Goal: Task Accomplishment & Management: Manage account settings

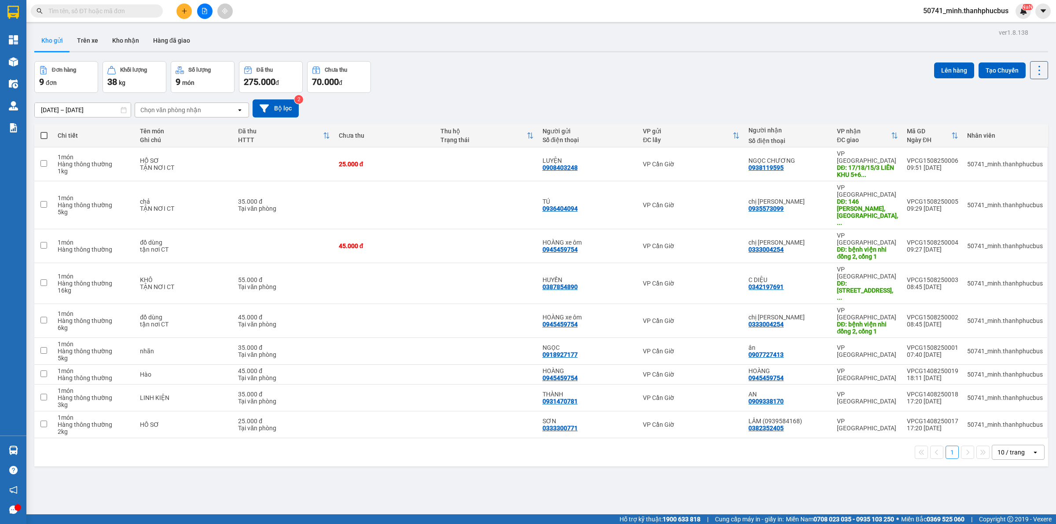
click at [183, 14] on icon "plus" at bounding box center [184, 11] width 6 height 6
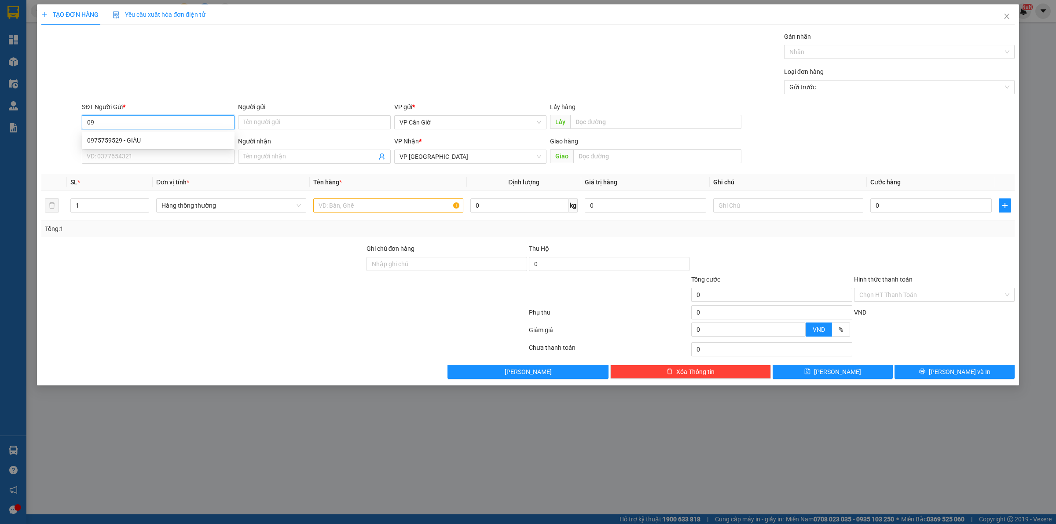
type input "0"
click at [128, 139] on div "0918872105 - NĂM ỐM" at bounding box center [158, 141] width 142 height 10
type input "0918872105"
type input "NĂM ỐM"
type input "35.000"
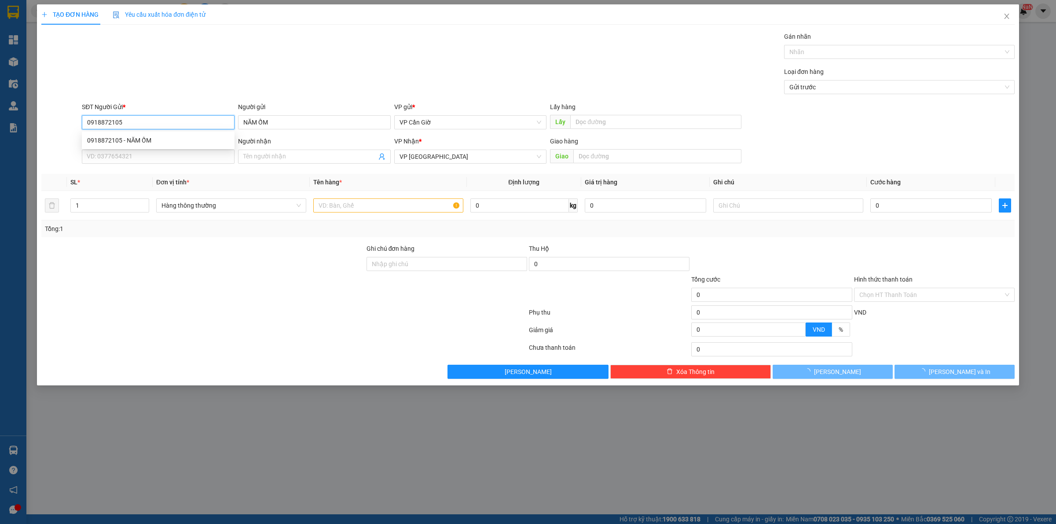
type input "35.000"
type input "0918872105"
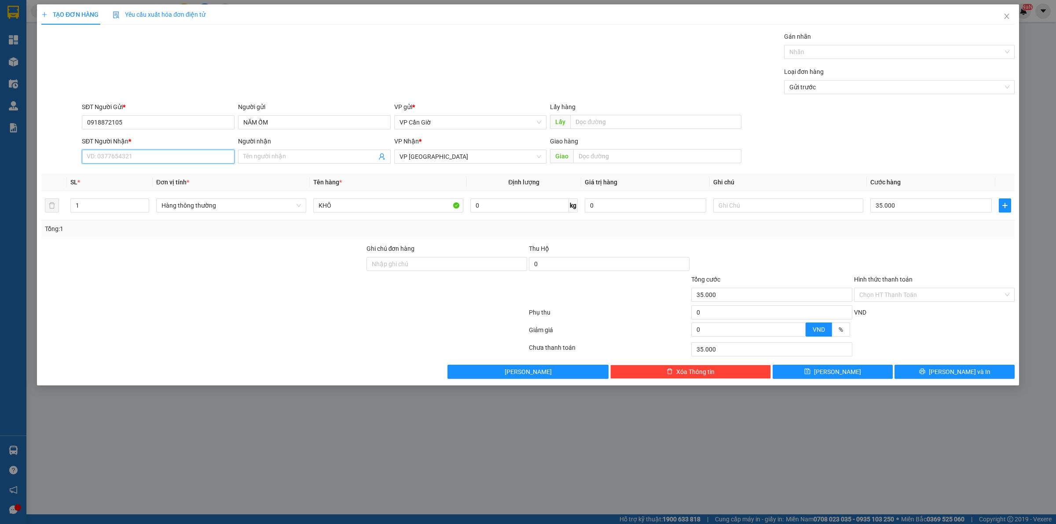
click at [128, 158] on input "SĐT Người Nhận *" at bounding box center [158, 157] width 153 height 14
click at [138, 153] on input "0905580" at bounding box center [158, 157] width 153 height 14
click at [139, 155] on input "0905580" at bounding box center [158, 157] width 153 height 14
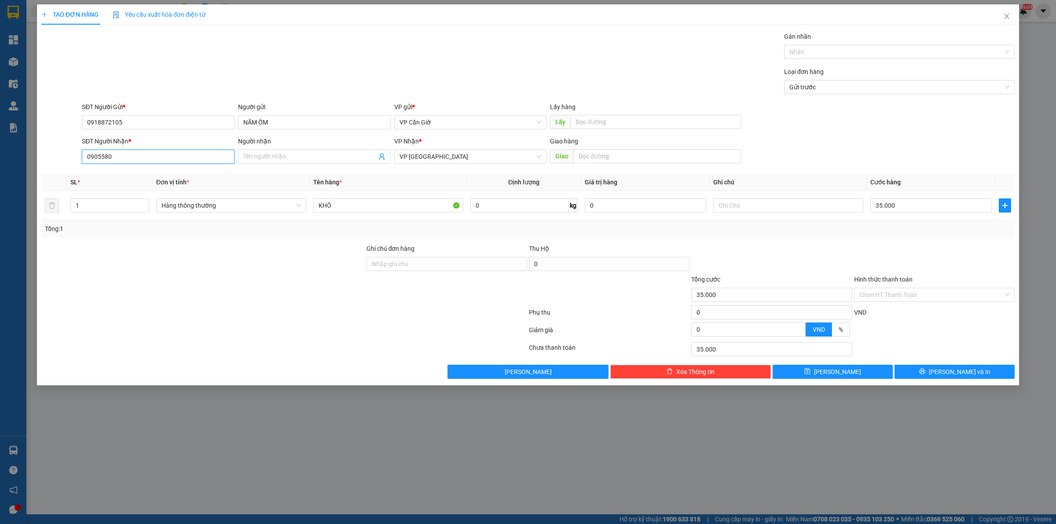
click at [139, 155] on input "0905580" at bounding box center [158, 157] width 153 height 14
type input "0"
type input "0905580549"
click at [311, 163] on span at bounding box center [314, 157] width 153 height 14
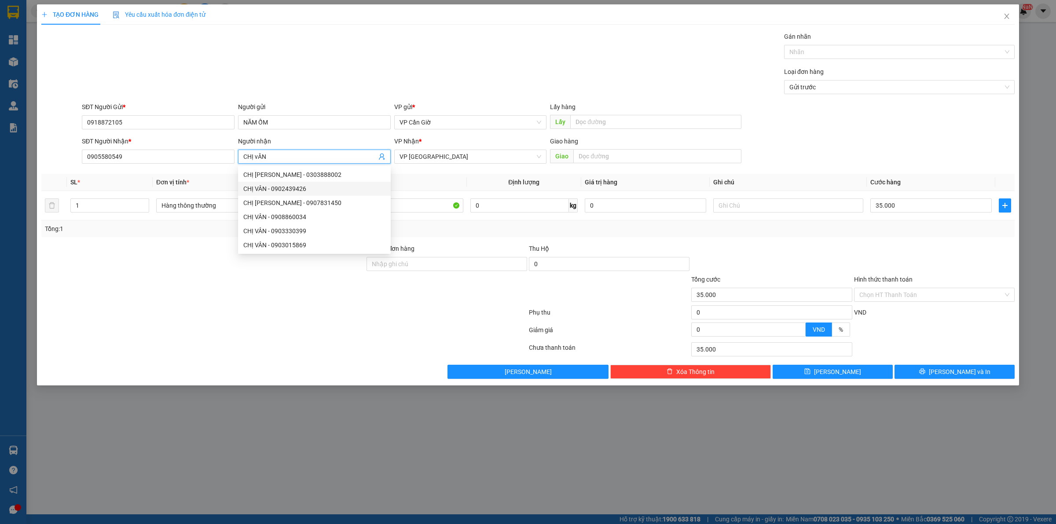
type input "CHỊ vÂN"
click at [416, 185] on th "Tên hàng *" at bounding box center [388, 182] width 157 height 17
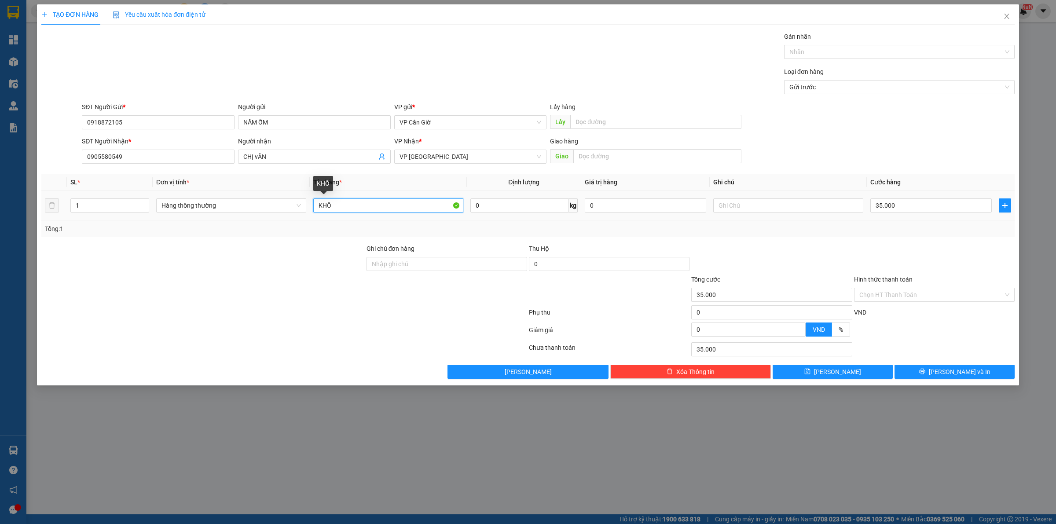
click at [409, 198] on input "KHÔ" at bounding box center [388, 205] width 150 height 14
click at [581, 212] on td "0" at bounding box center [645, 205] width 128 height 29
click at [537, 205] on input "0" at bounding box center [519, 205] width 99 height 14
type input "5"
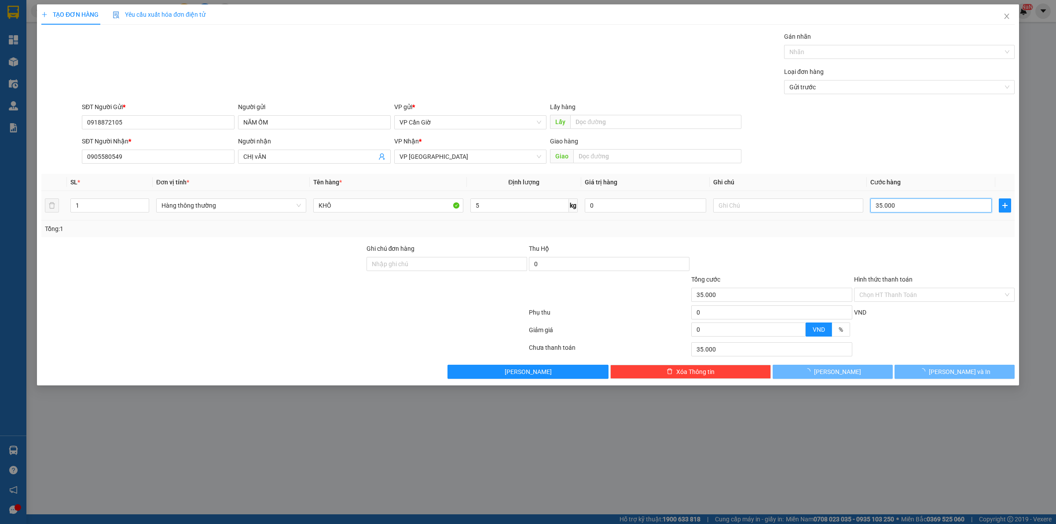
click at [899, 202] on input "35.000" at bounding box center [930, 205] width 121 height 14
drag, startPoint x: 899, startPoint y: 202, endPoint x: 903, endPoint y: 198, distance: 5.7
click at [899, 202] on input "35.000" at bounding box center [930, 205] width 121 height 14
type input "4"
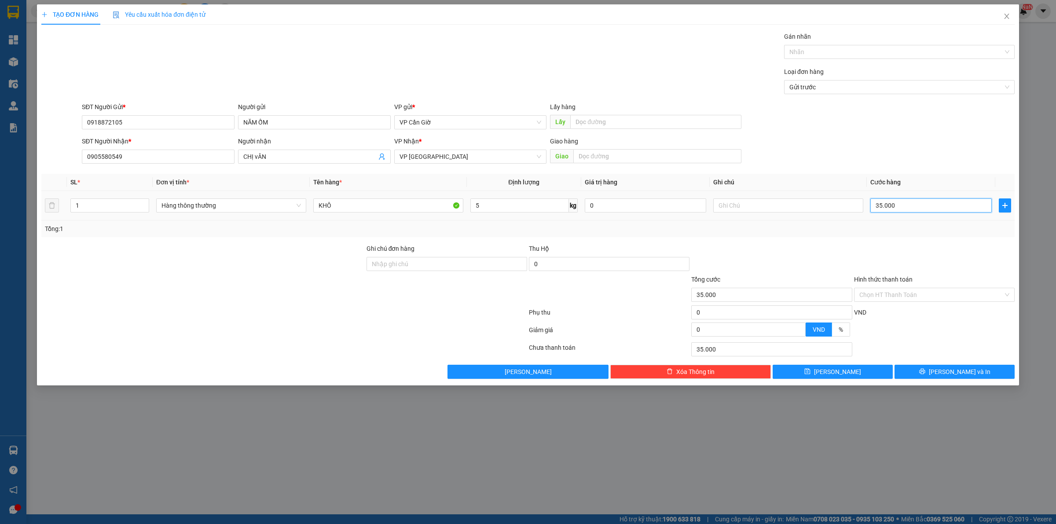
type input "4"
type input "45"
type input "45.000"
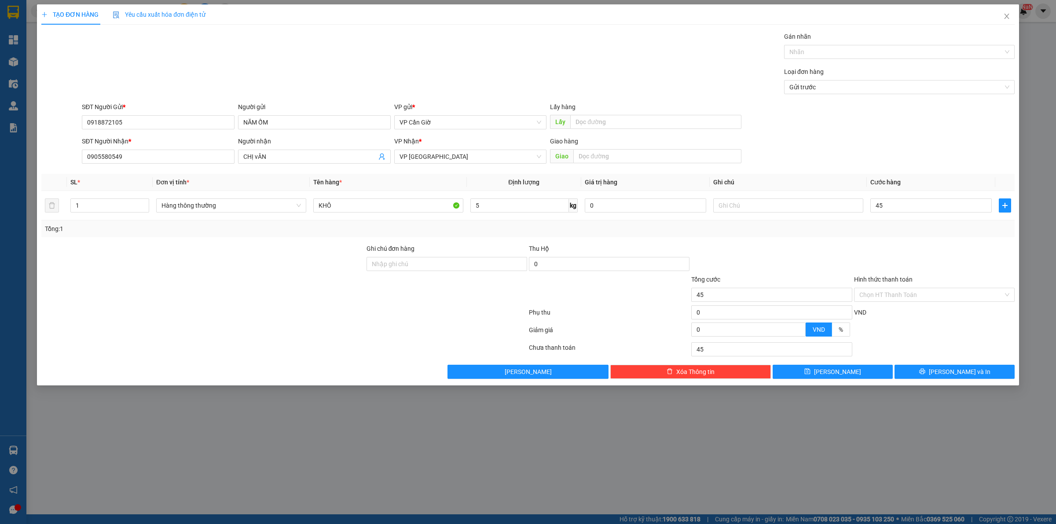
type input "45.000"
click at [361, 205] on input "KHÔ" at bounding box center [388, 205] width 150 height 14
click at [880, 294] on input "Hình thức thanh toán" at bounding box center [931, 294] width 144 height 13
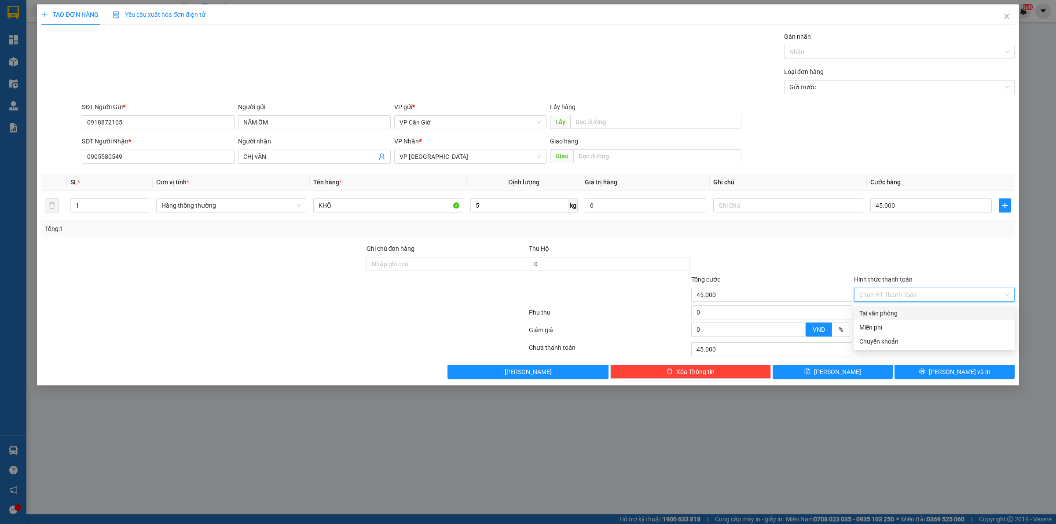
click at [878, 307] on div "Tại văn phòng" at bounding box center [934, 313] width 161 height 14
type input "0"
click at [649, 160] on input "text" at bounding box center [657, 156] width 168 height 14
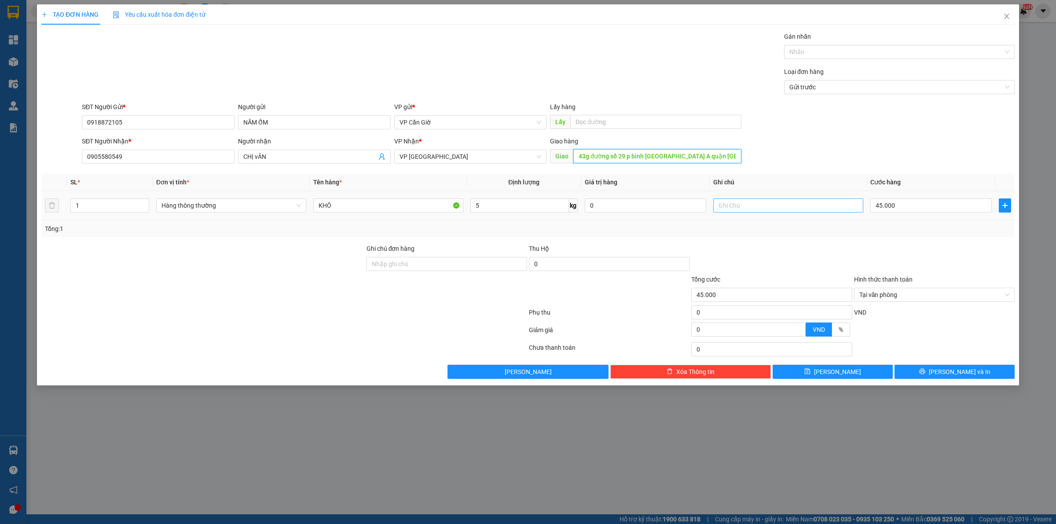
type input "43g đường số 29 p bình hưng hòa A quận Bình Tân"
click at [770, 212] on input "text" at bounding box center [788, 205] width 150 height 14
type input "tận nơi ĐT 95K"
click at [931, 373] on button "Lưu và In" at bounding box center [955, 372] width 120 height 14
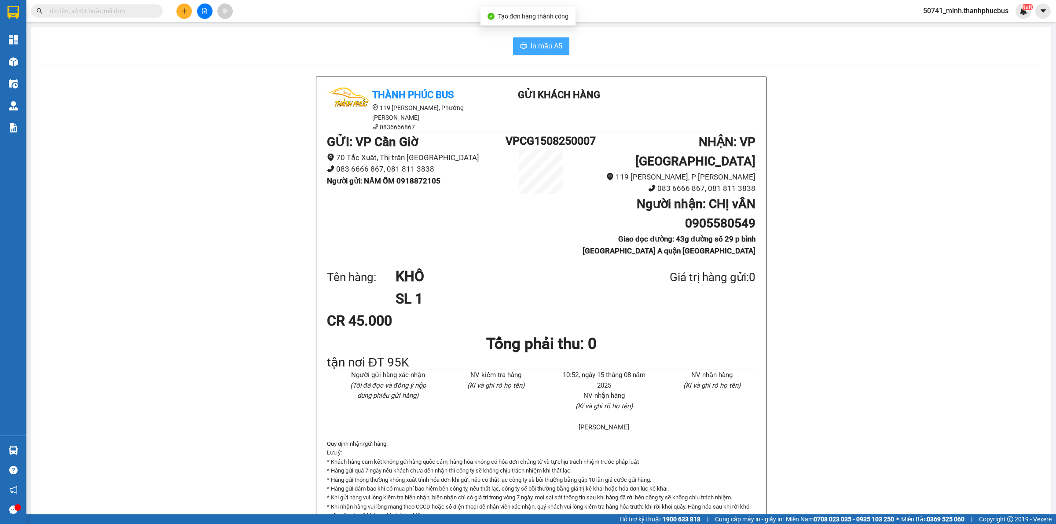
click at [531, 48] on span "In mẫu A5" at bounding box center [547, 45] width 32 height 11
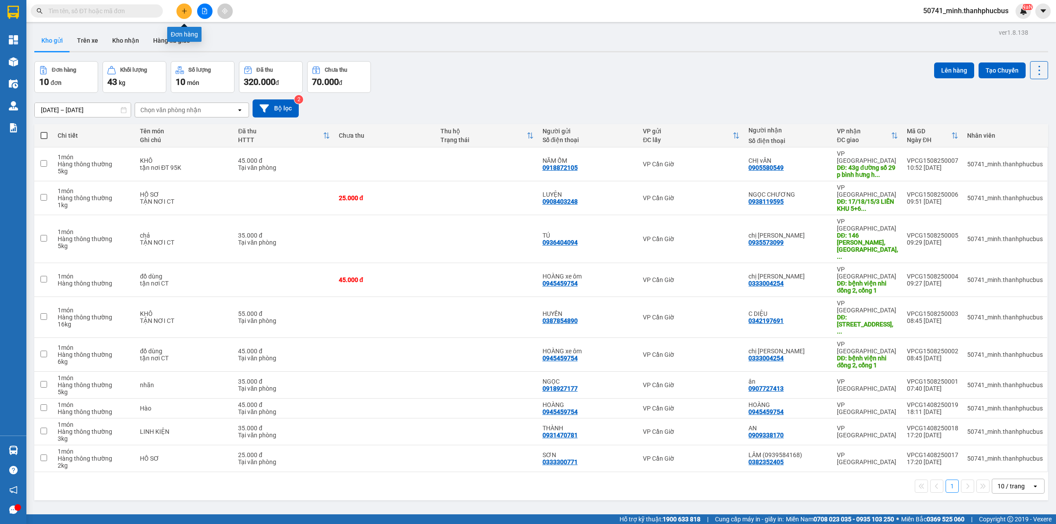
click at [186, 11] on icon "plus" at bounding box center [184, 11] width 6 height 6
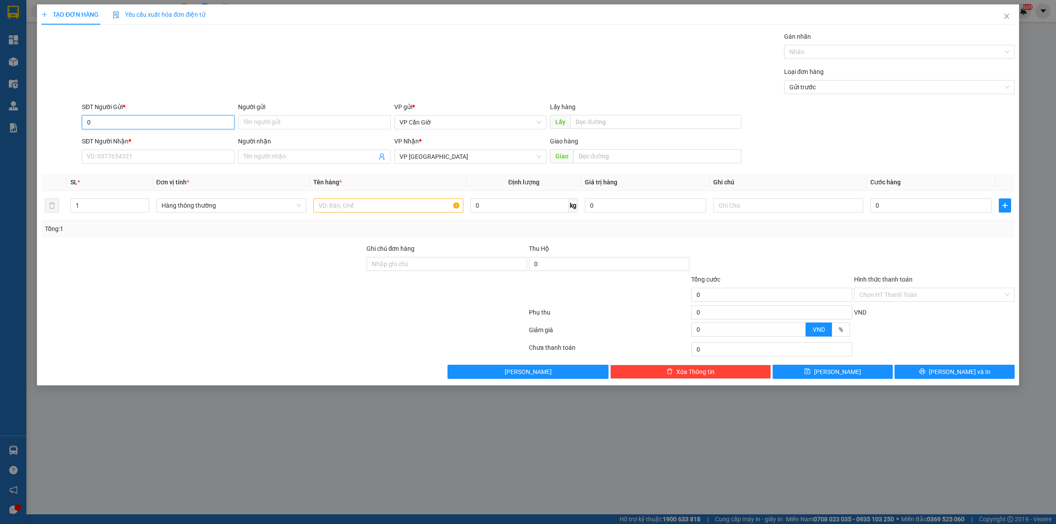
type input "0"
click at [1006, 20] on icon "close" at bounding box center [1006, 16] width 7 height 7
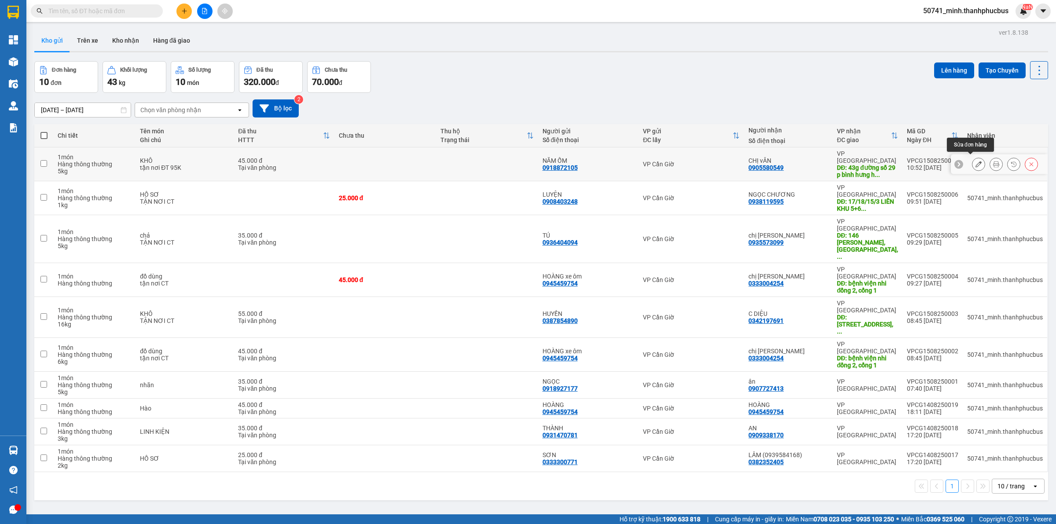
click at [973, 161] on button at bounding box center [978, 164] width 12 height 15
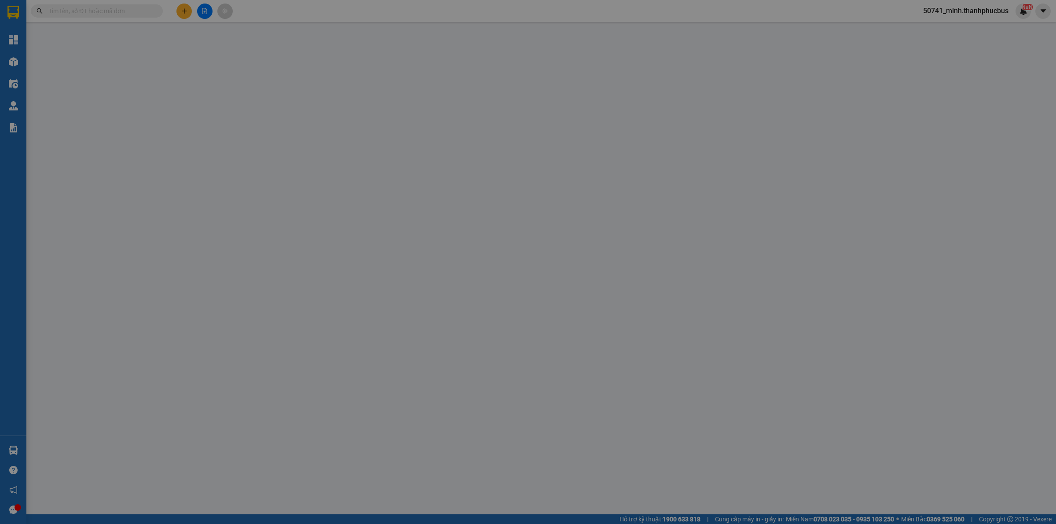
type input "0918872105"
type input "NĂM ỐM"
type input "0905580549"
type input "CHỊ vÂN"
type input "43g đường số 29 p bình hưng hòa A quận Bình Tân"
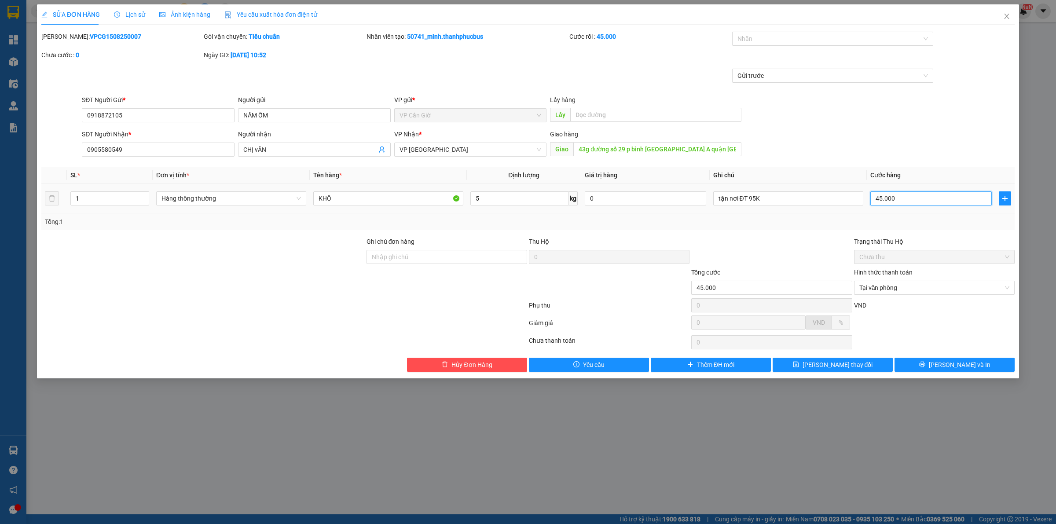
click at [896, 202] on input "45.000" at bounding box center [930, 198] width 121 height 14
type input "3"
type input "35"
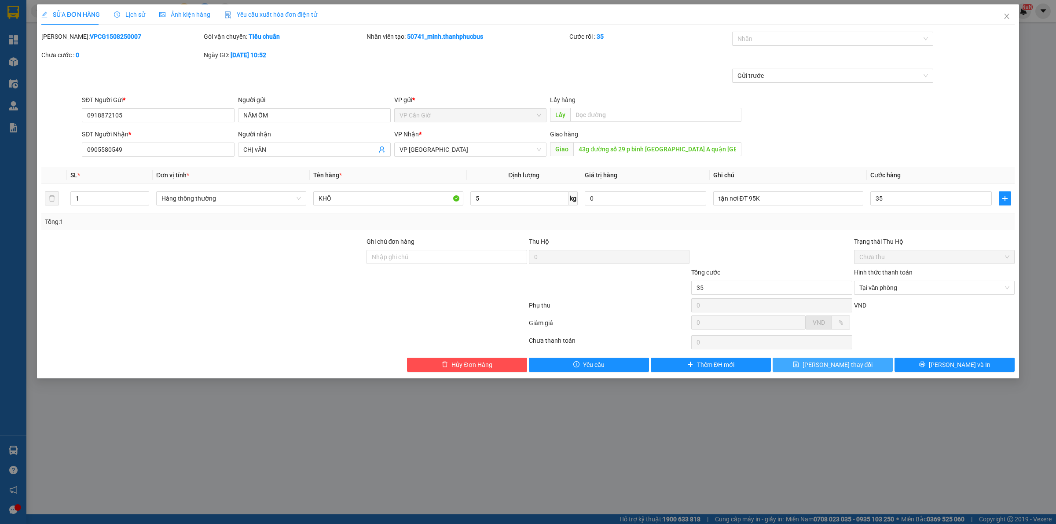
type input "35.000"
click at [819, 365] on button "Lưu thay đổi" at bounding box center [833, 365] width 120 height 14
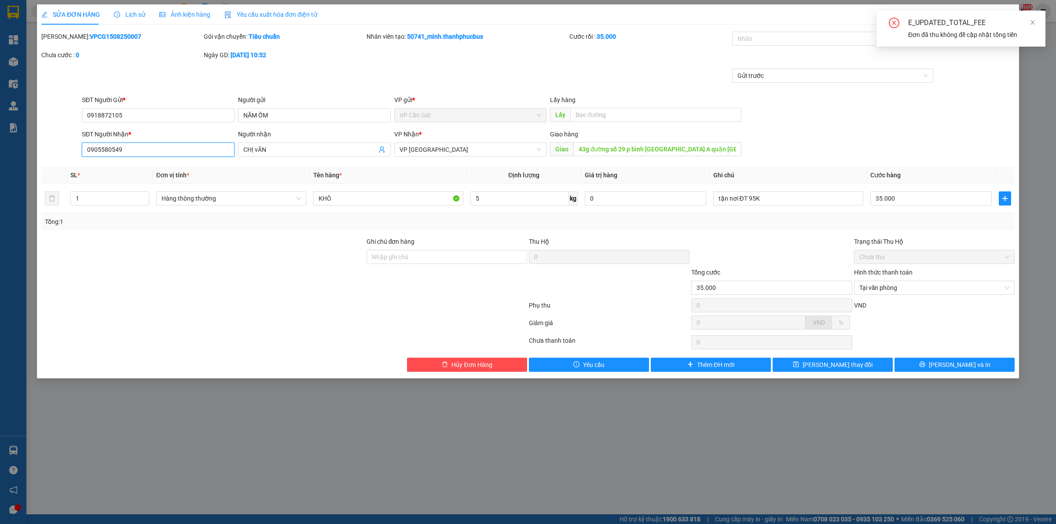
click at [120, 150] on input "0905580549" at bounding box center [158, 150] width 153 height 14
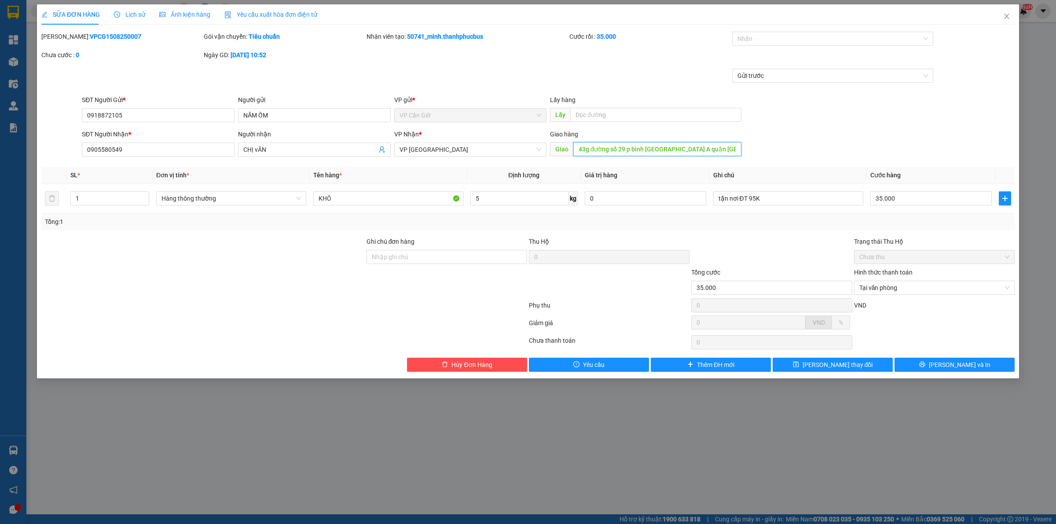
click at [603, 144] on input "43g đường số 29 p bình hưng hòa A quận Bình Tân" at bounding box center [657, 149] width 168 height 14
click at [602, 144] on input "43g đường số 29 p bình hưng hòa A quận Bình Tân" at bounding box center [657, 149] width 168 height 14
click at [660, 145] on input "43g đường số 29 p bình hưng hòa A quận Bình Tân" at bounding box center [657, 149] width 168 height 14
click at [659, 146] on input "43g đường số 29 p bình hưng hòa A quận Bình Tân" at bounding box center [657, 149] width 168 height 14
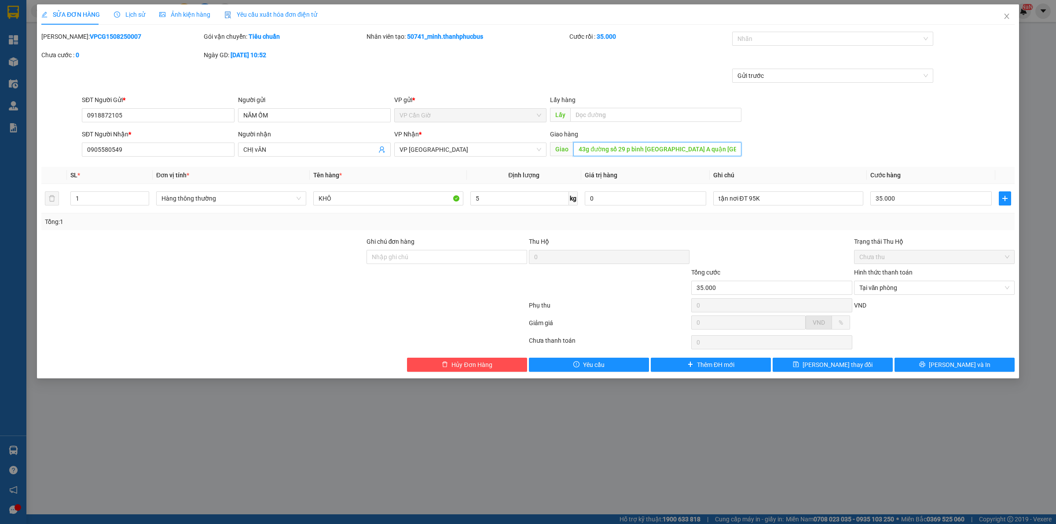
click at [659, 146] on input "43g đường số 29 p bình hưng hòa A quận Bình Tân" at bounding box center [657, 149] width 168 height 14
drag, startPoint x: 485, startPoint y: 367, endPoint x: 477, endPoint y: 362, distance: 9.1
click at [485, 367] on span "Hủy Đơn Hàng" at bounding box center [471, 365] width 40 height 10
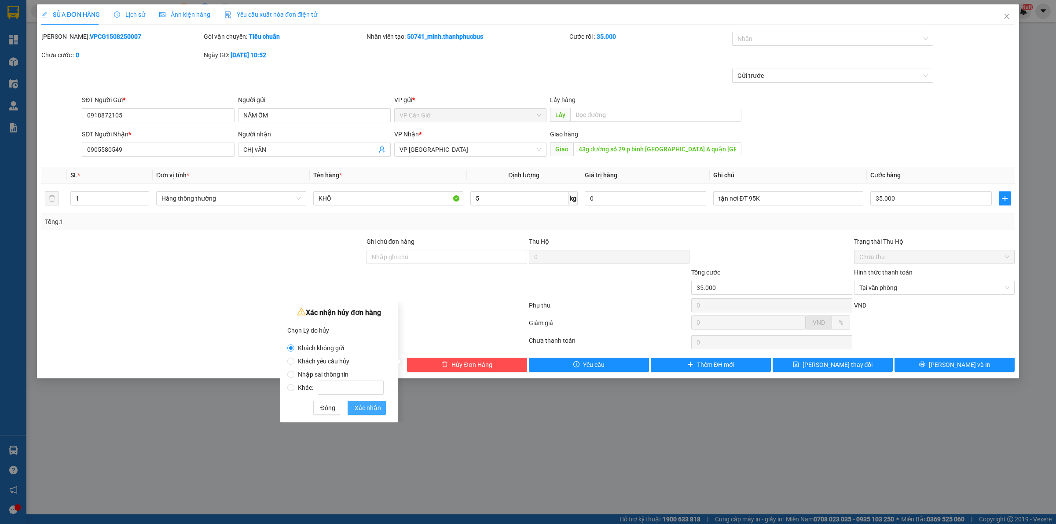
click at [370, 407] on span "Xác nhận" at bounding box center [368, 408] width 26 height 10
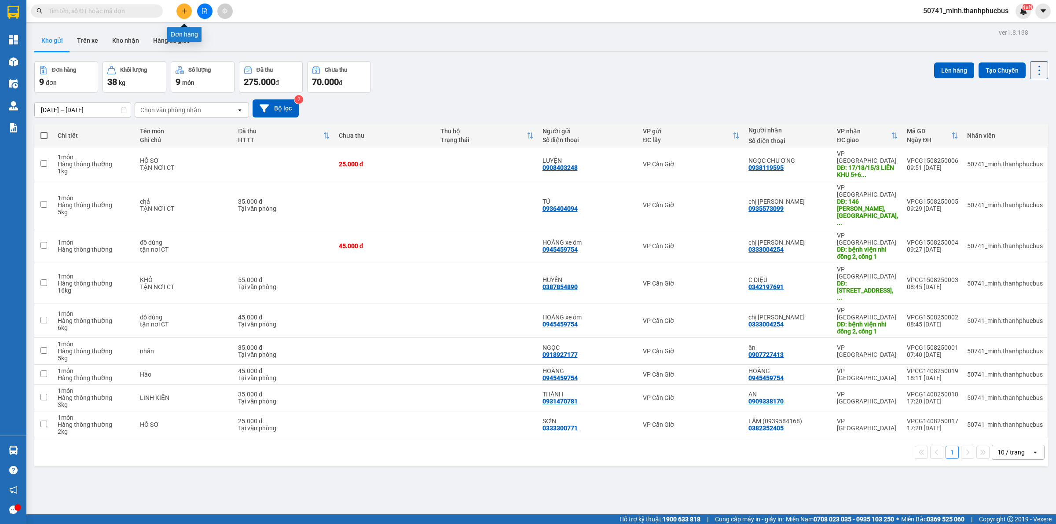
click at [183, 8] on icon "plus" at bounding box center [184, 11] width 6 height 6
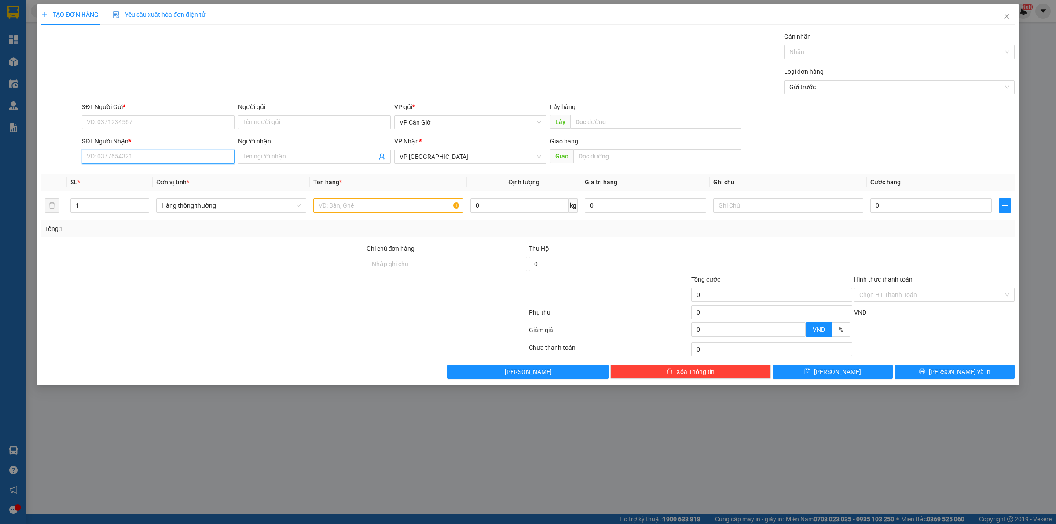
click at [120, 152] on input "SĐT Người Nhận *" at bounding box center [158, 157] width 153 height 14
paste input "0905580549"
type input "0905580549"
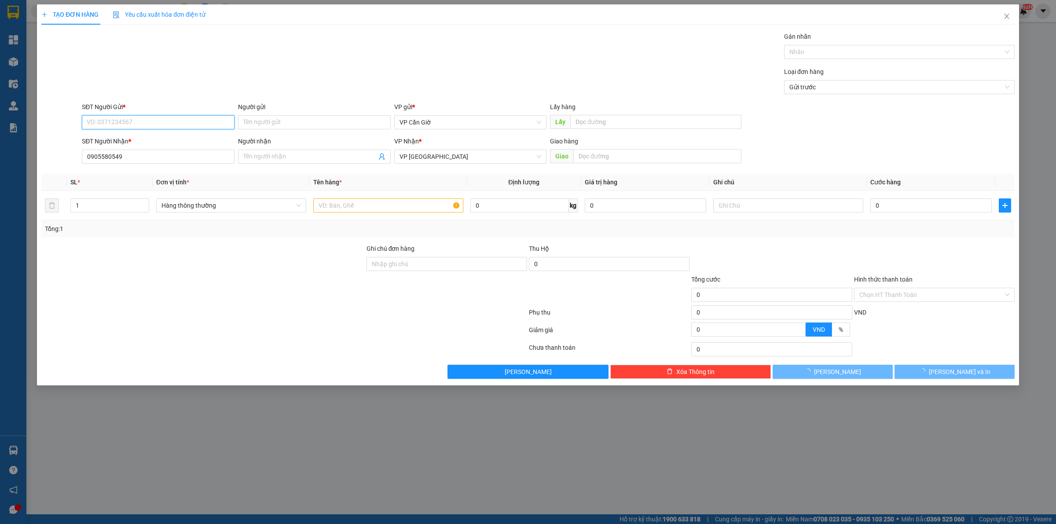
click at [137, 125] on input "SĐT Người Gửi *" at bounding box center [158, 122] width 153 height 14
drag, startPoint x: 269, startPoint y: 39, endPoint x: 293, endPoint y: 48, distance: 25.7
click at [270, 39] on div "Gói vận chuyển * Tiêu chuẩn Gán nhãn Nhãn" at bounding box center [548, 47] width 936 height 31
click at [125, 126] on input "SĐT Người Gửi *" at bounding box center [158, 122] width 153 height 14
click at [135, 135] on div "0918872105 - NĂM ỐM" at bounding box center [158, 140] width 153 height 14
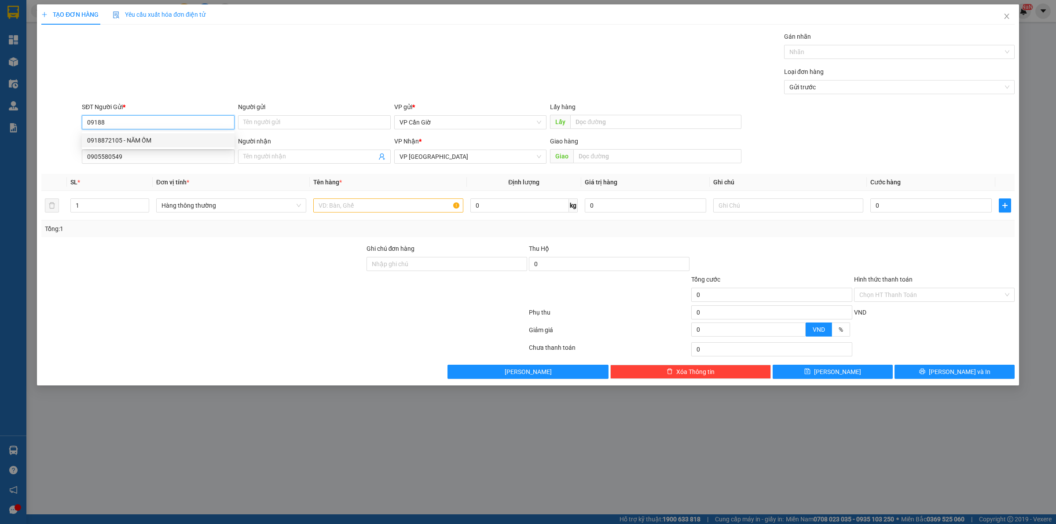
type input "0918872105"
type input "NĂM ỐM"
type input "35.000"
type input "0918872105"
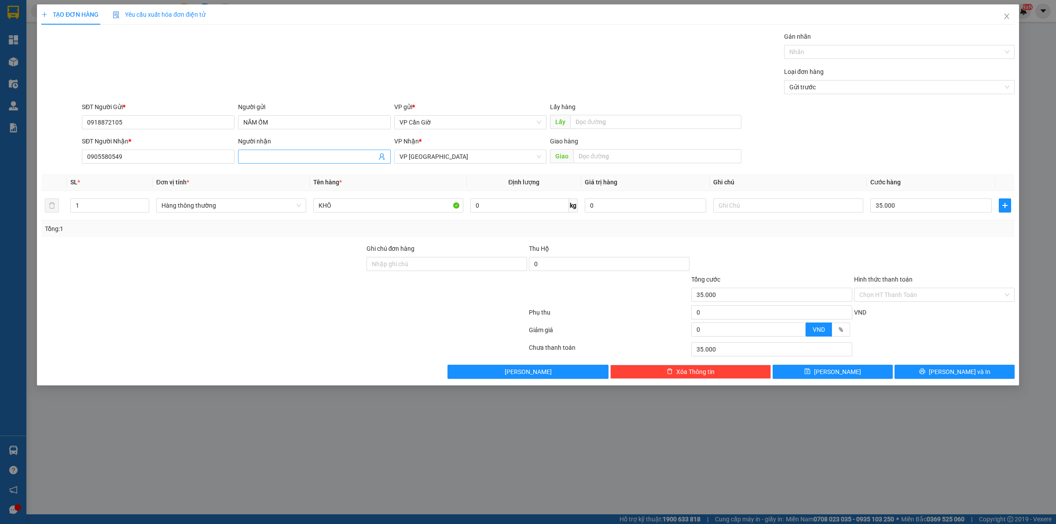
click at [262, 162] on span at bounding box center [314, 157] width 153 height 14
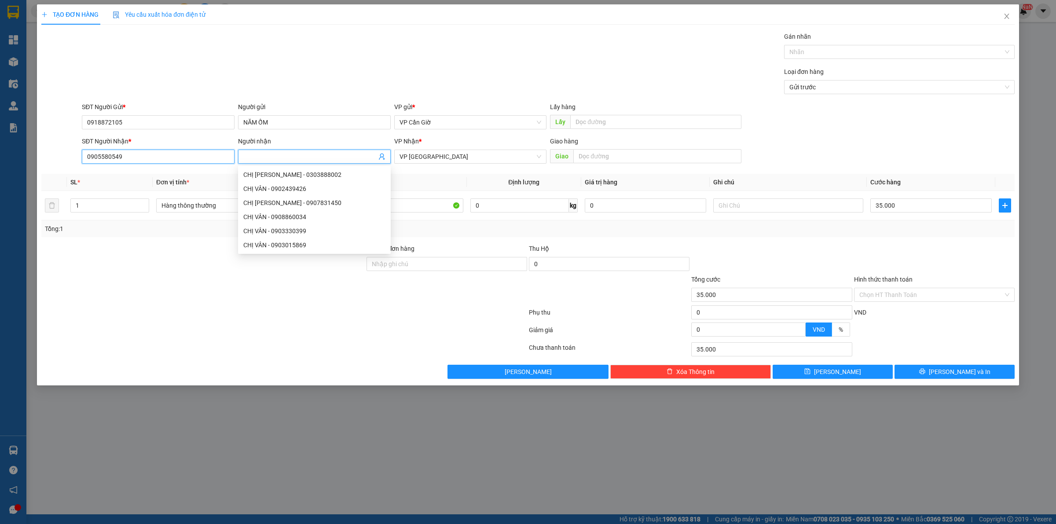
click at [197, 159] on input "0905580549" at bounding box center [158, 157] width 153 height 14
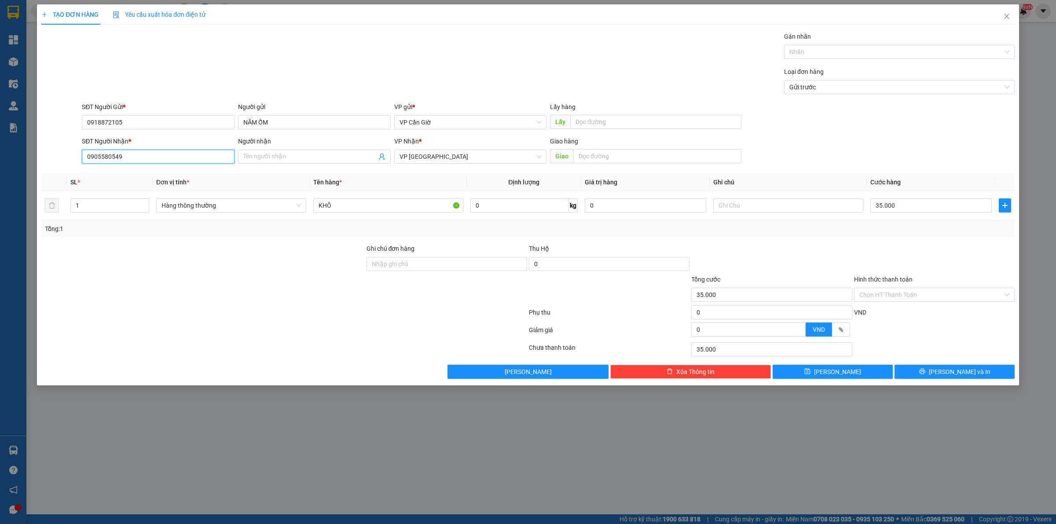
click at [142, 154] on input "0905580549" at bounding box center [158, 157] width 153 height 14
type input "0905580549"
click at [599, 155] on input "text" at bounding box center [657, 156] width 168 height 14
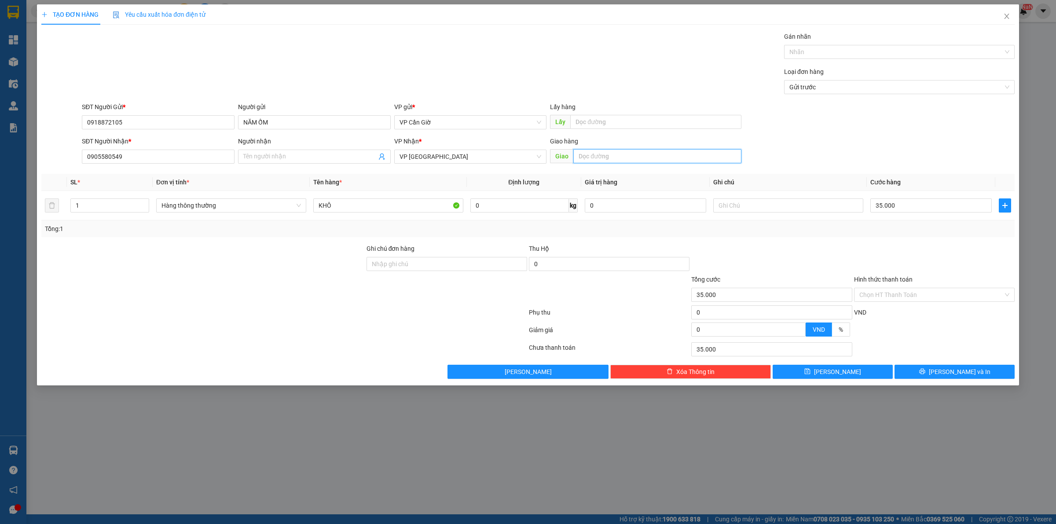
paste input "43g đường số 29 p bình hưng hòa A quận Bình Tân"
type input "43g đường số 29 p bình hưng hòa A quận Bình Tân"
click at [758, 206] on input "text" at bounding box center [788, 205] width 150 height 14
type input "t"
type input "Tận nơi ĐT 95K"
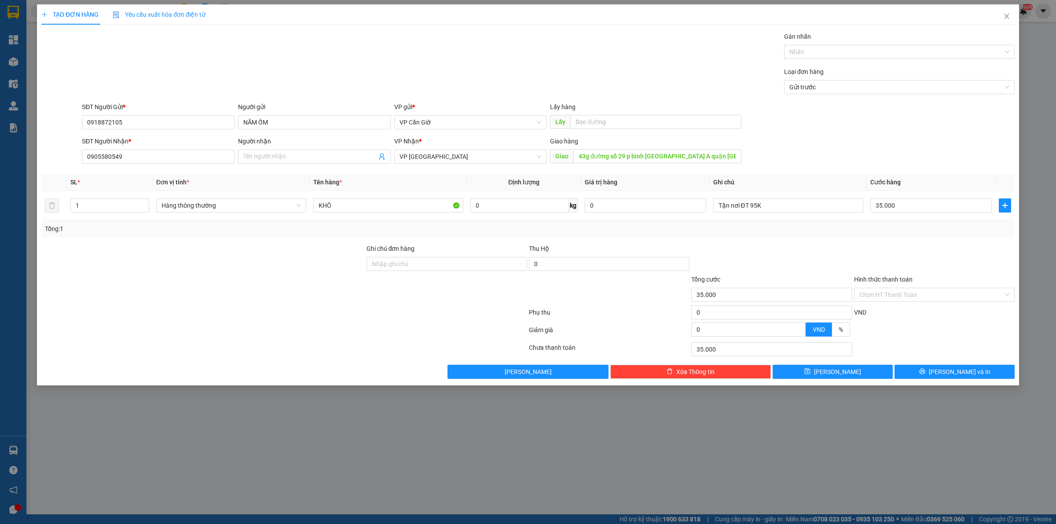
click at [880, 258] on div at bounding box center [934, 259] width 162 height 31
click at [881, 301] on input "Hình thức thanh toán" at bounding box center [931, 294] width 144 height 13
click at [883, 310] on div "Tại văn phòng" at bounding box center [934, 313] width 150 height 10
type input "0"
click at [535, 207] on input "0" at bounding box center [519, 205] width 99 height 14
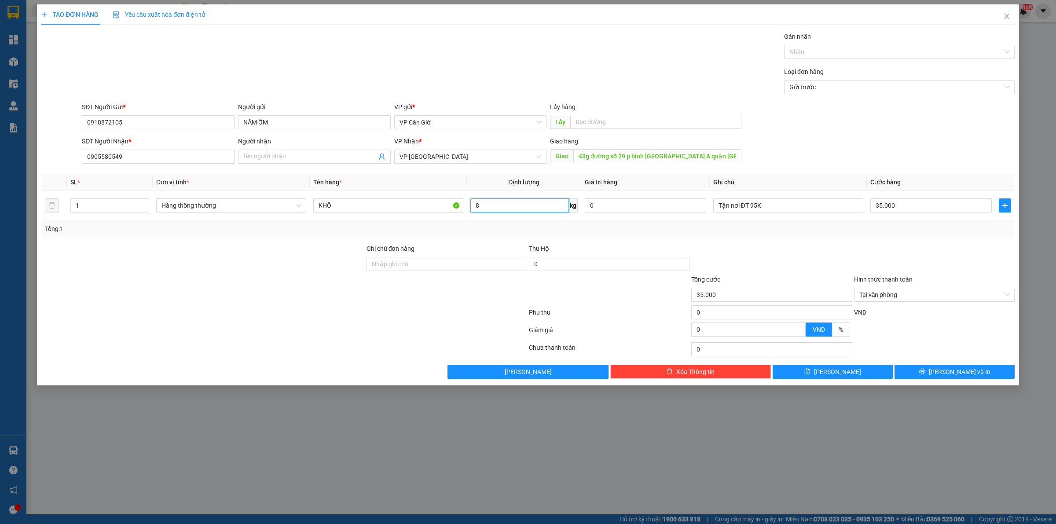
type input "8"
click at [672, 229] on div "Tổng: 1" at bounding box center [528, 229] width 966 height 10
click at [925, 375] on button "Lưu và In" at bounding box center [955, 372] width 120 height 14
click at [311, 157] on input "Người nhận" at bounding box center [309, 157] width 133 height 10
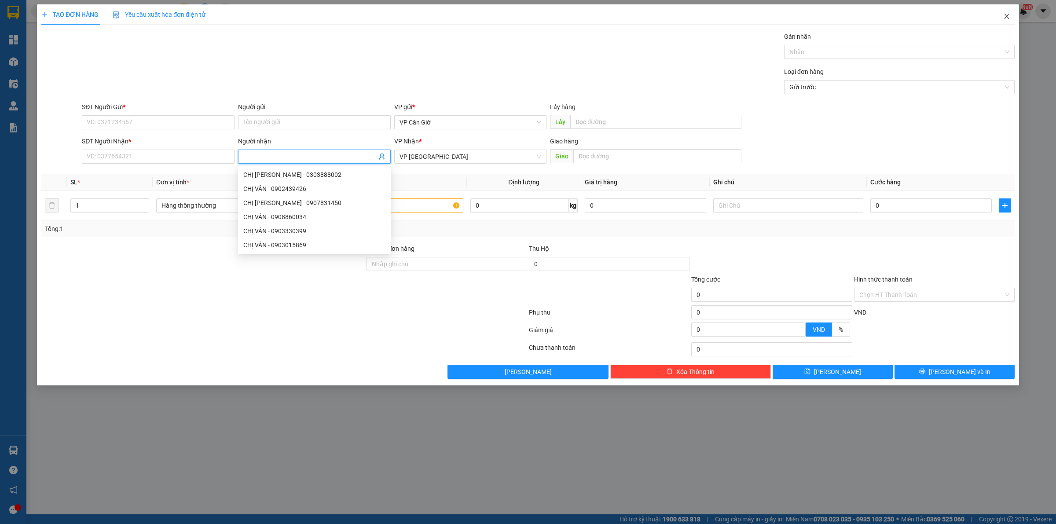
click at [1008, 16] on icon "close" at bounding box center [1006, 16] width 7 height 7
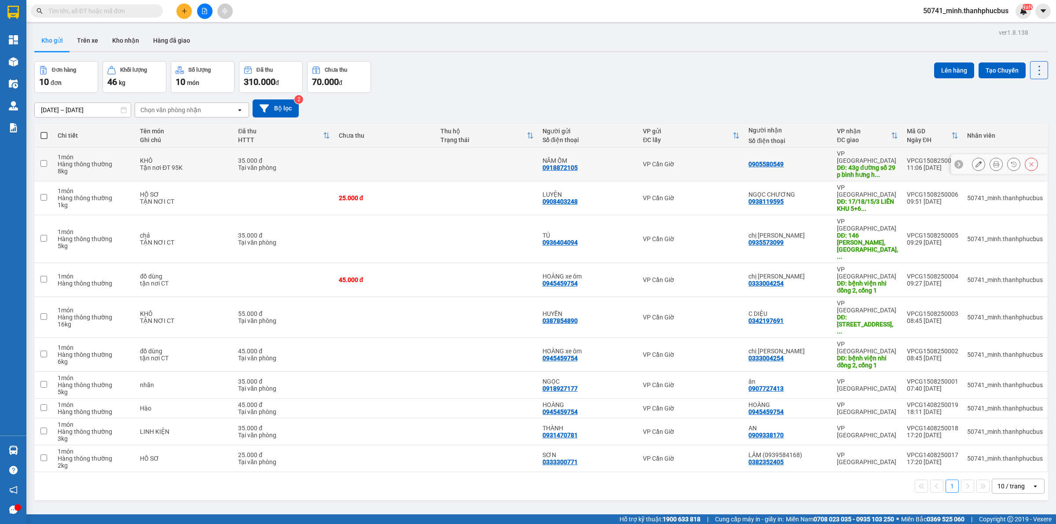
click at [972, 158] on div at bounding box center [978, 164] width 13 height 13
click at [972, 161] on button at bounding box center [978, 164] width 12 height 15
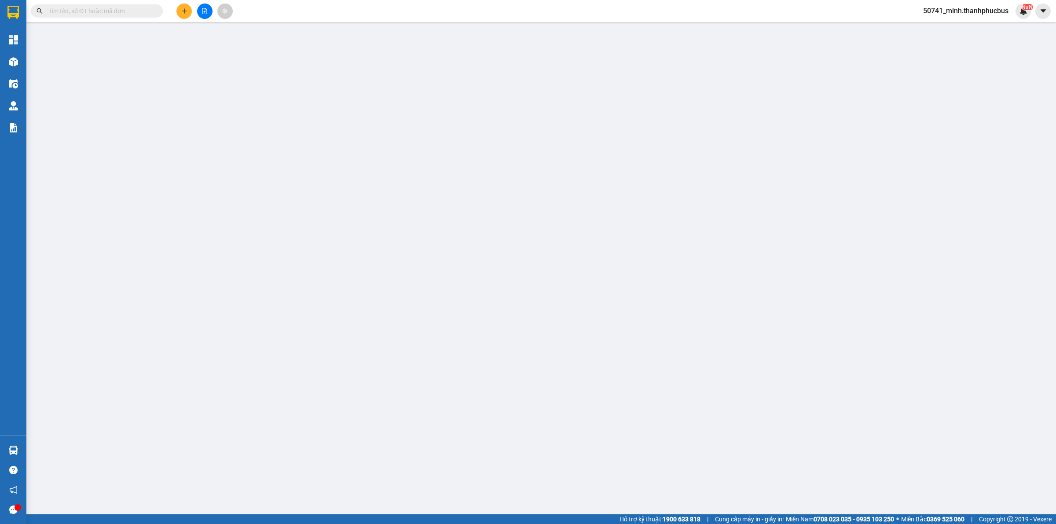
type input "0918872105"
type input "NĂM ỐM"
type input "0905580549"
type input "43g đường số 29 p bình hưng hòa A quận Bình Tân"
type input "35.000"
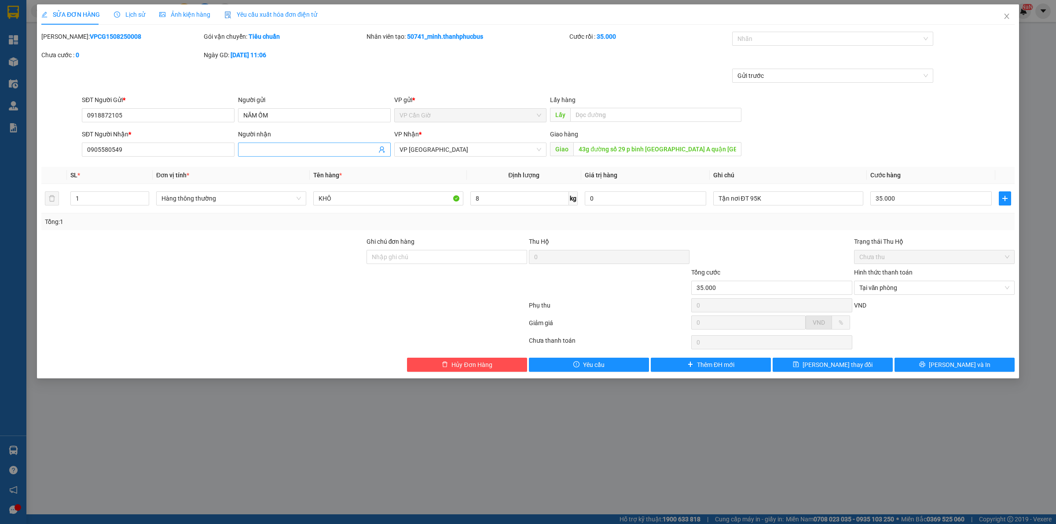
click at [310, 148] on input "Người nhận" at bounding box center [309, 150] width 133 height 10
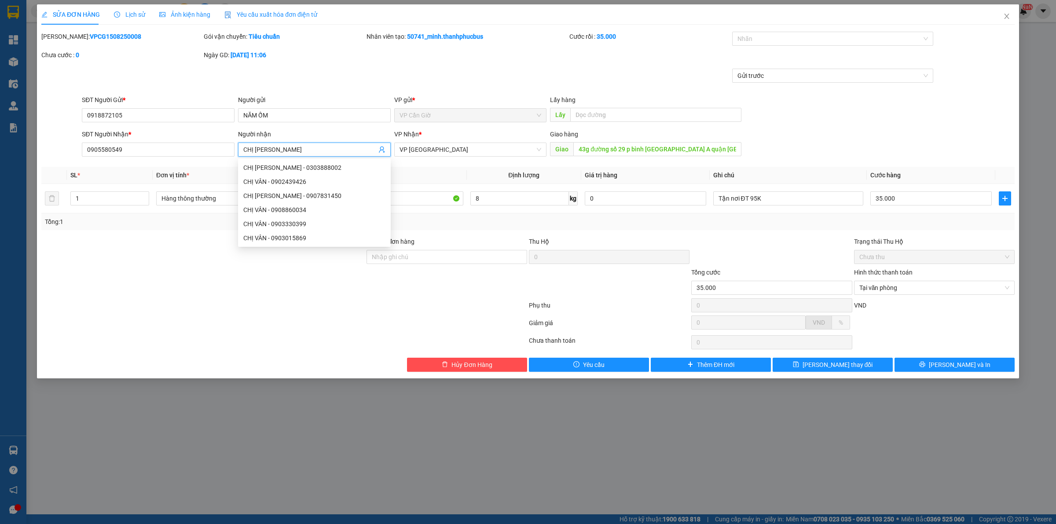
type input "CHỊ [PERSON_NAME]"
click at [617, 227] on div "Tổng: 1" at bounding box center [527, 221] width 973 height 17
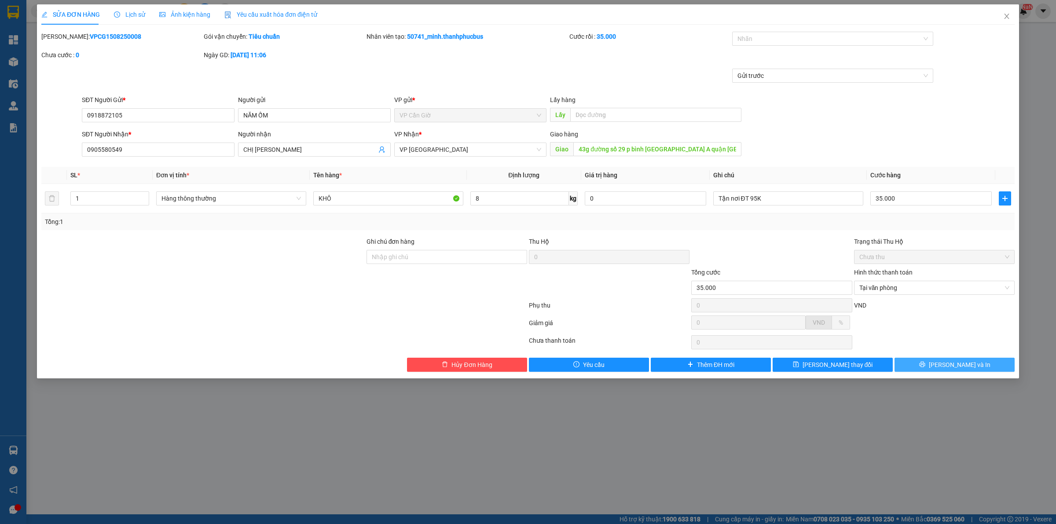
click at [923, 366] on button "Lưu và In" at bounding box center [955, 365] width 120 height 14
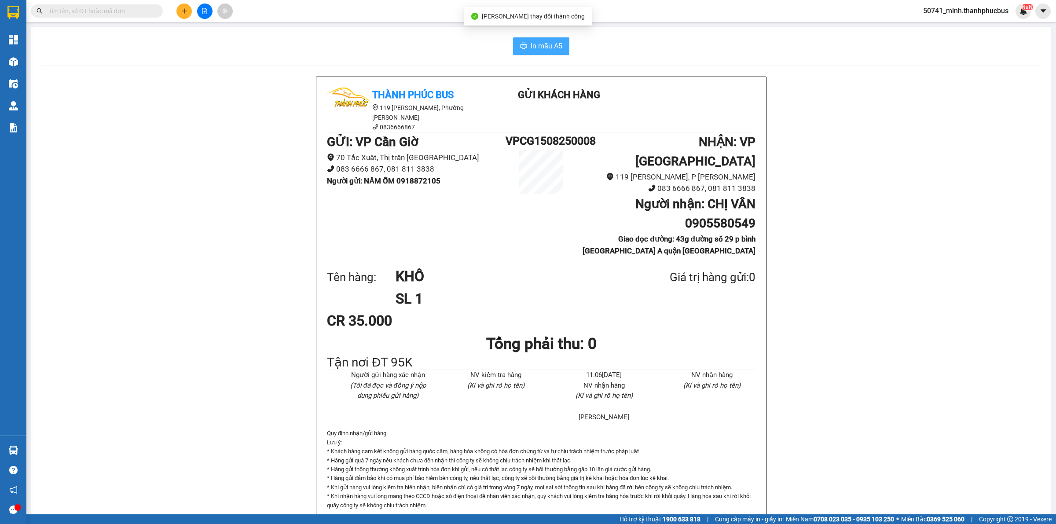
click at [538, 46] on span "In mẫu A5" at bounding box center [547, 45] width 32 height 11
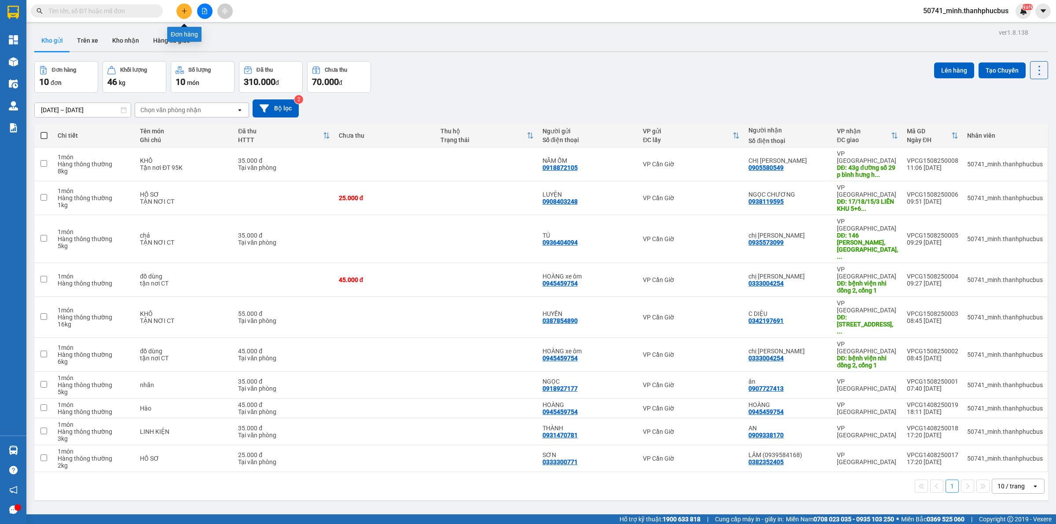
click at [184, 11] on icon "plus" at bounding box center [184, 11] width 5 height 0
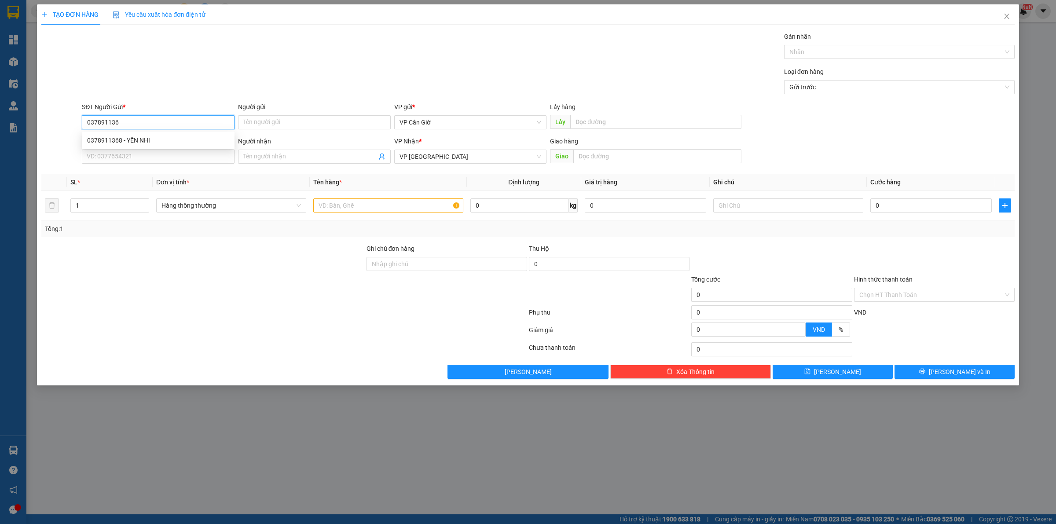
type input "0378911368"
click at [116, 142] on div "0378911368 - YẾN NHI" at bounding box center [158, 141] width 142 height 10
type input "YẾN NHI"
type input "25.000"
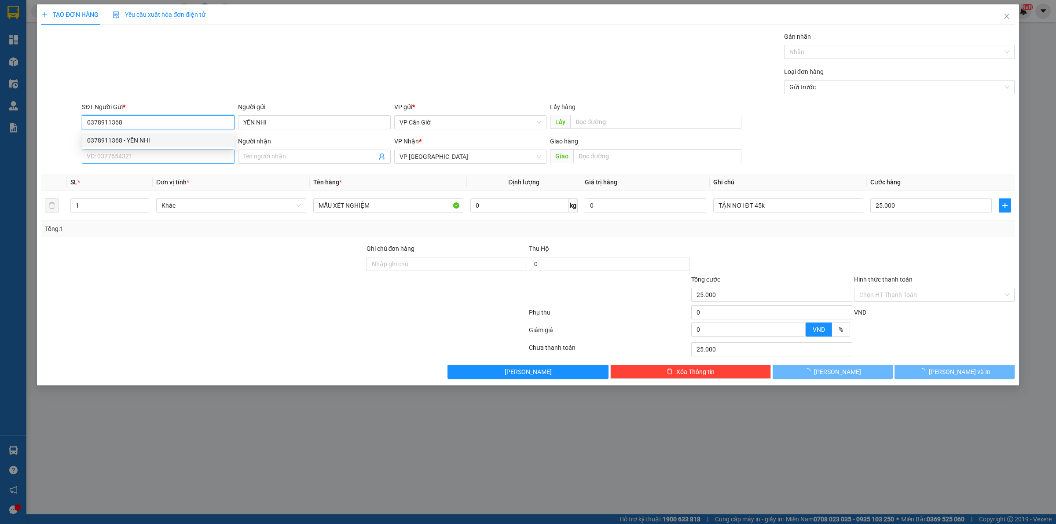
type input "0378911368"
click at [122, 151] on input "SĐT Người Nhận *" at bounding box center [158, 157] width 153 height 14
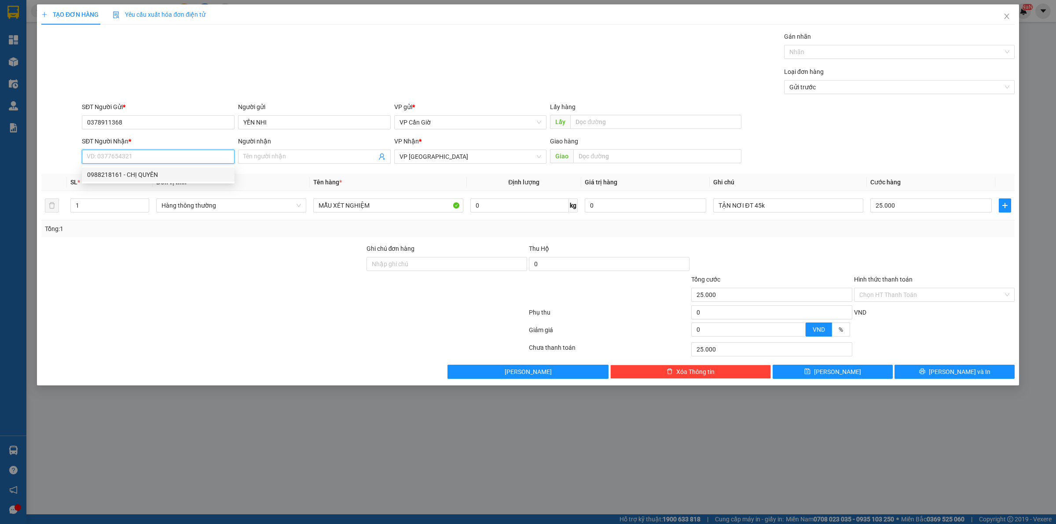
click at [151, 169] on div "0988218161 - CHỊ QUYÊN" at bounding box center [158, 175] width 153 height 14
type input "0988218161"
type input "CHỊ [PERSON_NAME]"
type input "171 NHẬT TẢO, P8, Q10"
click at [611, 199] on input "0" at bounding box center [645, 205] width 121 height 14
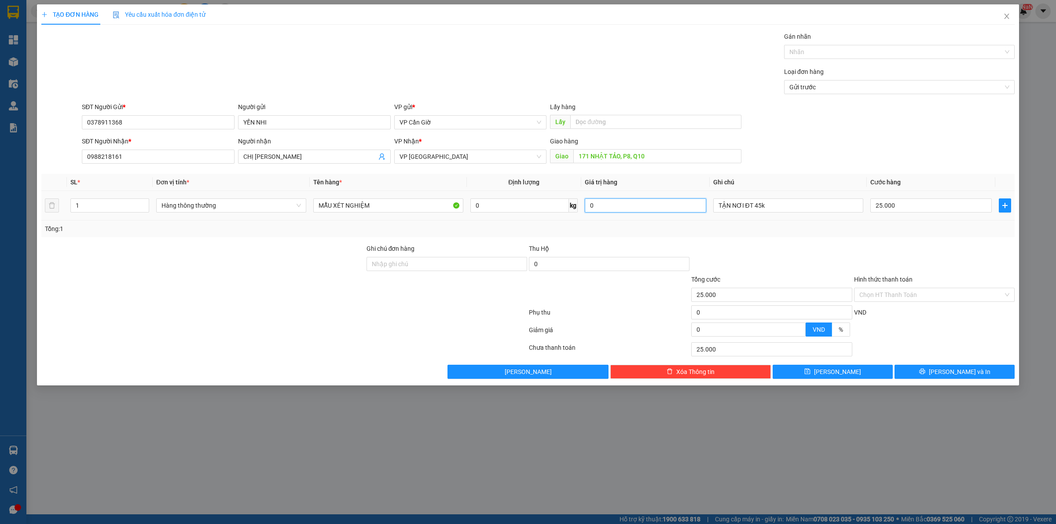
type input "0"
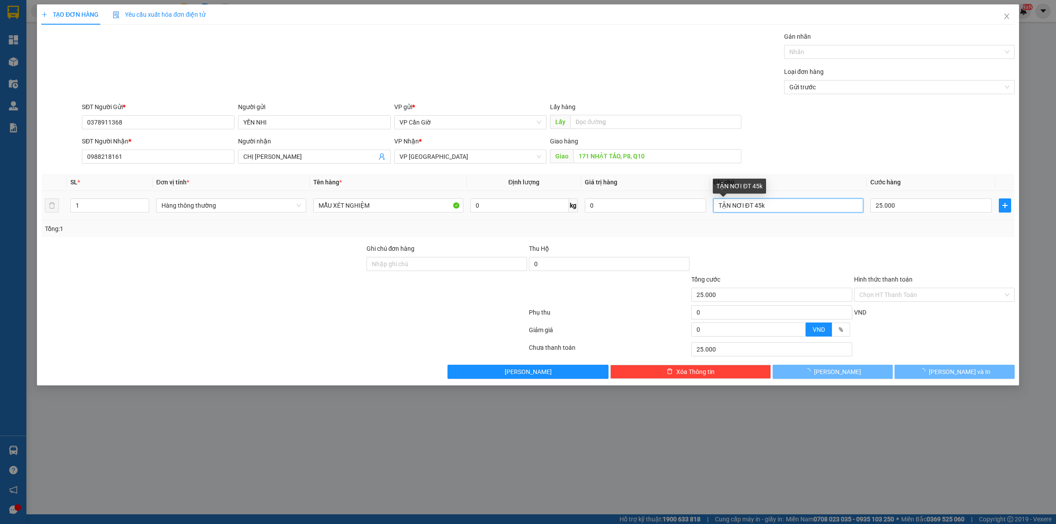
drag, startPoint x: 811, startPoint y: 206, endPoint x: 820, endPoint y: 194, distance: 15.1
click at [811, 206] on input "TẬN NƠI ĐT 45k" at bounding box center [788, 205] width 150 height 14
type input "0"
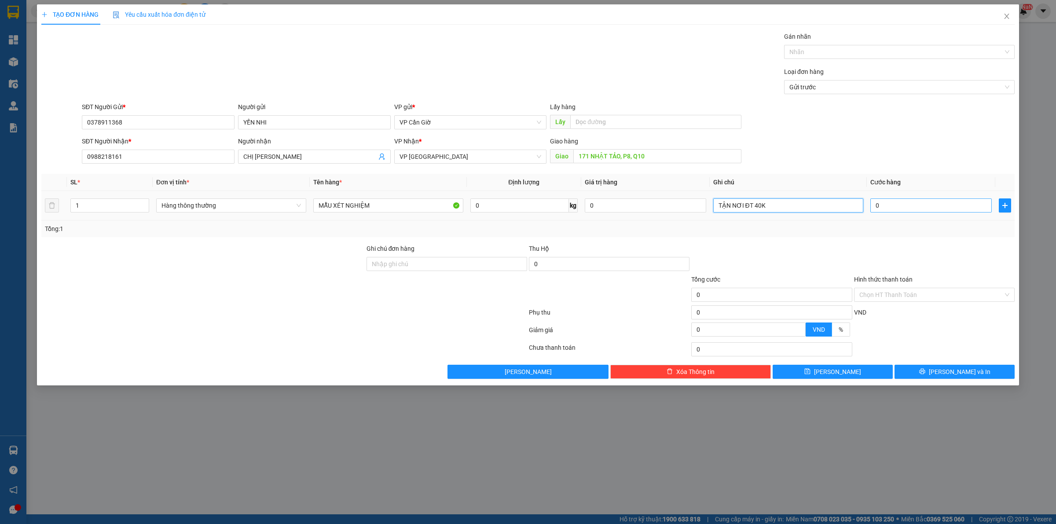
type input "TẬN NƠI ĐT 40K"
click at [932, 207] on input "0" at bounding box center [930, 205] width 121 height 14
type input "2"
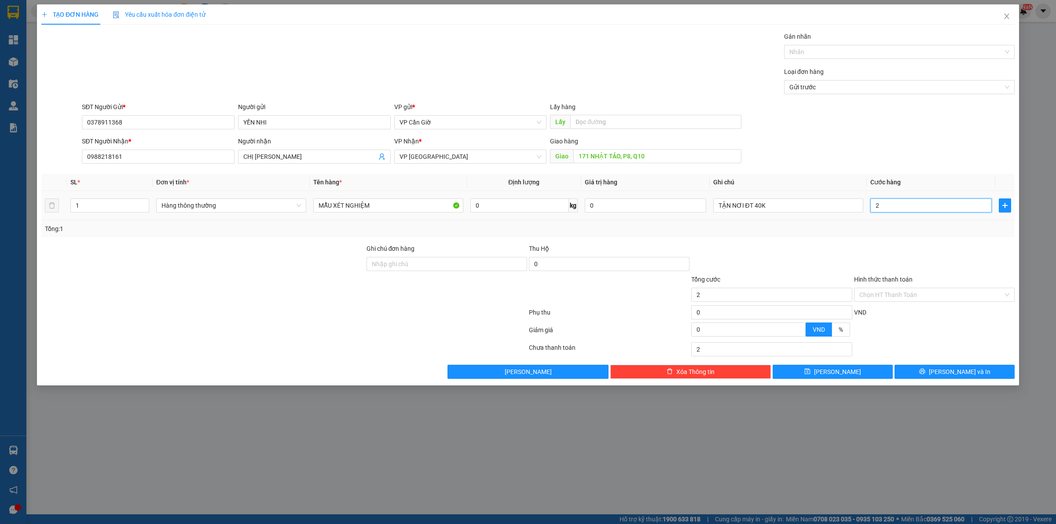
type input "25"
type input "25.000"
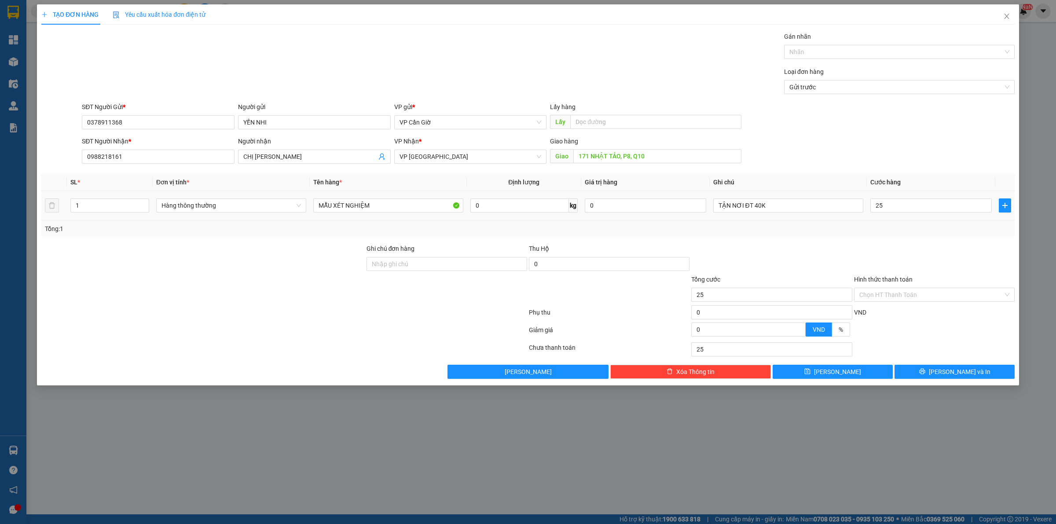
type input "25.000"
click at [931, 224] on div "SL * Đơn vị tính * Tên hàng * Định lượng Giá trị hàng Ghi chú Cước hàng 1 Hàng …" at bounding box center [527, 205] width 973 height 63
click at [925, 284] on div "Hình thức thanh toán" at bounding box center [934, 281] width 161 height 13
click at [918, 296] on input "Hình thức thanh toán" at bounding box center [931, 294] width 144 height 13
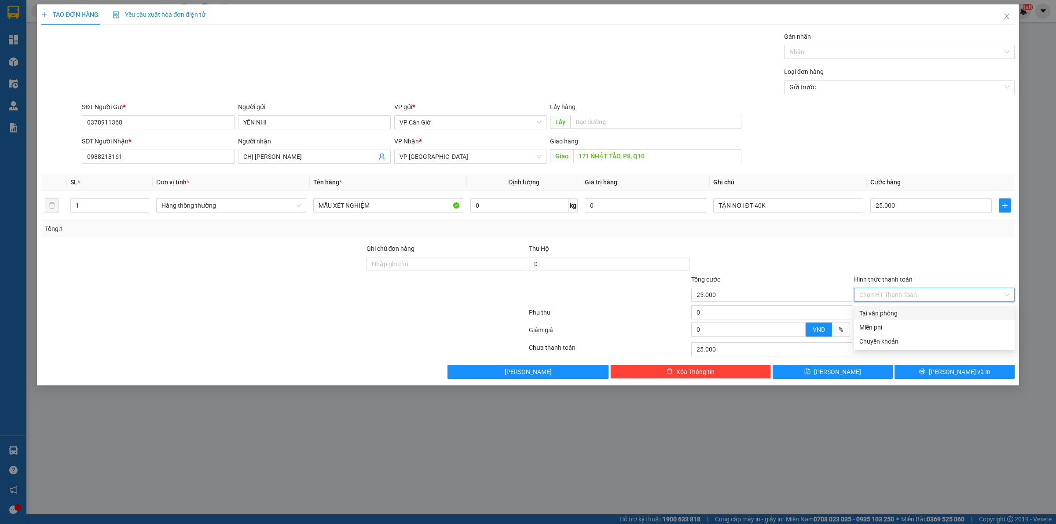
click at [910, 308] on div "Tại văn phòng" at bounding box center [934, 313] width 150 height 10
type input "0"
click at [964, 372] on span "Lưu và In" at bounding box center [960, 372] width 62 height 10
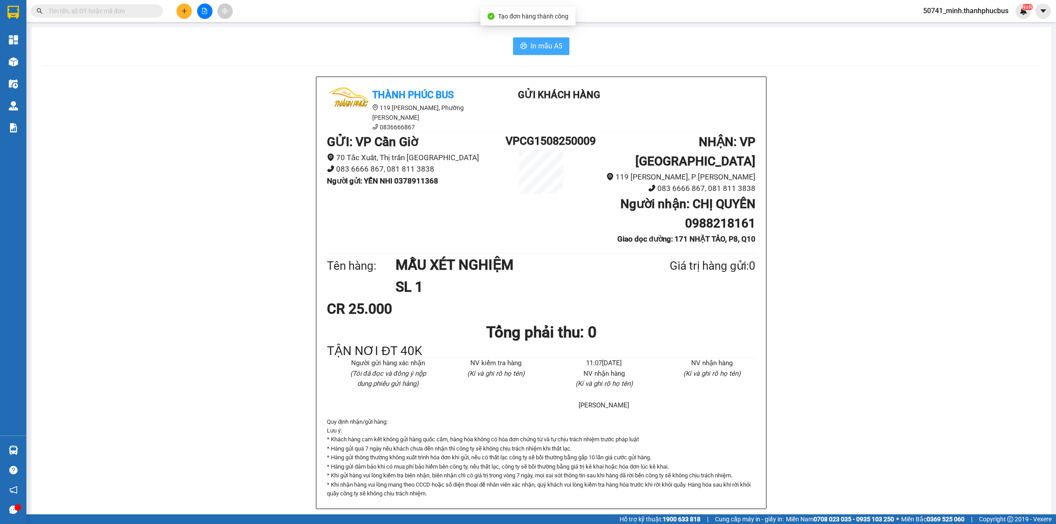
click at [537, 38] on button "In mẫu A5" at bounding box center [541, 46] width 56 height 18
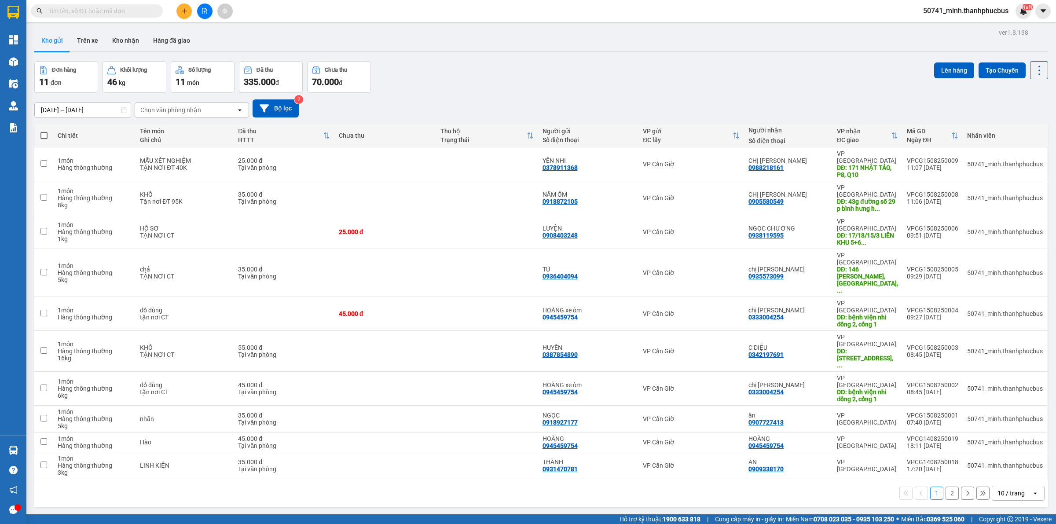
click at [190, 11] on button at bounding box center [183, 11] width 15 height 15
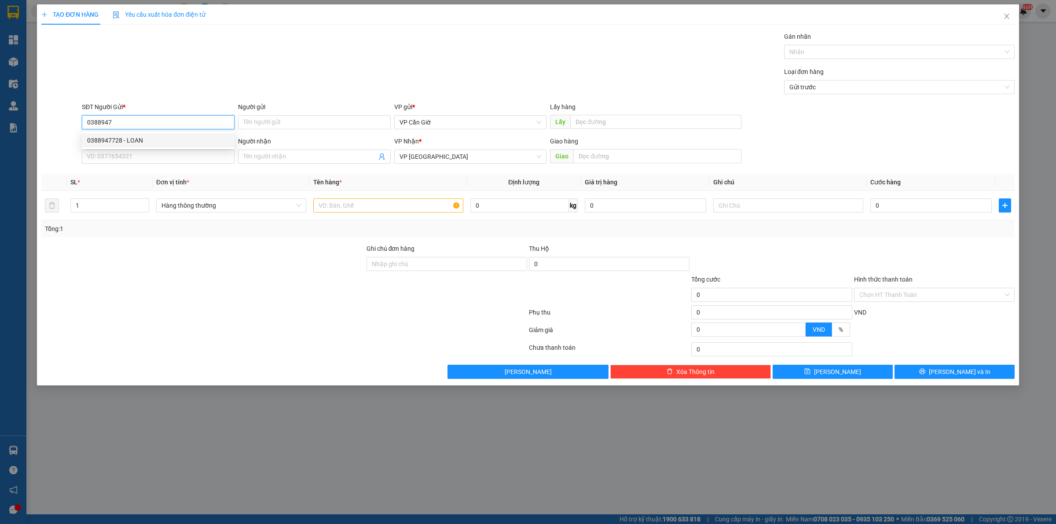
click at [150, 137] on div "0388947728 - LOAN" at bounding box center [158, 141] width 142 height 10
type input "0388947728"
type input "LOAN"
type input "35.000"
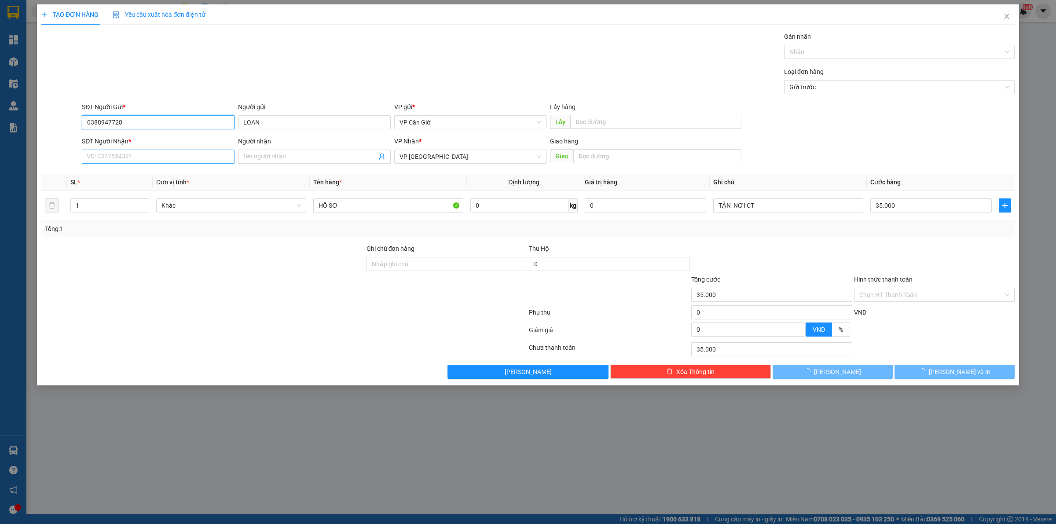
type input "0388947728"
click at [147, 154] on input "SĐT Người Nhận *" at bounding box center [158, 157] width 153 height 14
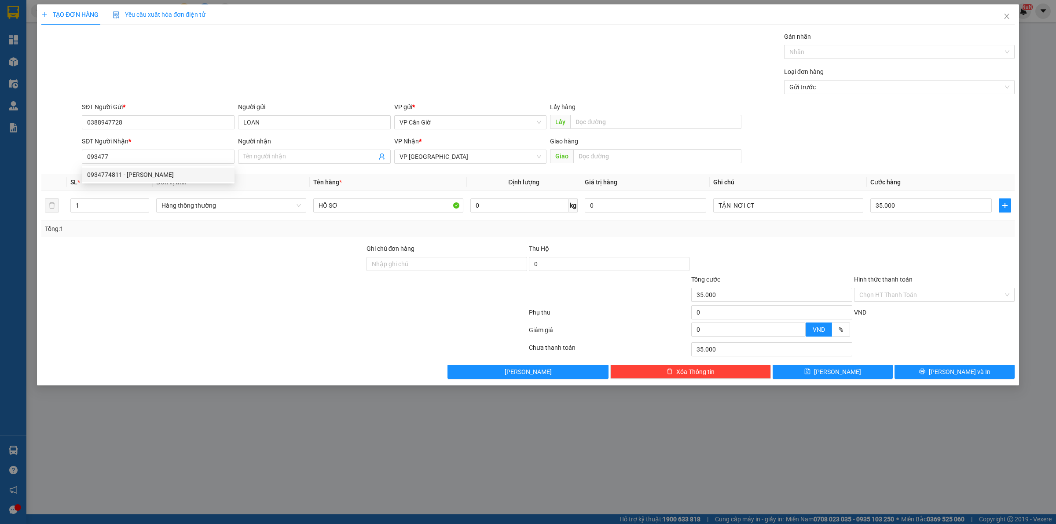
click at [141, 191] on th "SL *" at bounding box center [110, 182] width 86 height 17
click at [141, 177] on div "SL *" at bounding box center [109, 182] width 79 height 10
click at [155, 150] on input "093477" at bounding box center [158, 157] width 153 height 14
click at [137, 168] on div "0934774811 - C PHƯƠNG" at bounding box center [158, 175] width 153 height 14
type input "0934774811"
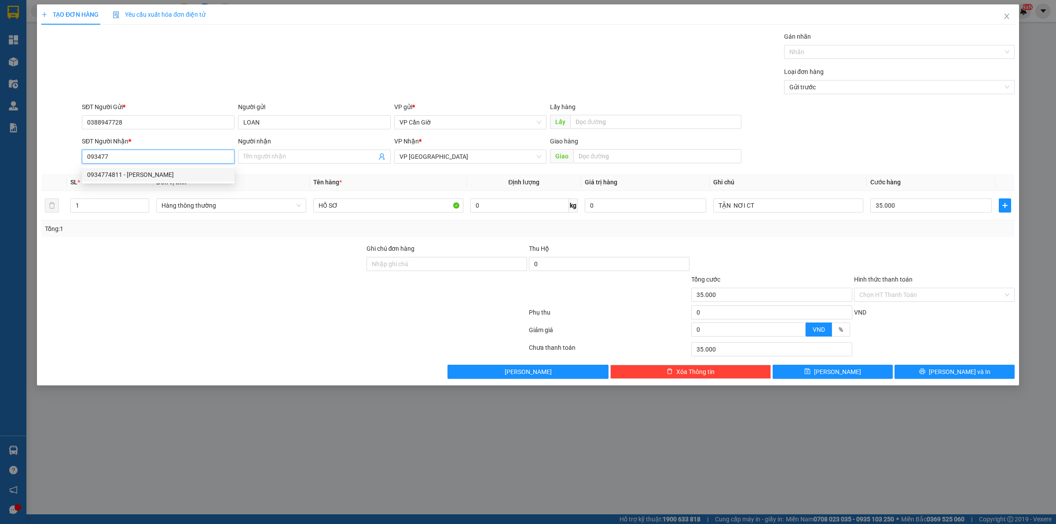
type input "[PERSON_NAME]"
type input "224, PHẠM VĂN HỚN, TÂN THỚI NHẤT, Q12"
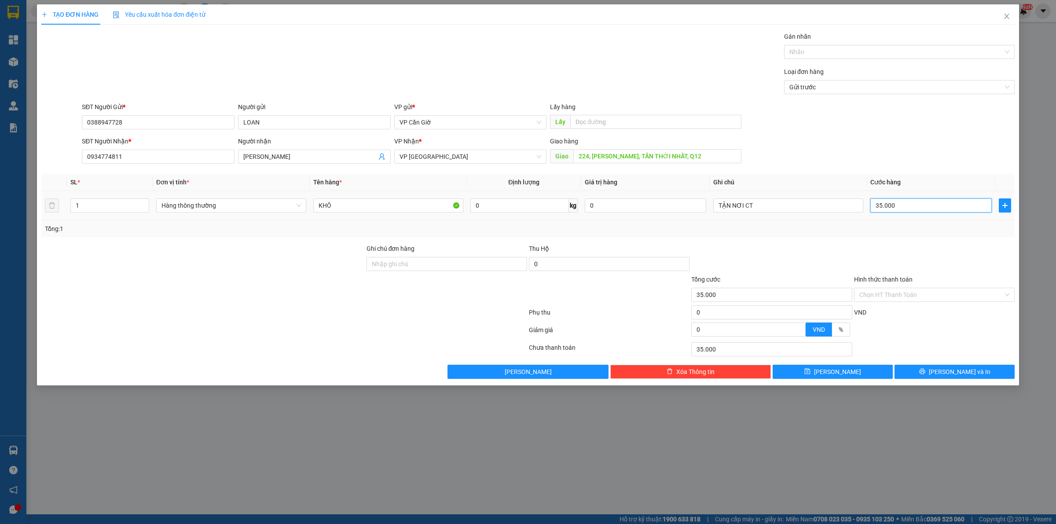
click at [909, 208] on input "35.000" at bounding box center [930, 205] width 121 height 14
type input "5"
type input "55"
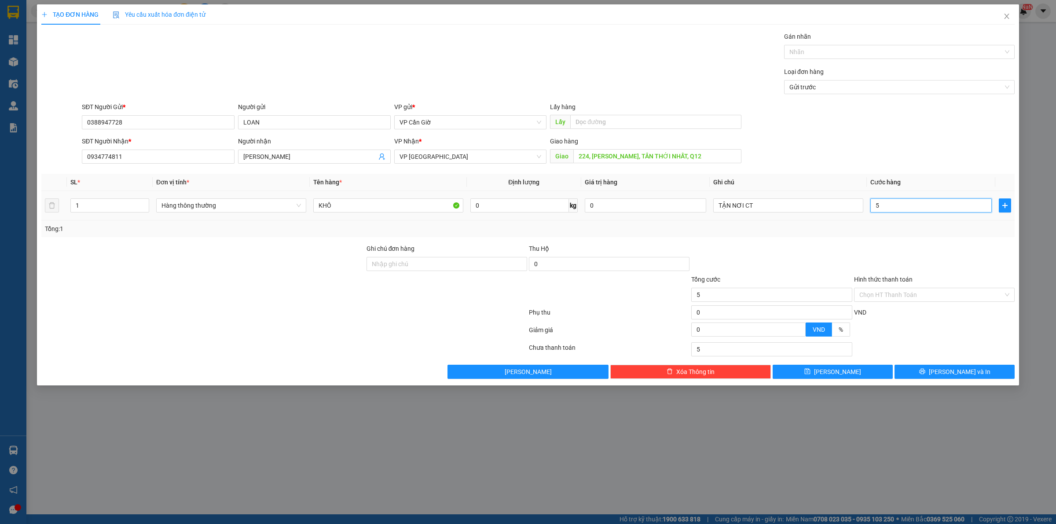
type input "55"
type input "55.000"
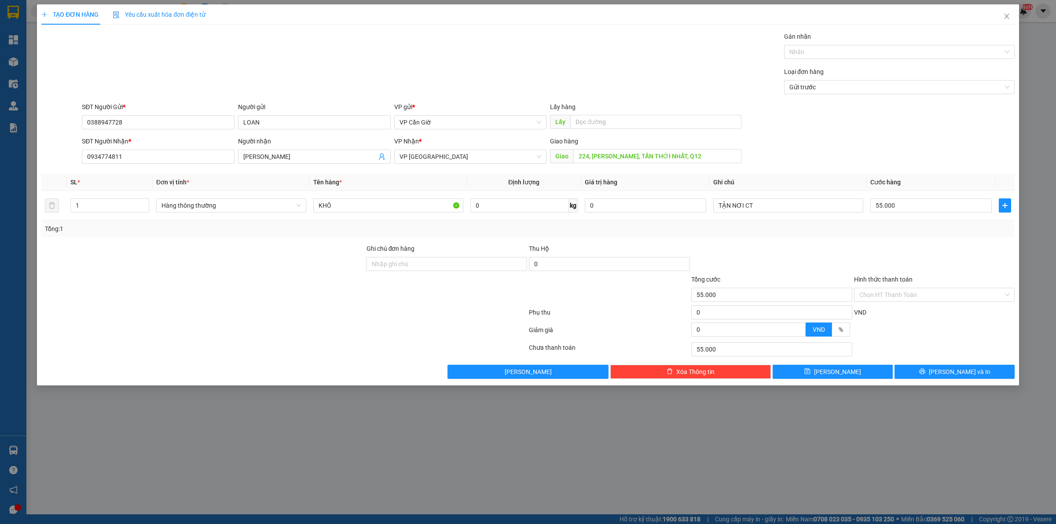
click at [749, 235] on div "Tổng: 1" at bounding box center [527, 228] width 973 height 17
click at [513, 210] on input "0" at bounding box center [519, 205] width 99 height 14
type input "15"
click at [925, 226] on div "Tổng: 1" at bounding box center [528, 229] width 966 height 10
click at [921, 295] on input "Hình thức thanh toán" at bounding box center [931, 294] width 144 height 13
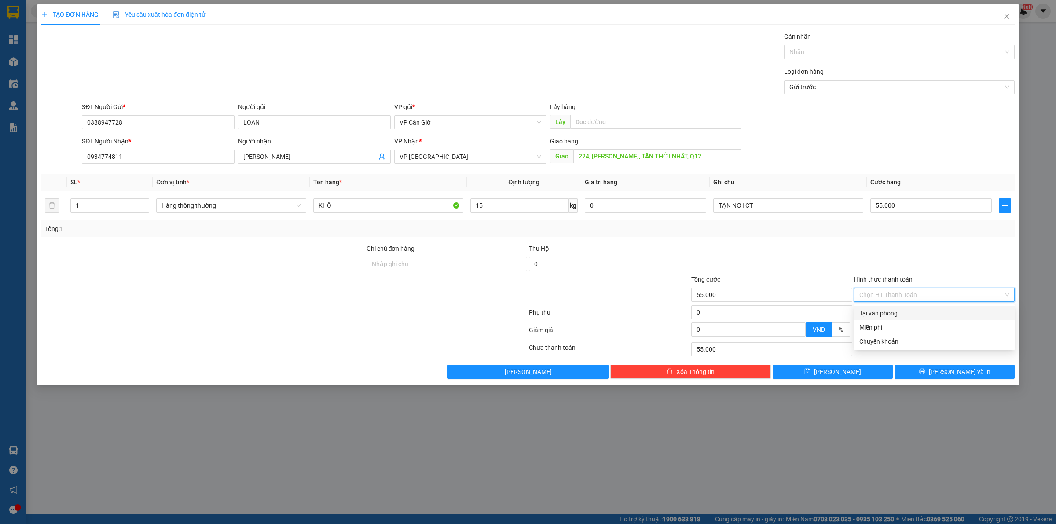
click at [895, 312] on div "Tại văn phòng" at bounding box center [934, 313] width 150 height 10
type input "0"
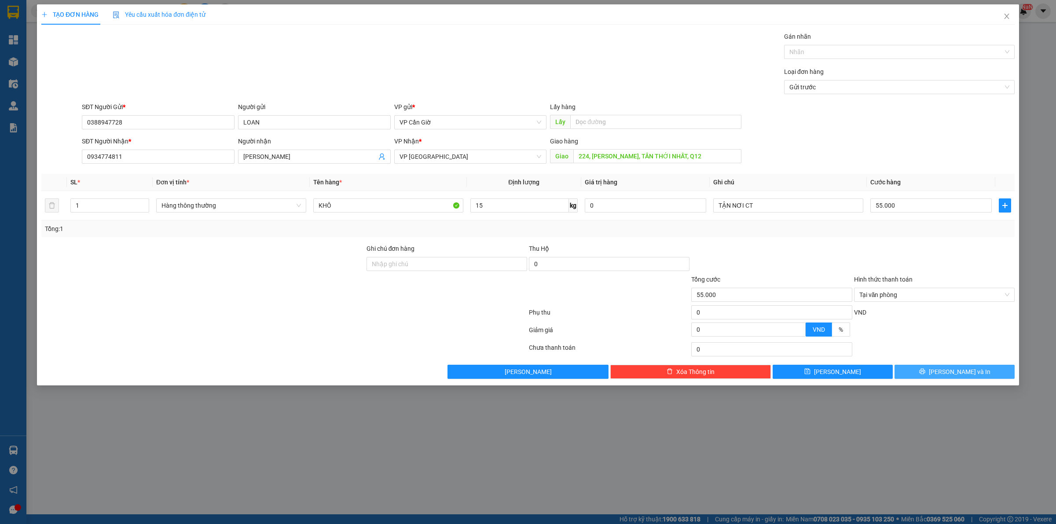
click at [925, 374] on icon "printer" at bounding box center [922, 371] width 6 height 6
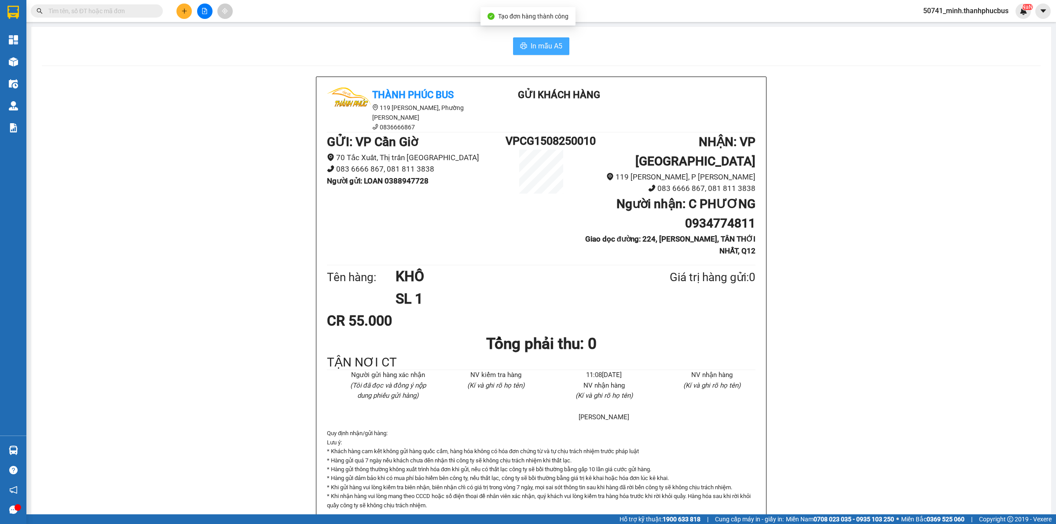
click at [546, 49] on span "In mẫu A5" at bounding box center [547, 45] width 32 height 11
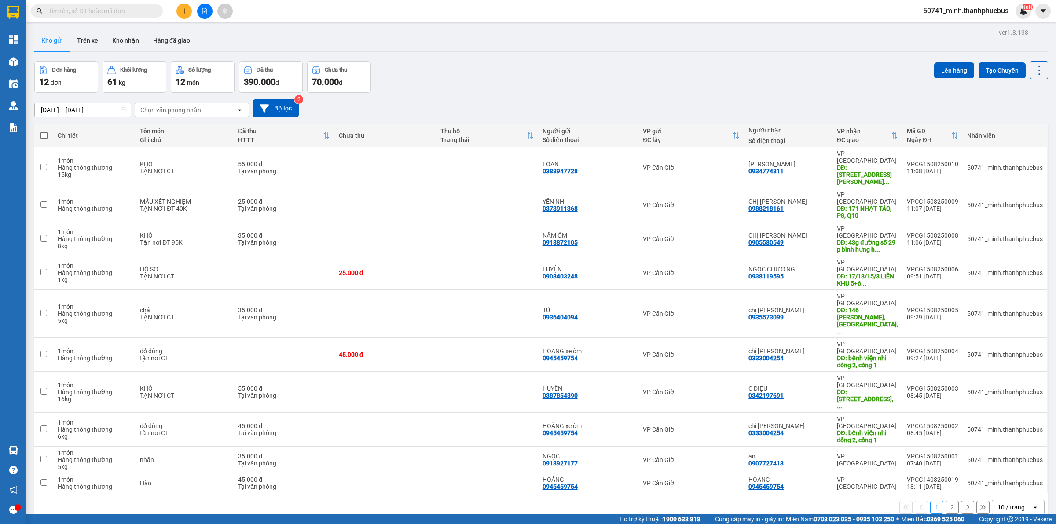
click at [183, 14] on button at bounding box center [183, 11] width 15 height 15
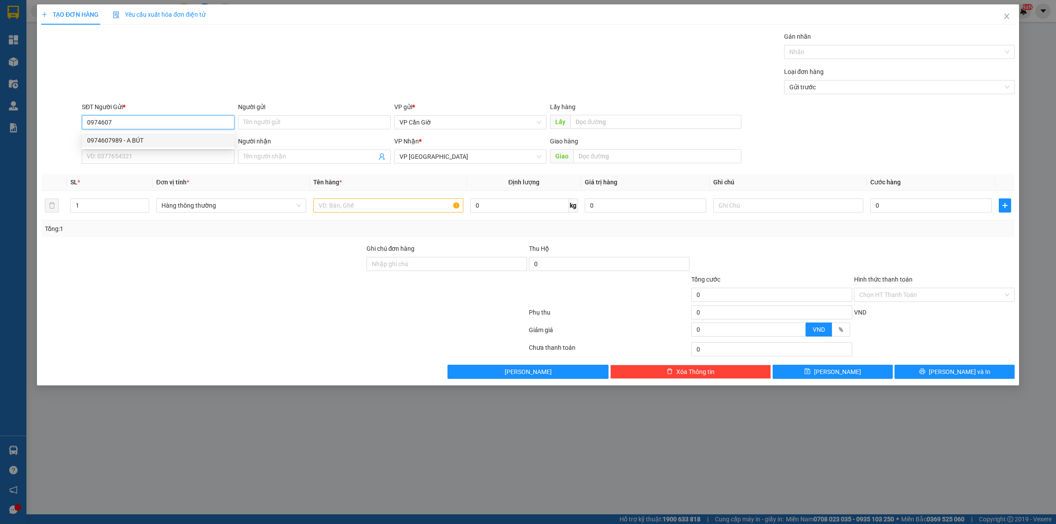
click at [174, 135] on div "0974607989 - A BÚT" at bounding box center [158, 140] width 153 height 14
type input "0974607989"
type input "A BÚT"
type input "25.000"
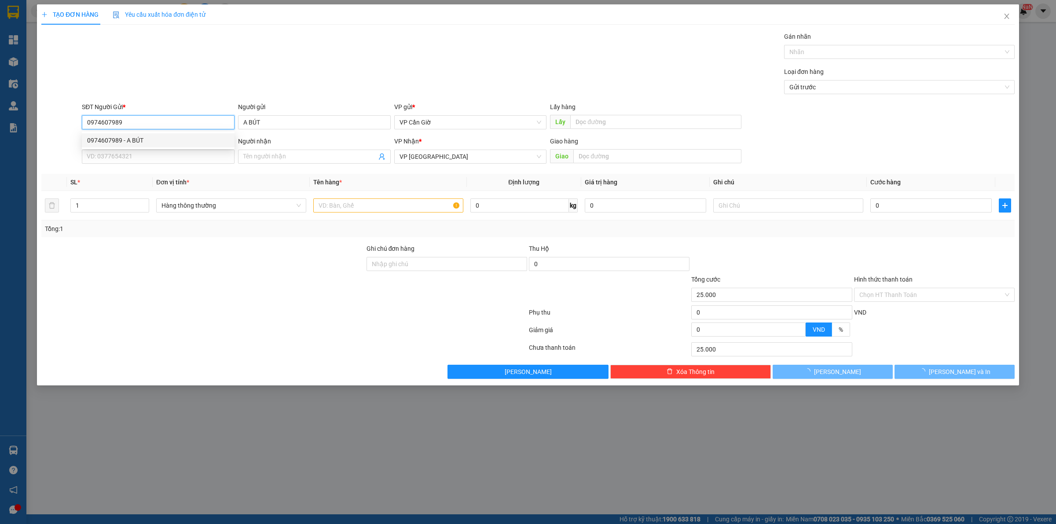
type input "0974607989"
click at [167, 164] on div "SĐT Người Nhận * VD: 0377654321" at bounding box center [158, 151] width 153 height 31
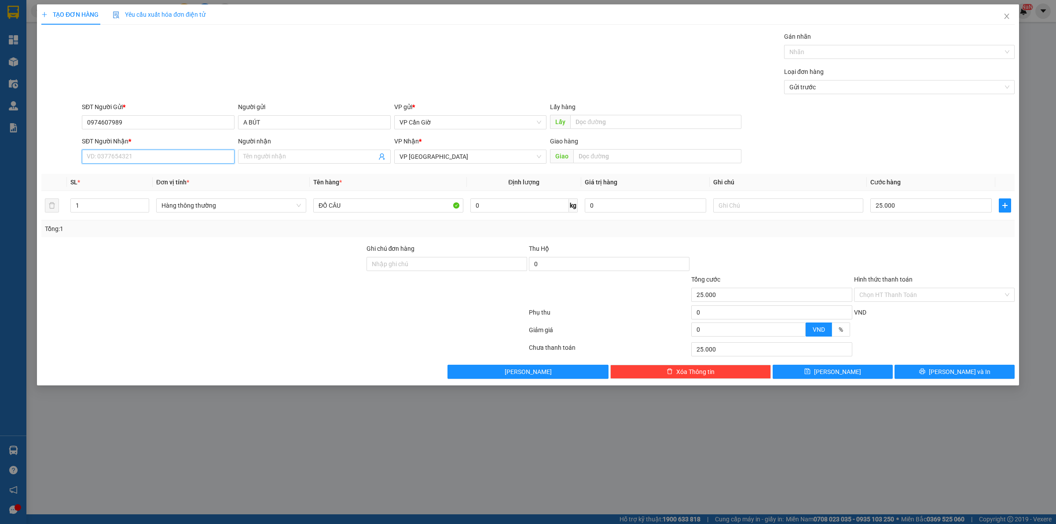
click at [172, 160] on input "SĐT Người Nhận *" at bounding box center [158, 157] width 153 height 14
type input "0979669098"
click at [299, 158] on input "Người nhận" at bounding box center [309, 157] width 133 height 10
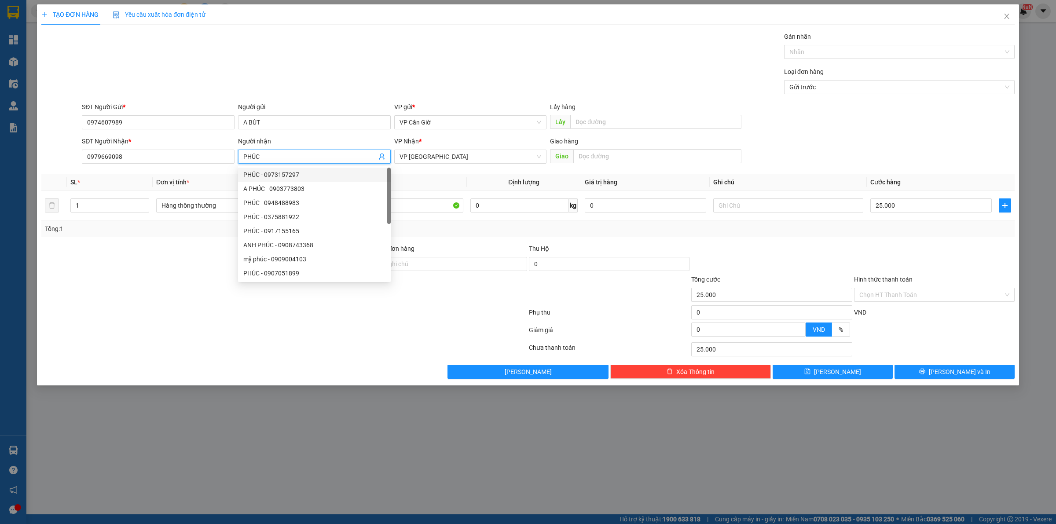
type input "PHÚC"
click at [429, 187] on th "Tên hàng *" at bounding box center [388, 182] width 157 height 17
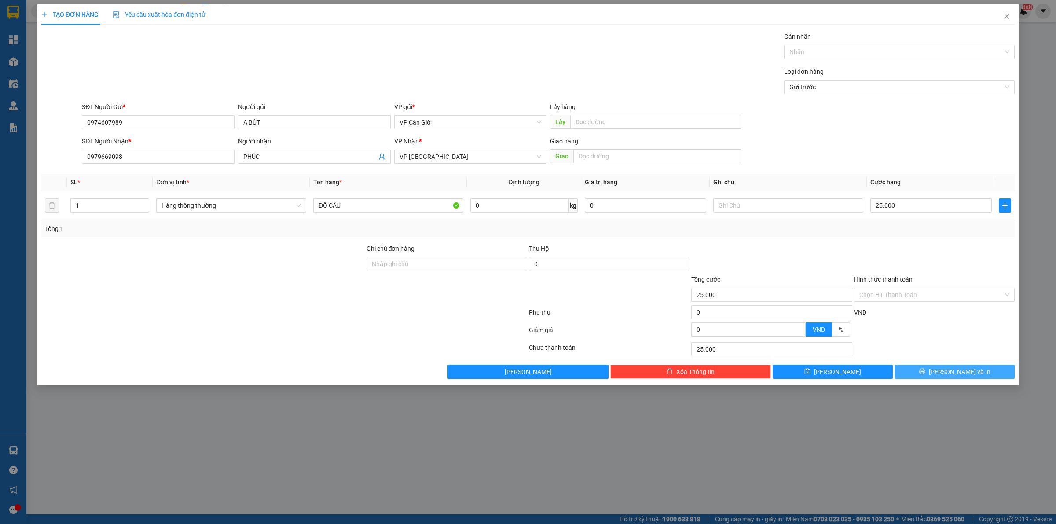
click at [921, 375] on button "Lưu và In" at bounding box center [955, 372] width 120 height 14
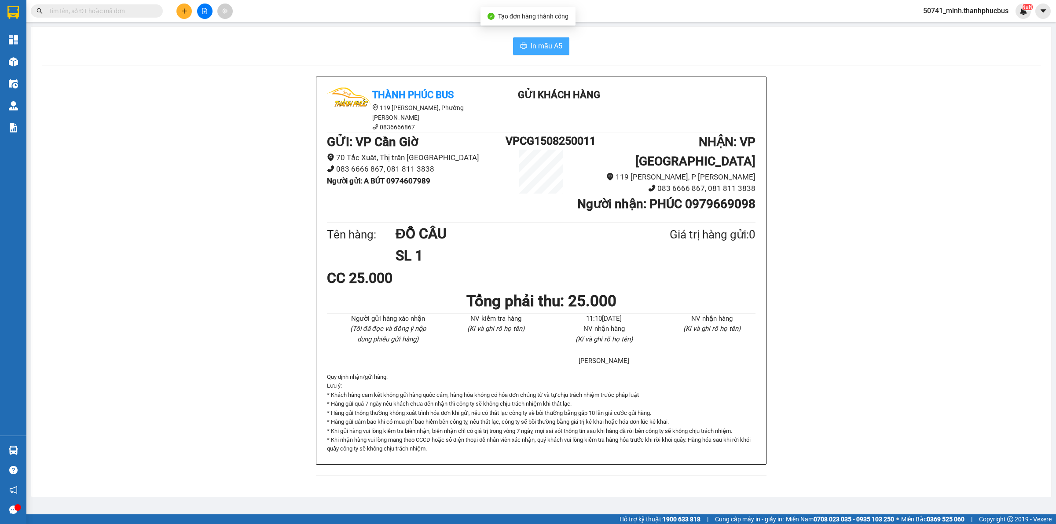
click at [553, 49] on span "In mẫu A5" at bounding box center [547, 45] width 32 height 11
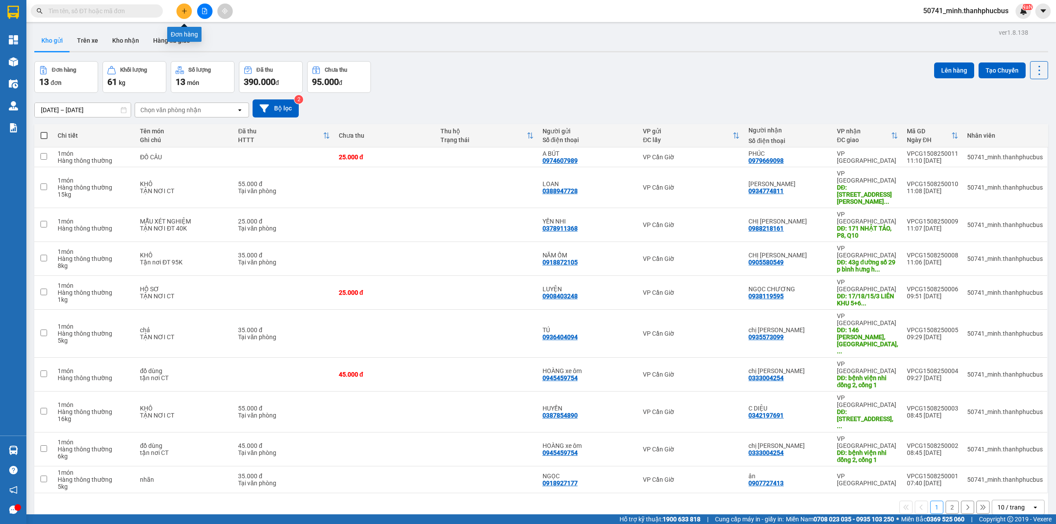
click at [177, 7] on button at bounding box center [183, 11] width 15 height 15
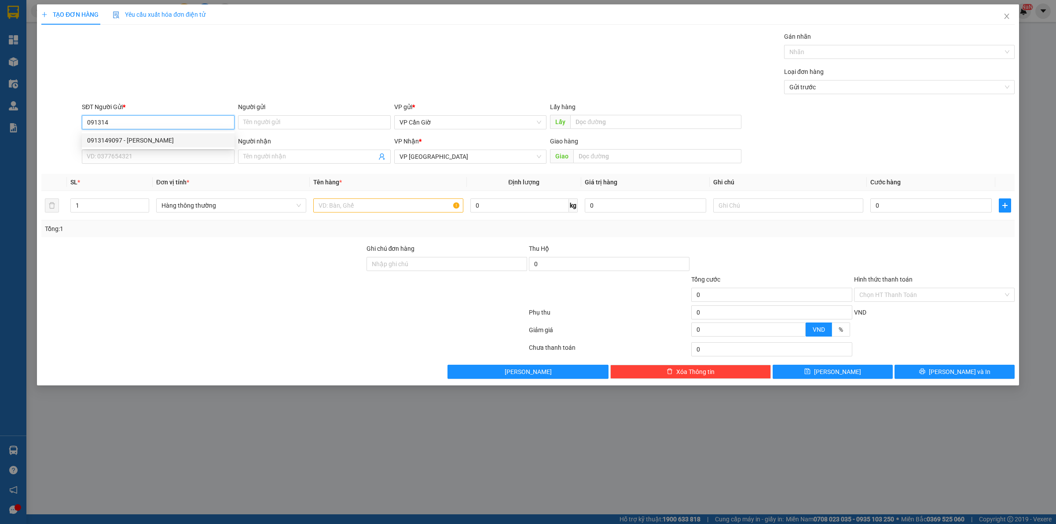
click at [180, 141] on div "0913149097 - LAM ĐIỀN" at bounding box center [158, 141] width 142 height 10
type input "0913149097"
type input "[PERSON_NAME]"
type input "25.000"
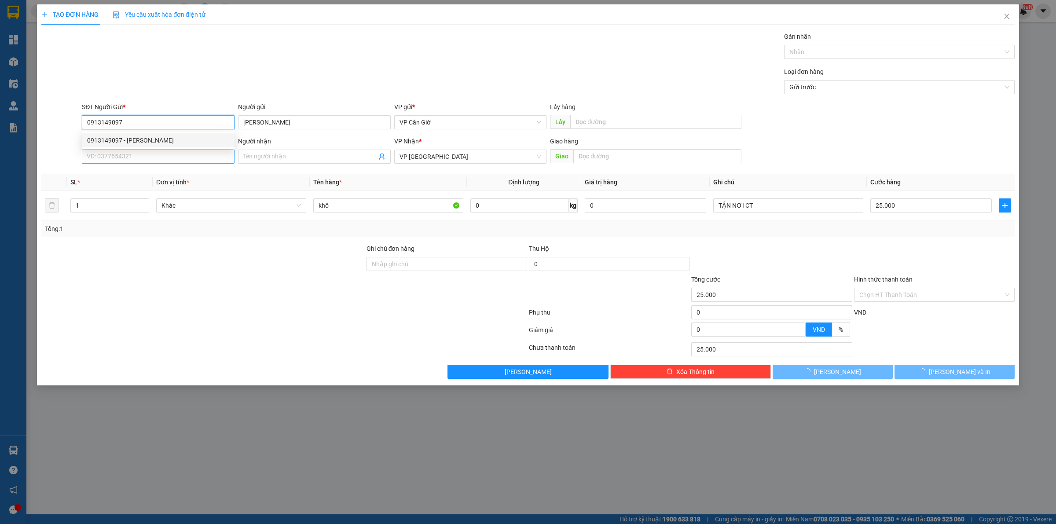
type input "0913149097"
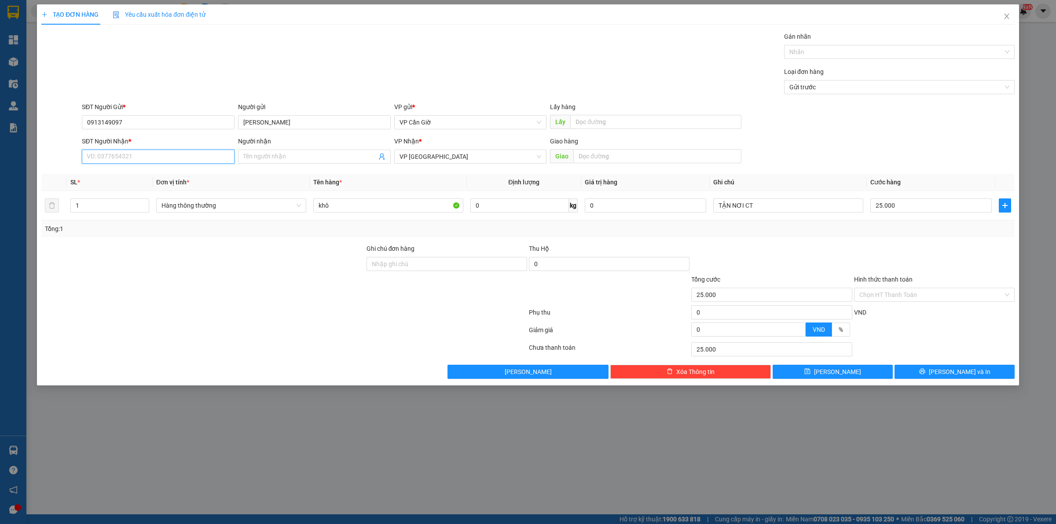
click at [165, 161] on input "SĐT Người Nhận *" at bounding box center [158, 157] width 153 height 14
click at [168, 175] on div "0907840737 - C TƯ" at bounding box center [158, 175] width 142 height 10
type input "0907840737"
type input "C TƯ"
type input "73 NI SƯ HUỲNH LIÊN, P10, TÂN BÌNH"
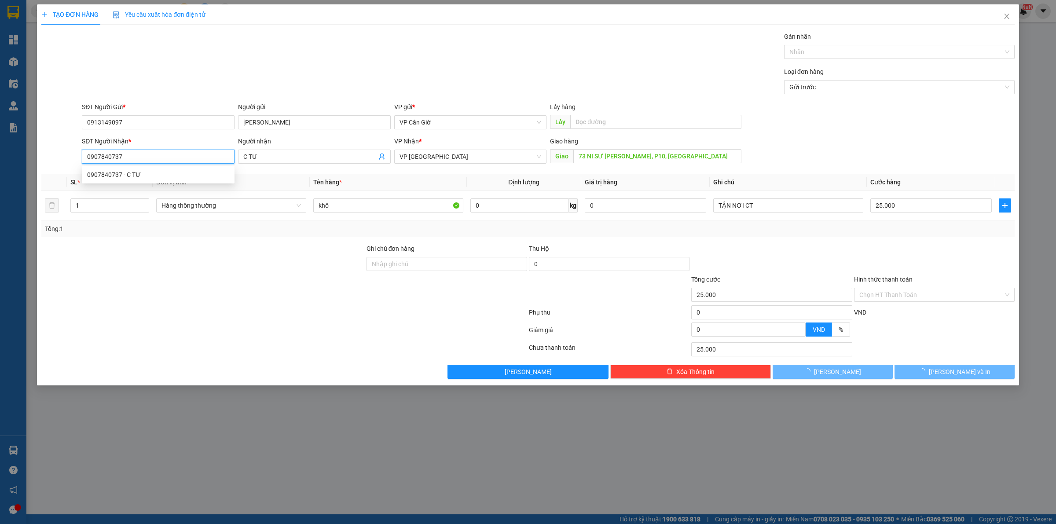
type input "20.000"
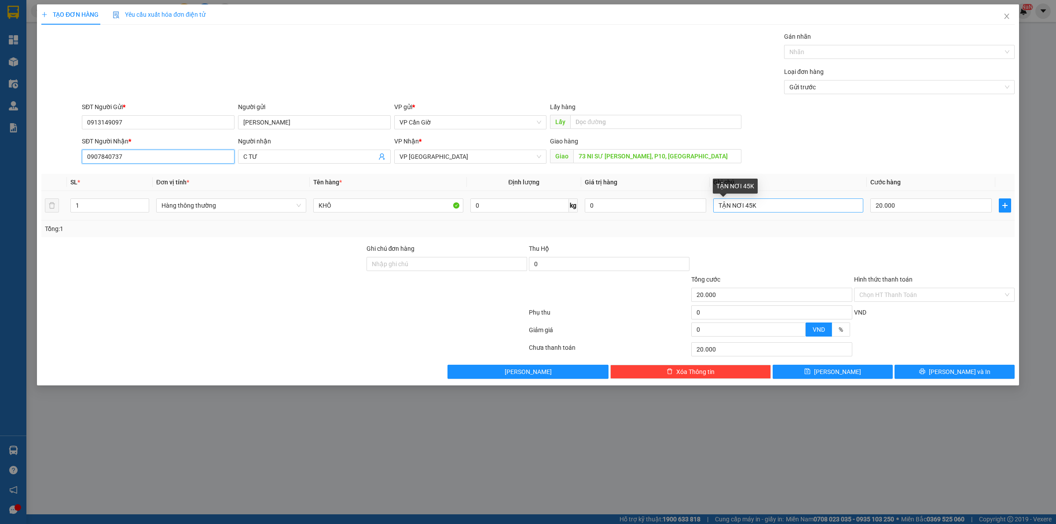
type input "0907840737"
click at [767, 203] on input "TẬN NƠI 45K" at bounding box center [788, 205] width 150 height 14
type input "TẬN NƠI CT"
click at [864, 252] on div at bounding box center [934, 259] width 162 height 31
click at [553, 205] on input "0" at bounding box center [519, 205] width 99 height 14
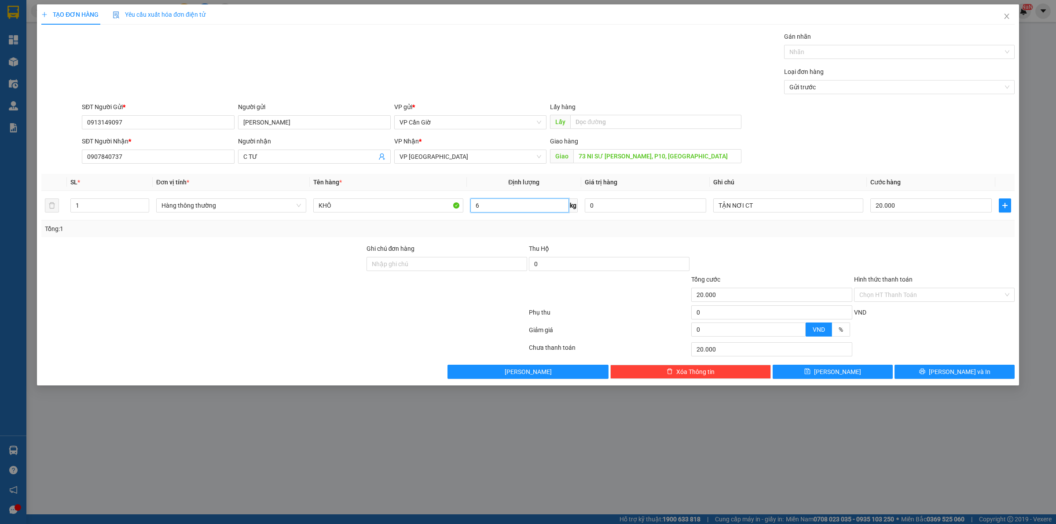
type input "6"
click at [931, 238] on div "Transit Pickup Surcharge Ids Transit Deliver Surcharge Ids Transit Deliver Surc…" at bounding box center [527, 205] width 973 height 347
drag, startPoint x: 931, startPoint y: 238, endPoint x: 945, endPoint y: 252, distance: 19.3
click at [931, 238] on div "Transit Pickup Surcharge Ids Transit Deliver Surcharge Ids Transit Deliver Surc…" at bounding box center [527, 205] width 973 height 347
type input "35.000"
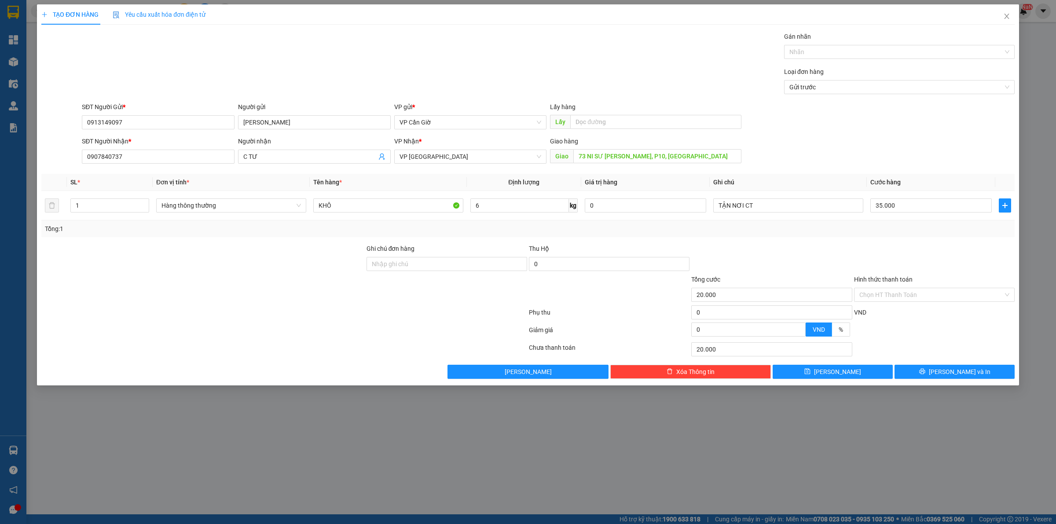
type input "35.000"
click at [927, 299] on input "Hình thức thanh toán" at bounding box center [931, 294] width 144 height 13
click at [896, 309] on div "Tại văn phòng" at bounding box center [934, 313] width 150 height 10
click at [914, 366] on button "Lưu và In" at bounding box center [955, 372] width 120 height 14
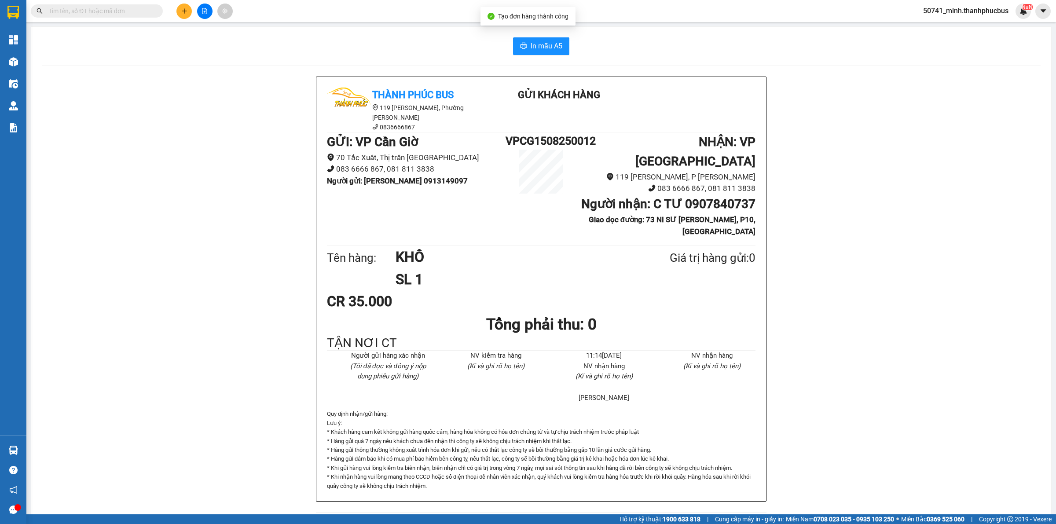
click at [537, 57] on div "In mẫu A5 Thành Phúc Bus 119 Nguyễn Cư Trinh, Phường Nguyễn Cư Trinh 0836666867…" at bounding box center [541, 280] width 1020 height 507
click at [537, 42] on span "In mẫu A5" at bounding box center [547, 45] width 32 height 11
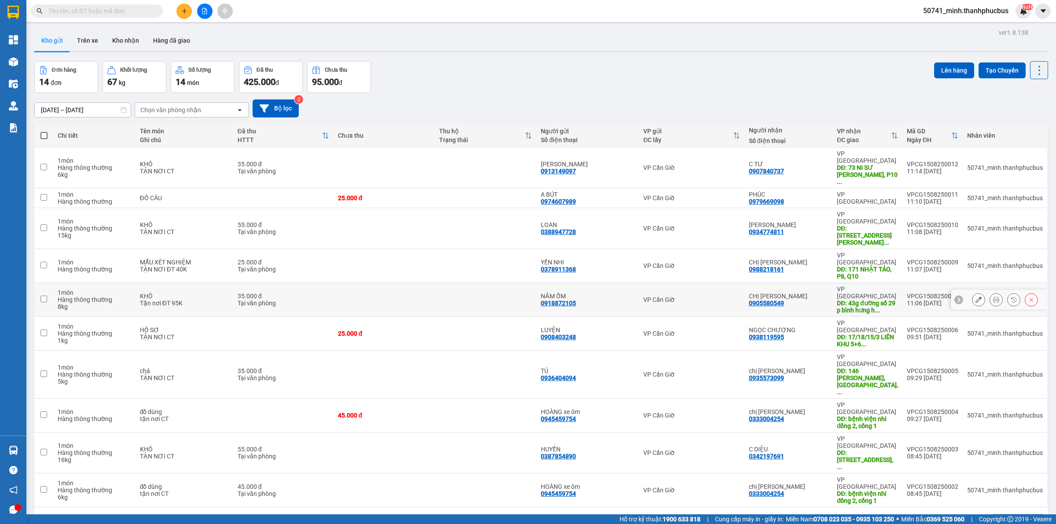
click at [990, 292] on button at bounding box center [996, 299] width 12 height 15
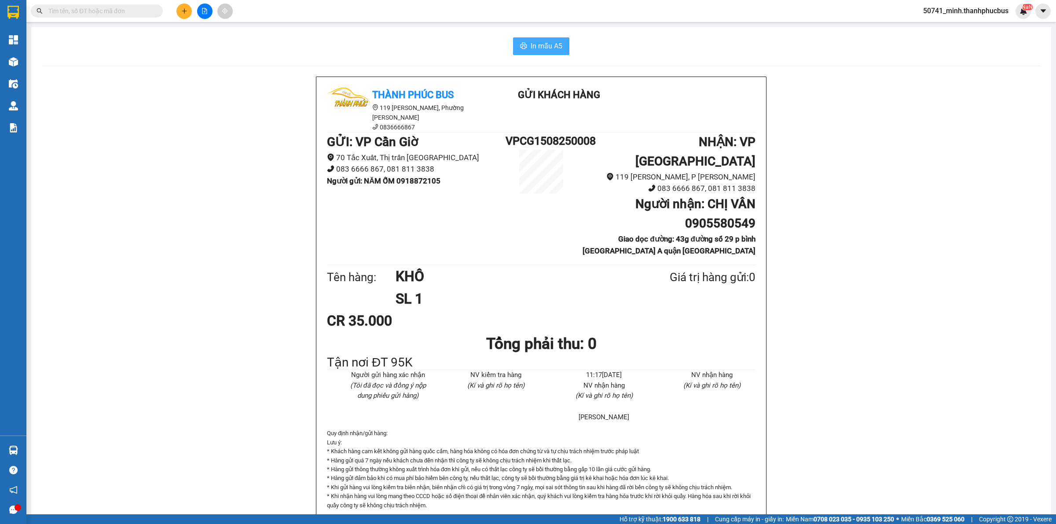
click at [513, 50] on button "In mẫu A5" at bounding box center [541, 46] width 56 height 18
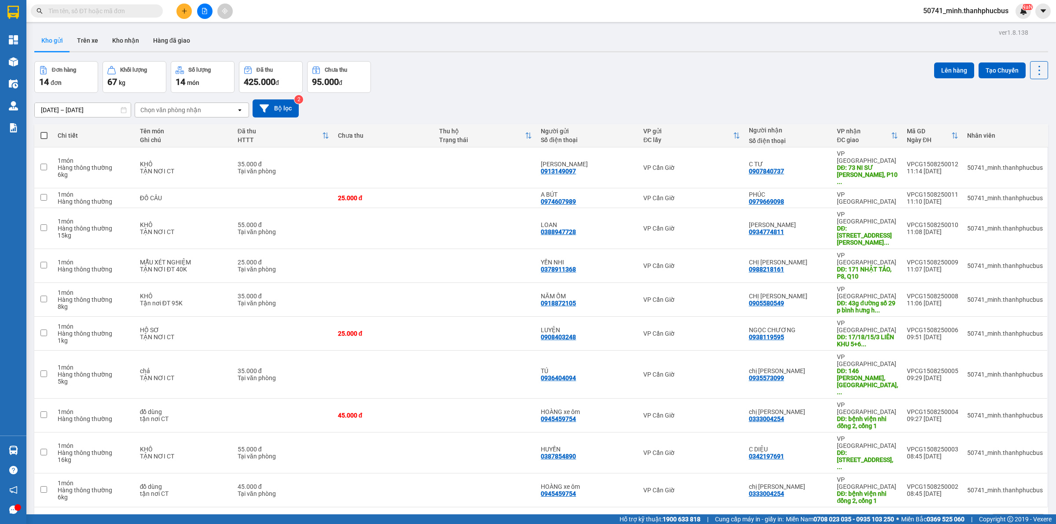
click at [181, 12] on icon "plus" at bounding box center [184, 11] width 6 height 6
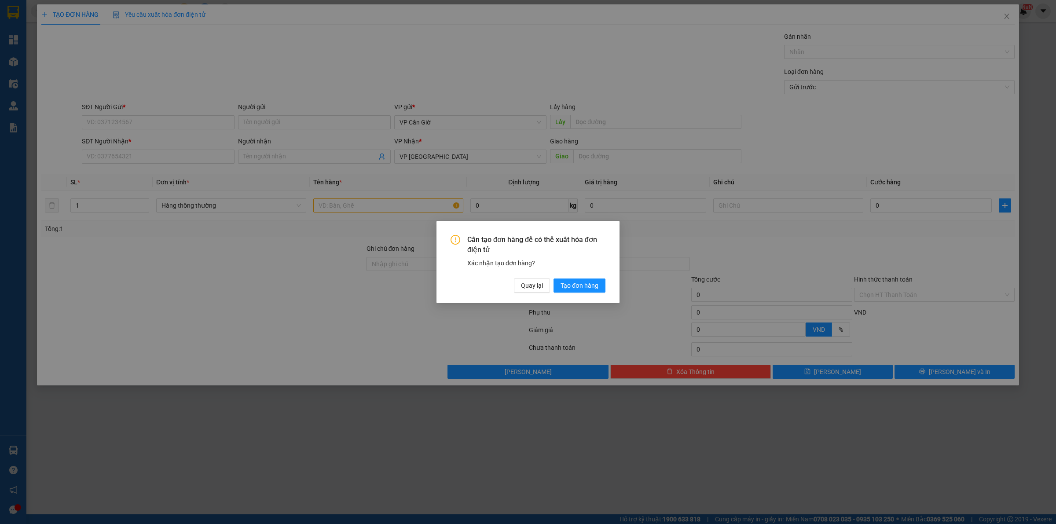
click at [511, 277] on div "Cần tạo đơn hàng để có thể xuất hóa đơn điện tử Xác nhận tạo đơn hàng? Quay lại…" at bounding box center [528, 264] width 155 height 58
click at [522, 283] on span "Quay lại" at bounding box center [532, 286] width 22 height 10
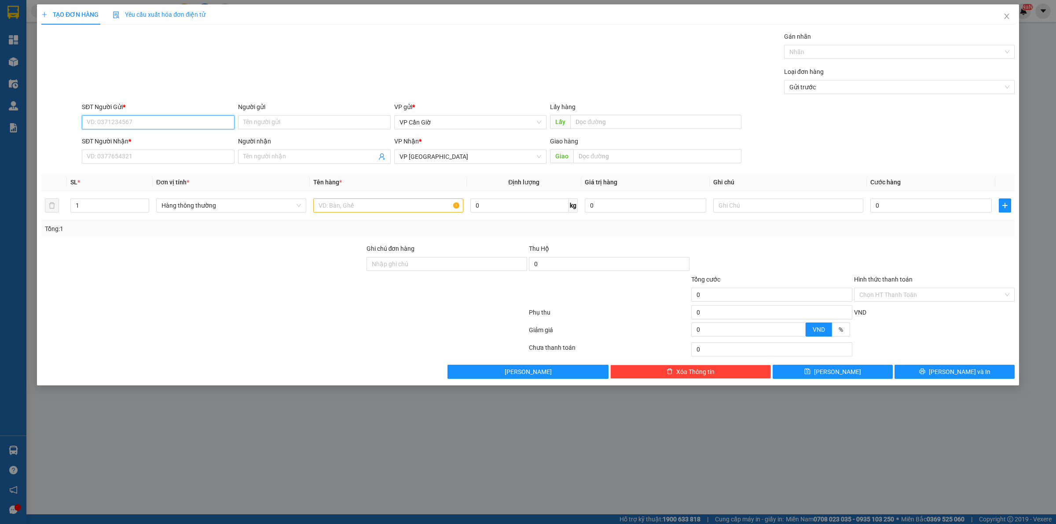
click at [127, 120] on input "SĐT Người Gửi *" at bounding box center [158, 122] width 153 height 14
click at [136, 137] on div "0984664556 - ÁNH NGỌC" at bounding box center [158, 141] width 142 height 10
type input "0984664556"
type input "[PERSON_NAME]"
type input "30.000"
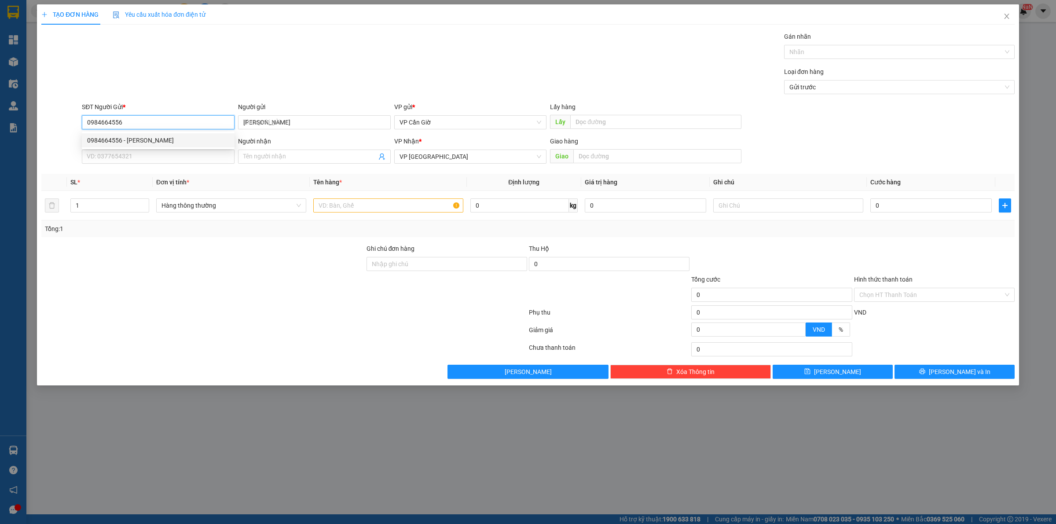
type input "30.000"
type input "0984664556"
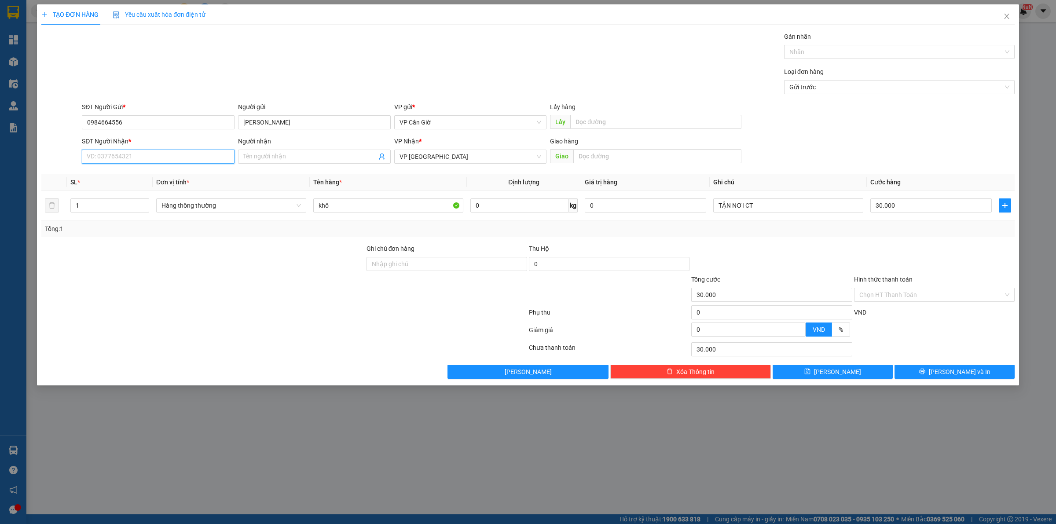
click at [139, 155] on input "SĐT Người Nhận *" at bounding box center [158, 157] width 153 height 14
drag, startPoint x: 135, startPoint y: 174, endPoint x: 206, endPoint y: 165, distance: 71.4
click at [136, 174] on div "0902184918 - ANH HẢI" at bounding box center [158, 175] width 142 height 10
type input "0902184918"
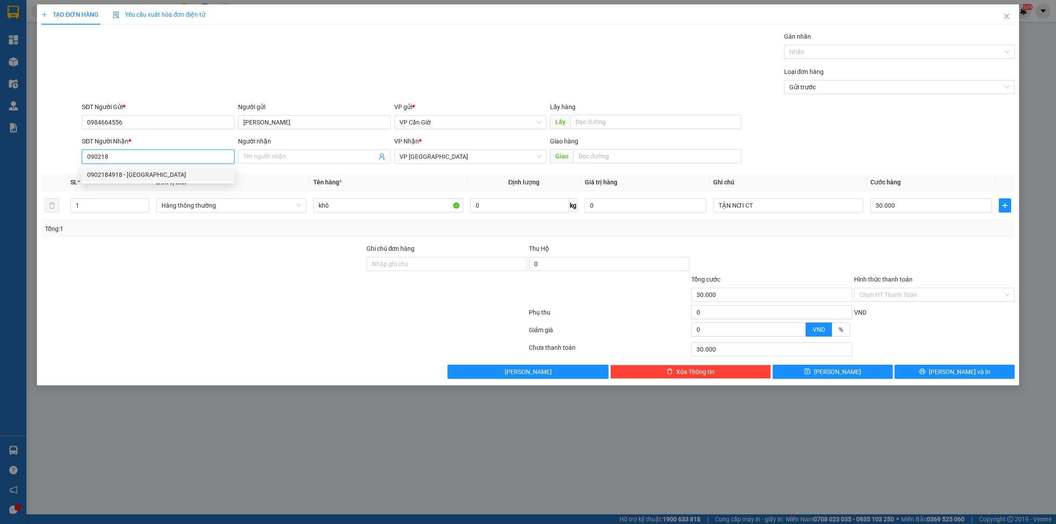
type input "[PERSON_NAME]"
type input "25.000"
type input "0902184918"
click at [524, 213] on input "0" at bounding box center [519, 205] width 99 height 14
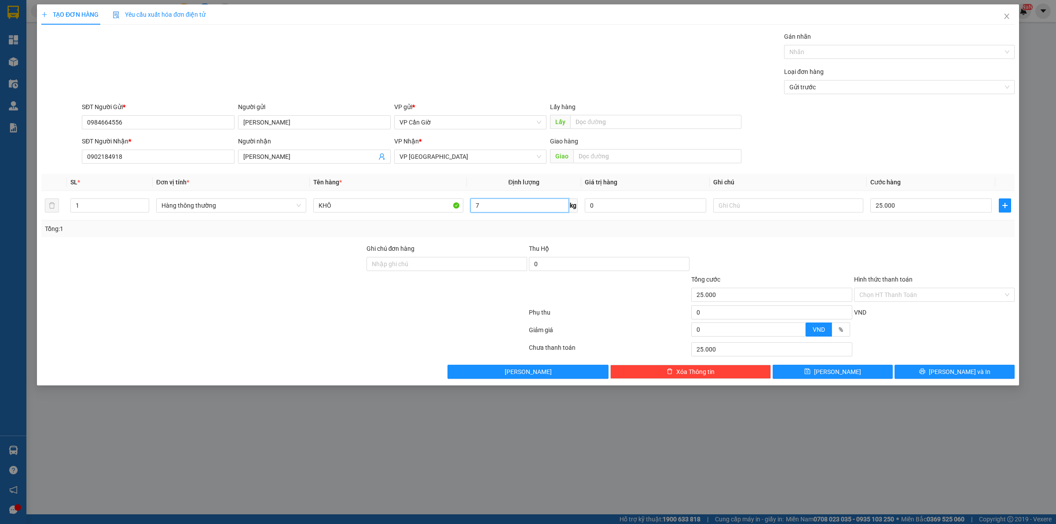
type input "7"
click at [681, 228] on div "Tổng: 1" at bounding box center [528, 229] width 966 height 10
type input "35.000"
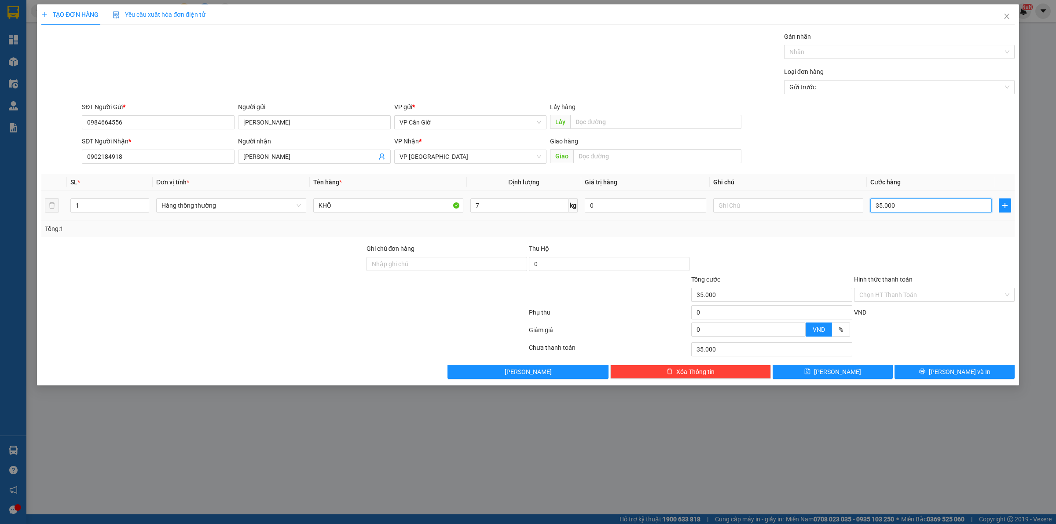
click at [903, 204] on input "35.000" at bounding box center [930, 205] width 121 height 14
type input "4"
type input "46"
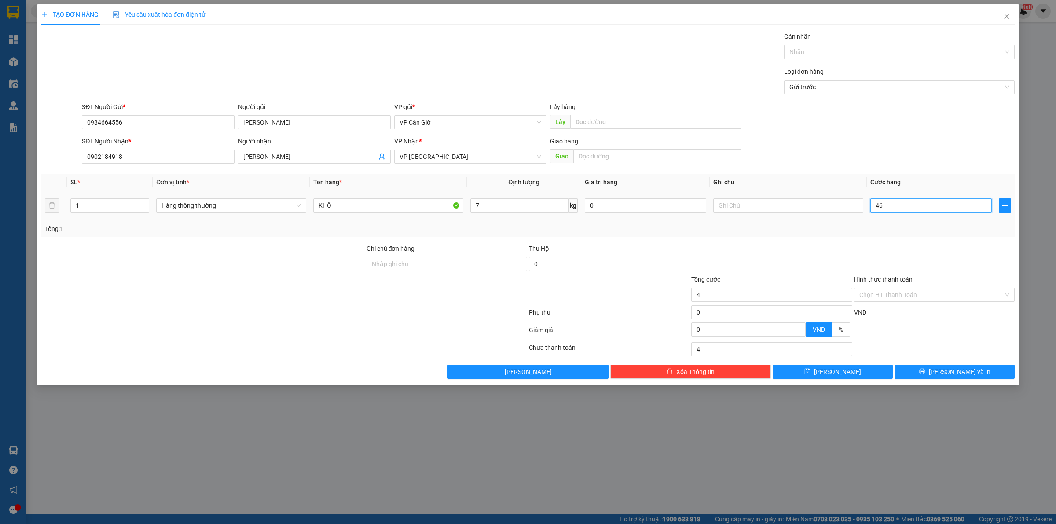
type input "46"
type input "4"
type input "45"
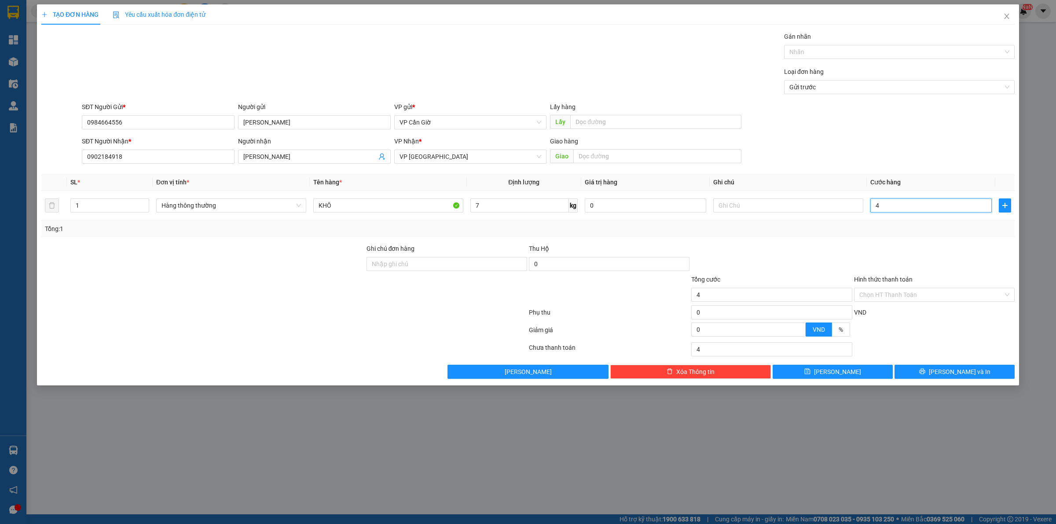
type input "45"
type input "45.000"
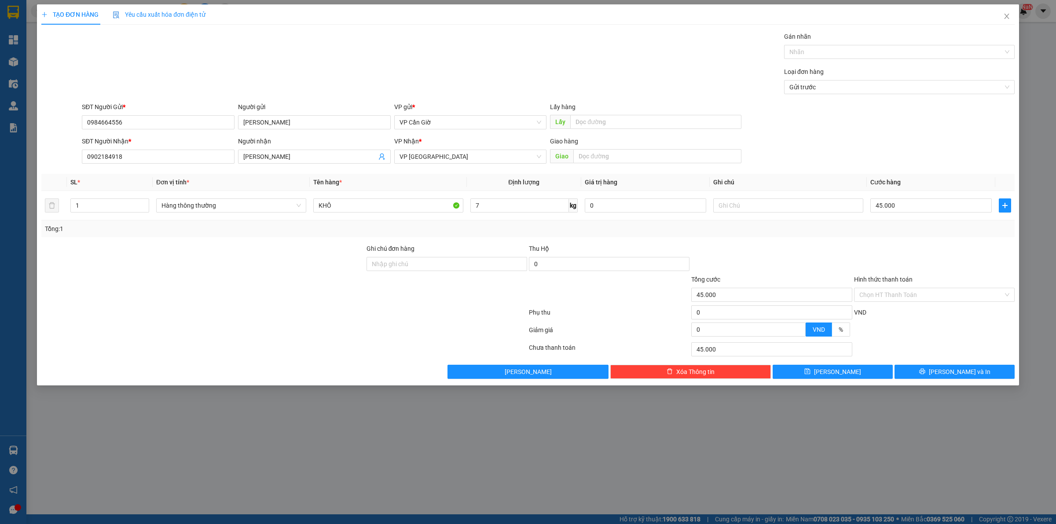
click at [868, 252] on div at bounding box center [934, 259] width 162 height 31
click at [882, 290] on input "Hình thức thanh toán" at bounding box center [931, 294] width 144 height 13
click at [882, 308] on div "Tại văn phòng" at bounding box center [934, 313] width 150 height 10
type input "0"
click at [884, 295] on span "Tại văn phòng" at bounding box center [934, 294] width 150 height 13
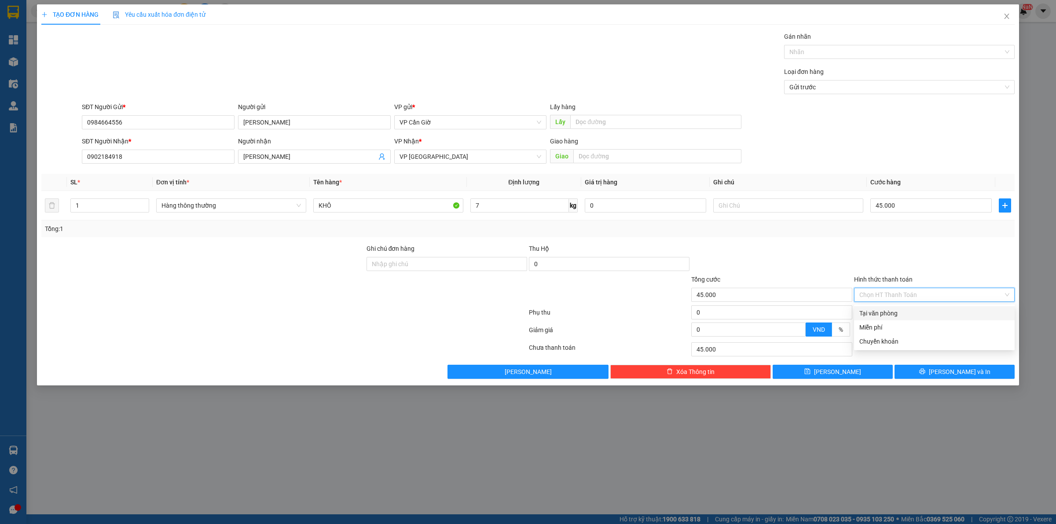
click at [947, 244] on div at bounding box center [934, 259] width 162 height 31
click at [942, 368] on button "Lưu và In" at bounding box center [955, 372] width 120 height 14
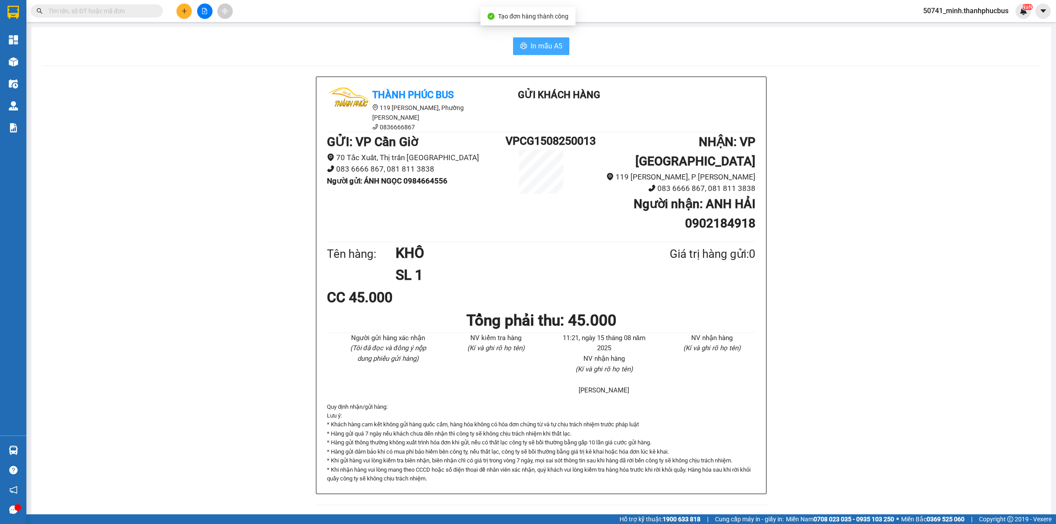
click at [549, 40] on button "In mẫu A5" at bounding box center [541, 46] width 56 height 18
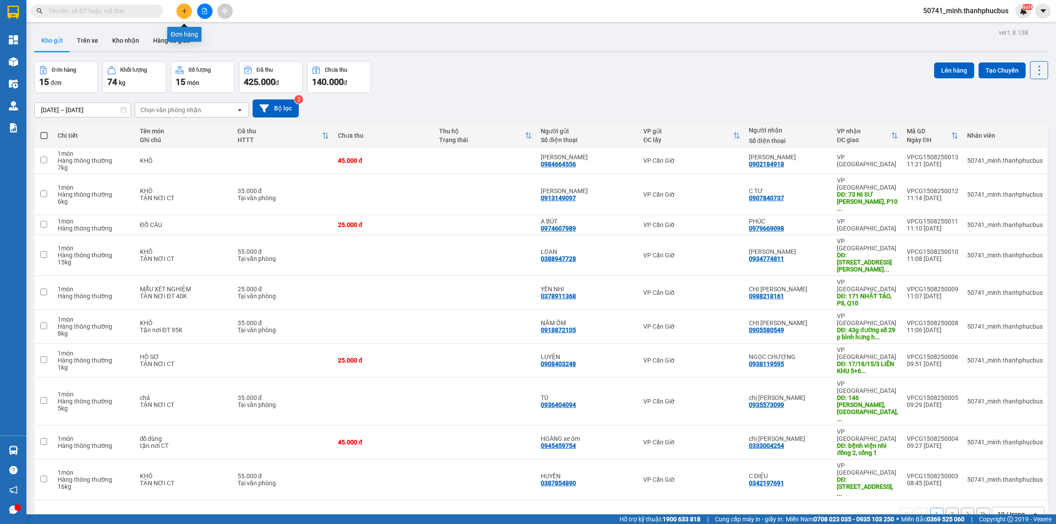
click at [181, 8] on icon "plus" at bounding box center [184, 11] width 6 height 6
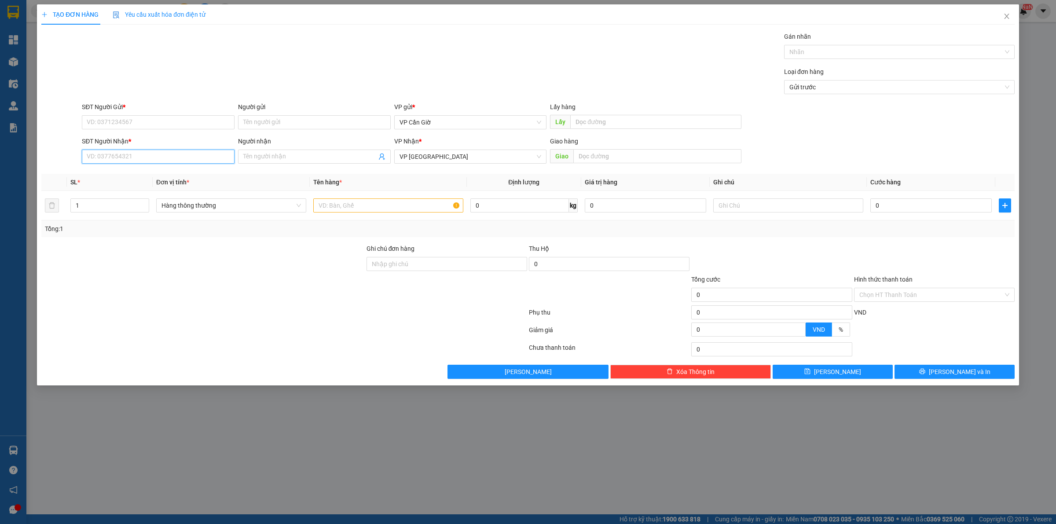
drag, startPoint x: 150, startPoint y: 157, endPoint x: 152, endPoint y: 161, distance: 4.7
click at [152, 161] on input "SĐT Người Nhận *" at bounding box center [158, 157] width 153 height 14
click at [150, 170] on div "0909135119 - A VŨ" at bounding box center [158, 175] width 142 height 10
type input "0909135119"
type input "A VŨ"
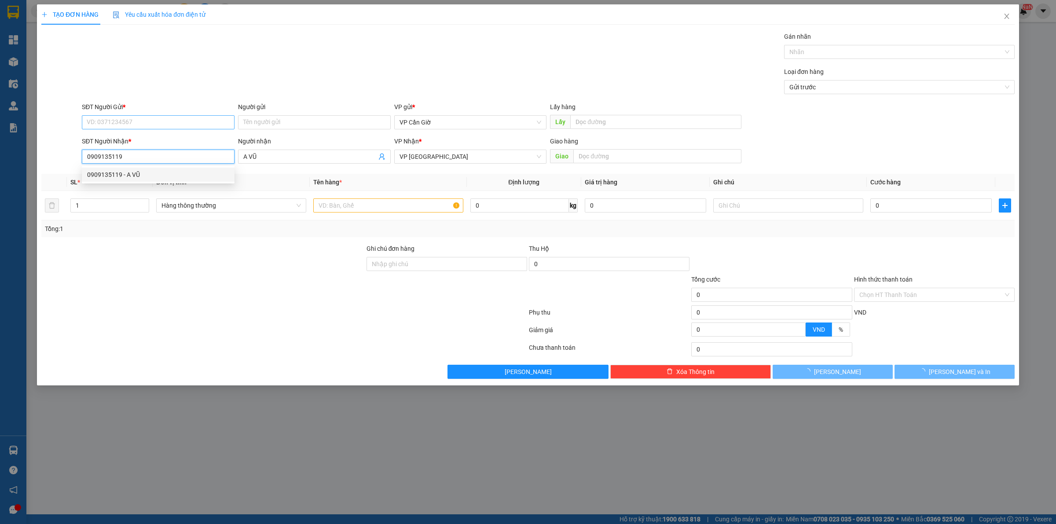
type input "25.000"
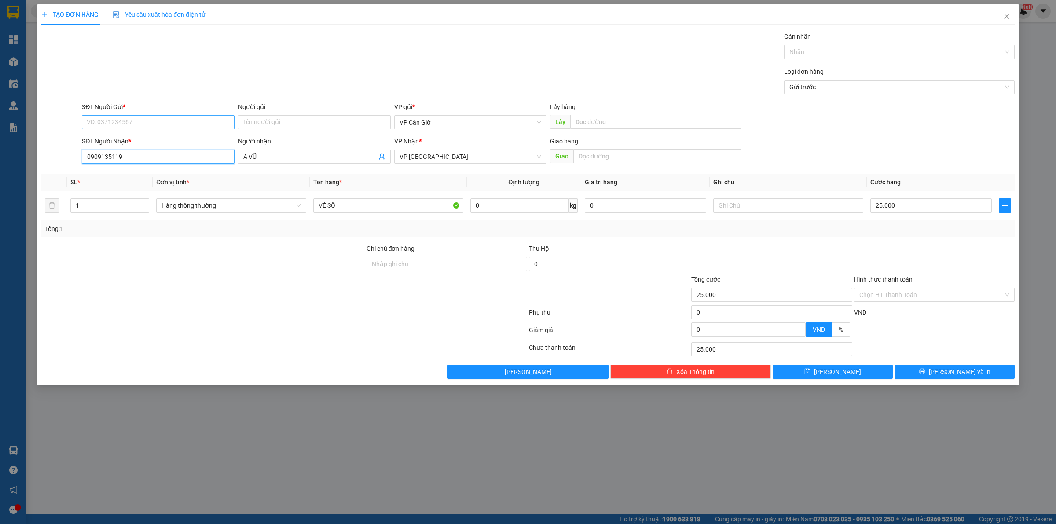
type input "0909135119"
click at [136, 123] on input "SĐT Người Gửi *" at bounding box center [158, 122] width 153 height 14
click at [140, 136] on div "0772933988 - C HẢO" at bounding box center [158, 141] width 142 height 10
type input "0772933988"
type input "C HẢO"
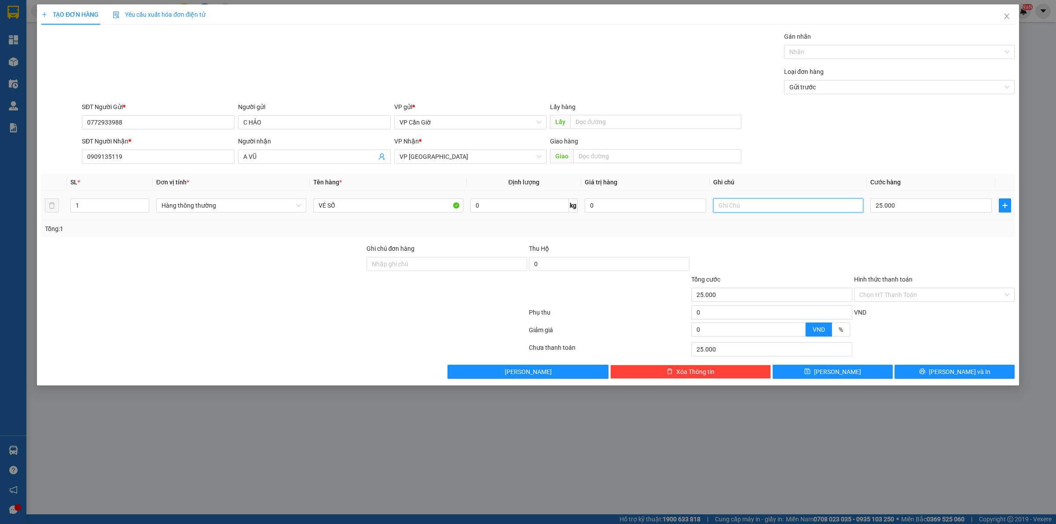
click at [866, 209] on tr "1 Hàng thông thường VÉ SỐ 0 kg 0 25.000" at bounding box center [527, 205] width 973 height 29
click at [876, 207] on input "25.000" at bounding box center [930, 205] width 121 height 14
type input "2"
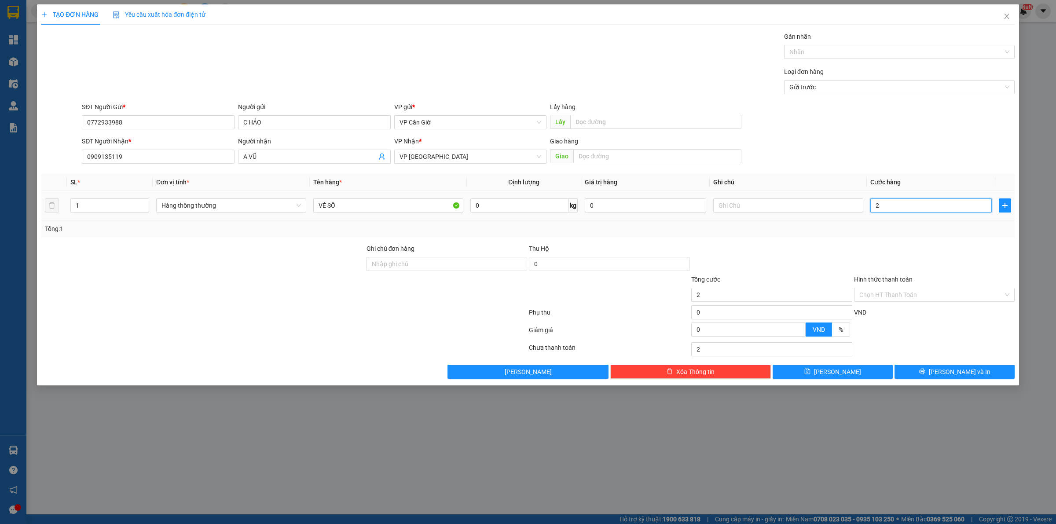
type input "20"
type input "20.000"
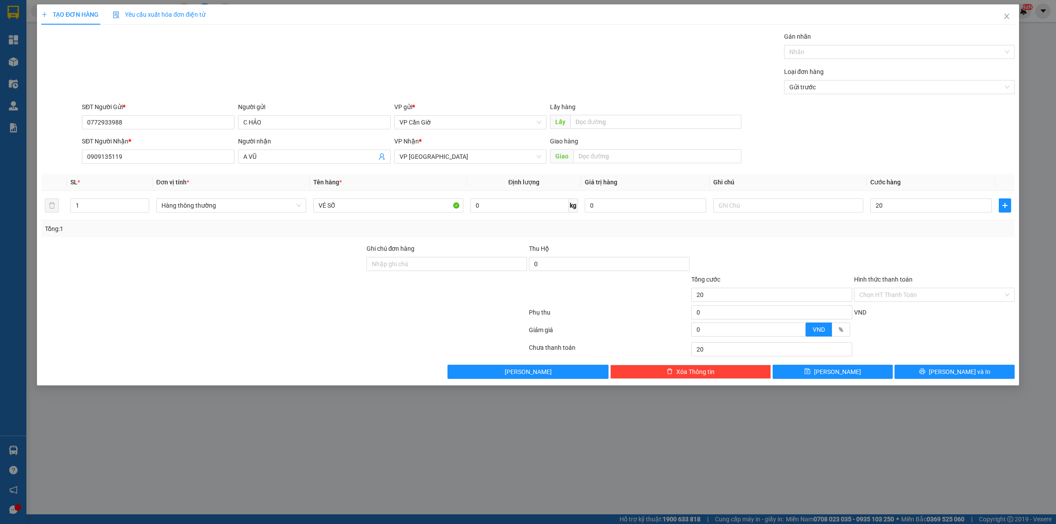
type input "20.000"
click at [873, 265] on div at bounding box center [934, 259] width 162 height 31
click at [525, 202] on input "0" at bounding box center [519, 205] width 99 height 14
type input "1"
click at [688, 240] on div "Transit Pickup Surcharge Ids Transit Deliver Surcharge Ids Transit Deliver Surc…" at bounding box center [527, 205] width 973 height 347
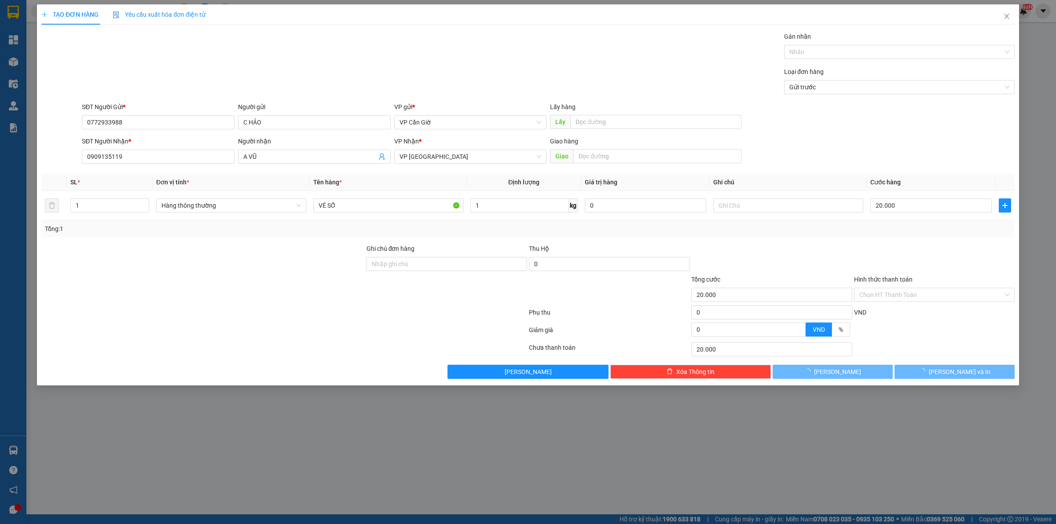
type input "25.000"
click at [877, 298] on input "Hình thức thanh toán" at bounding box center [931, 294] width 144 height 13
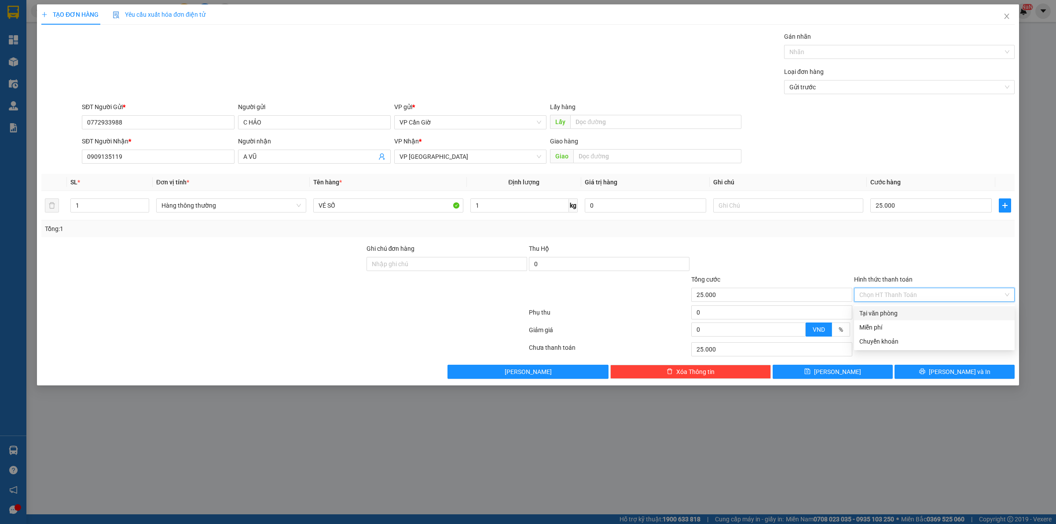
click at [885, 251] on div at bounding box center [934, 259] width 162 height 31
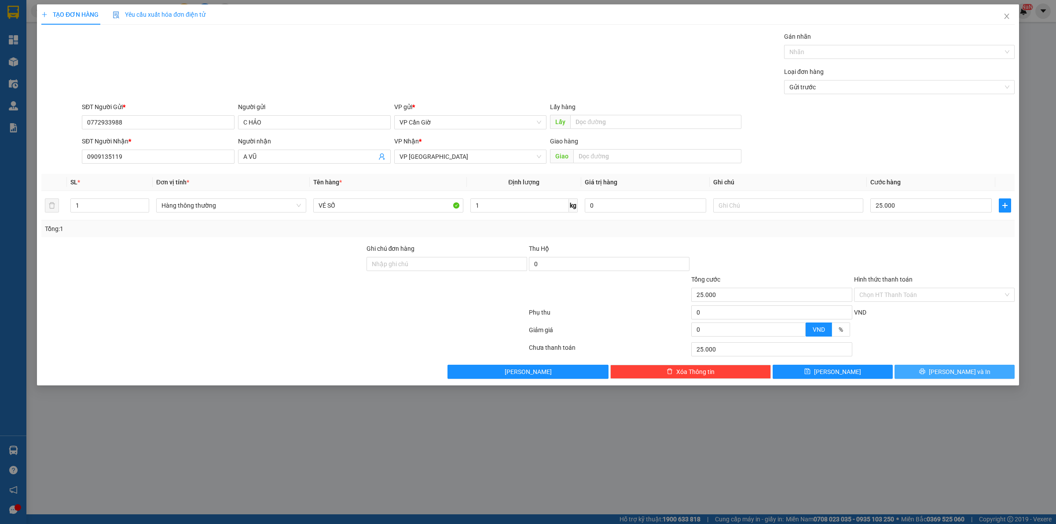
click at [946, 371] on button "Lưu và In" at bounding box center [955, 372] width 120 height 14
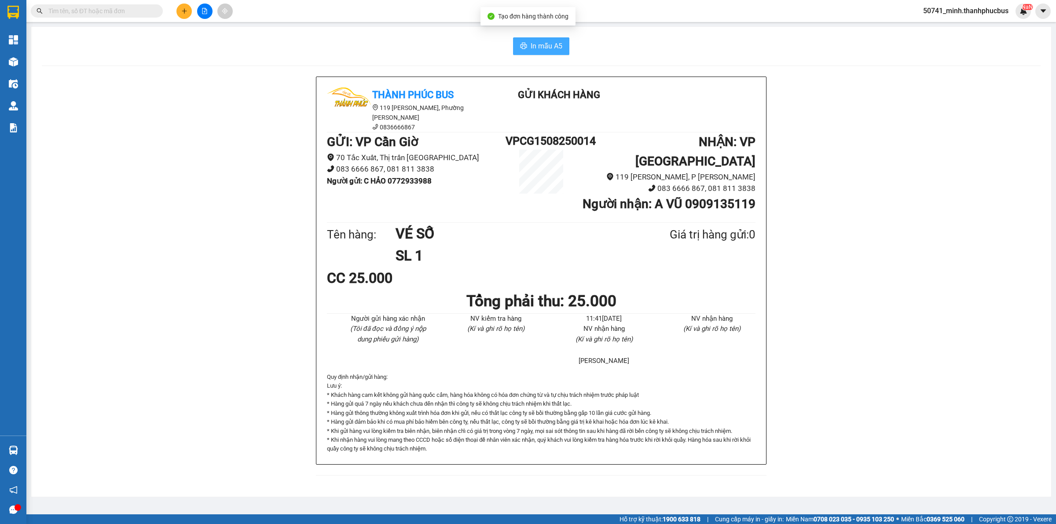
click at [535, 46] on span "In mẫu A5" at bounding box center [547, 45] width 32 height 11
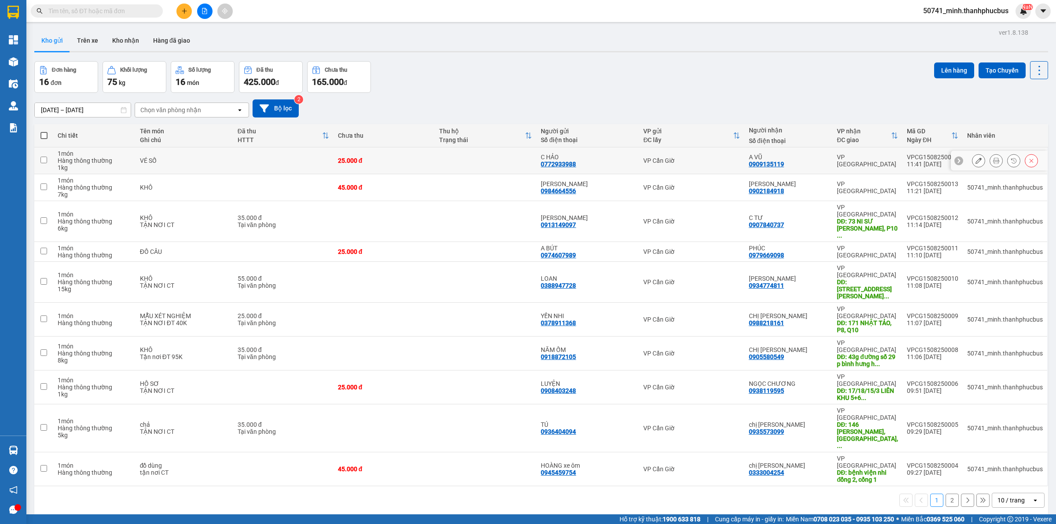
click at [972, 165] on button at bounding box center [978, 160] width 12 height 15
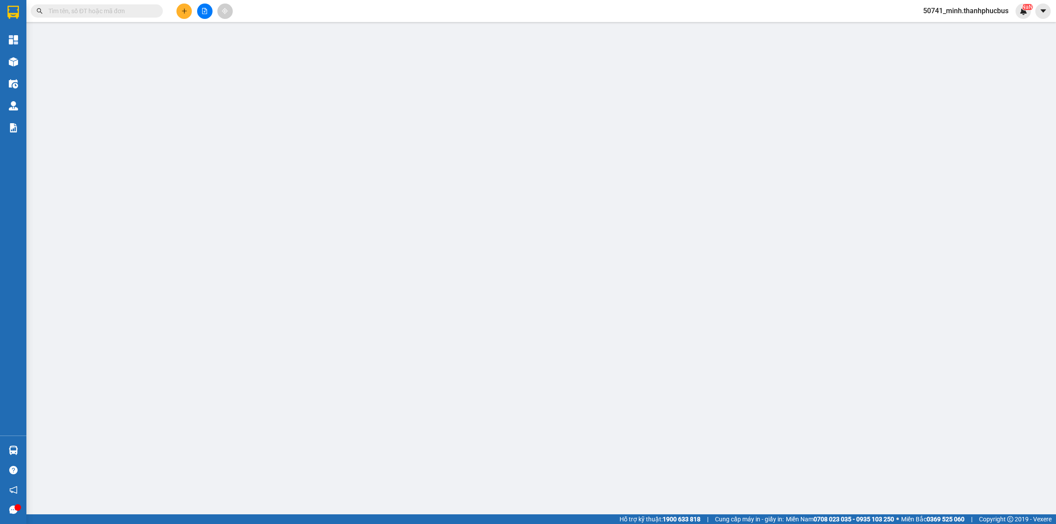
type input "0772933988"
type input "C HẢO"
type input "0909135119"
type input "A VŨ"
type input "25.000"
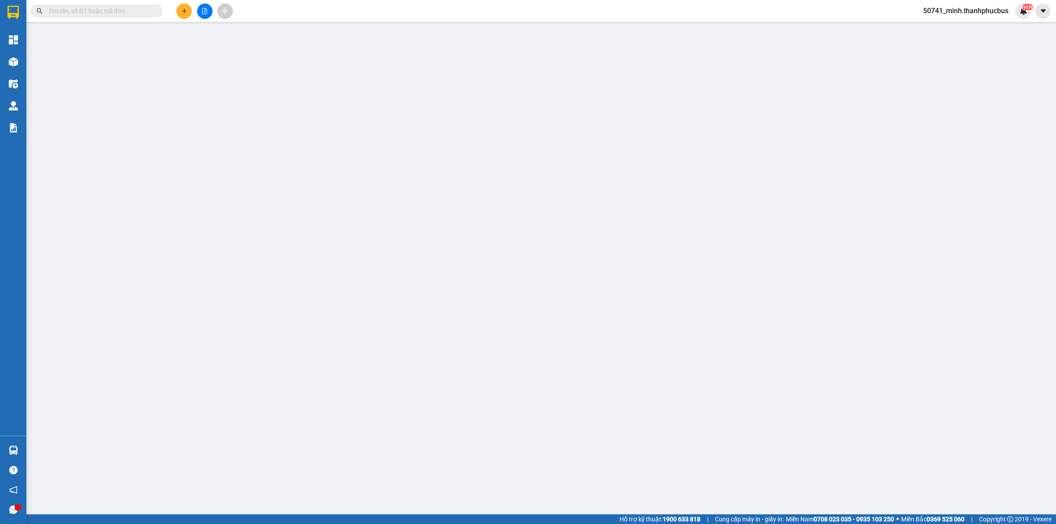
type input "25.000"
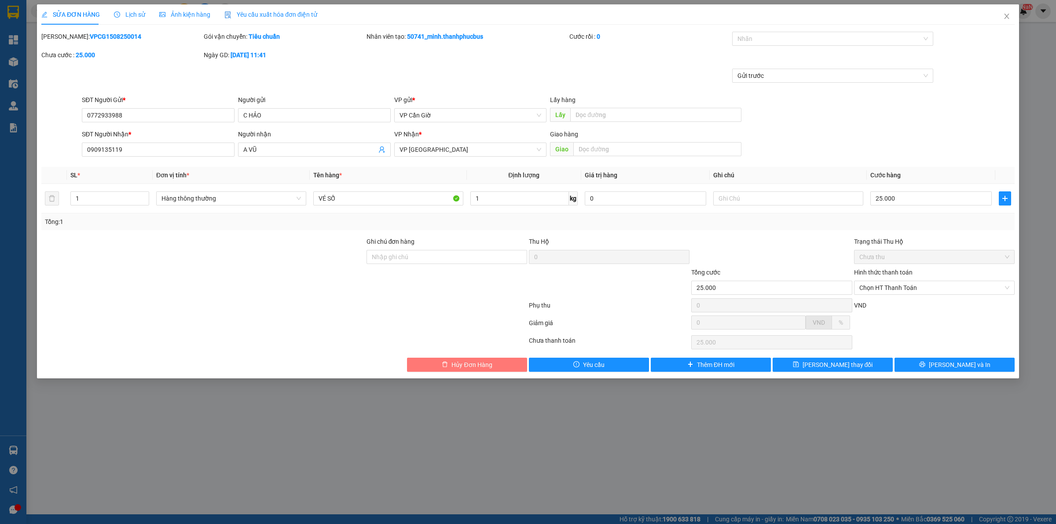
click at [468, 367] on span "Hủy Đơn Hàng" at bounding box center [471, 365] width 40 height 10
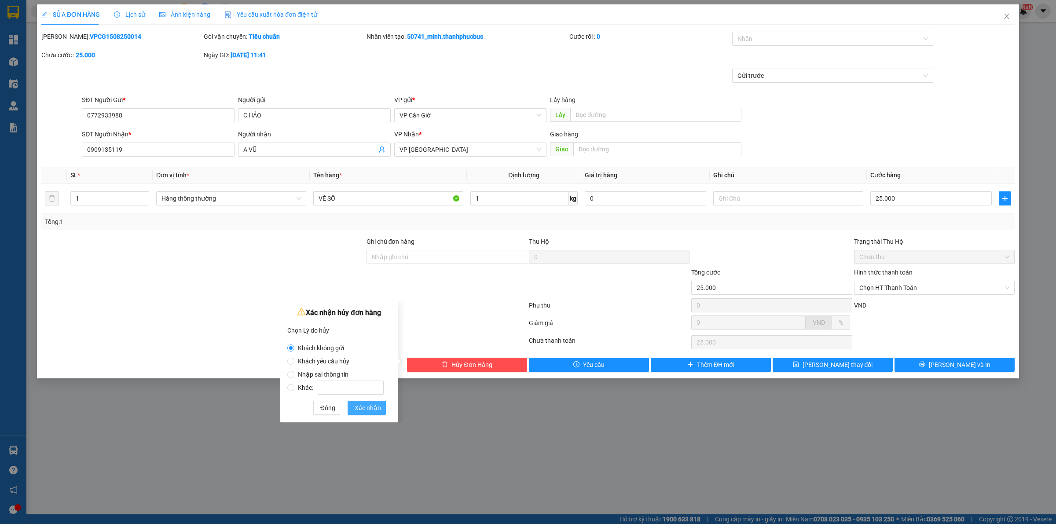
click at [369, 407] on span "Xác nhận" at bounding box center [368, 408] width 26 height 10
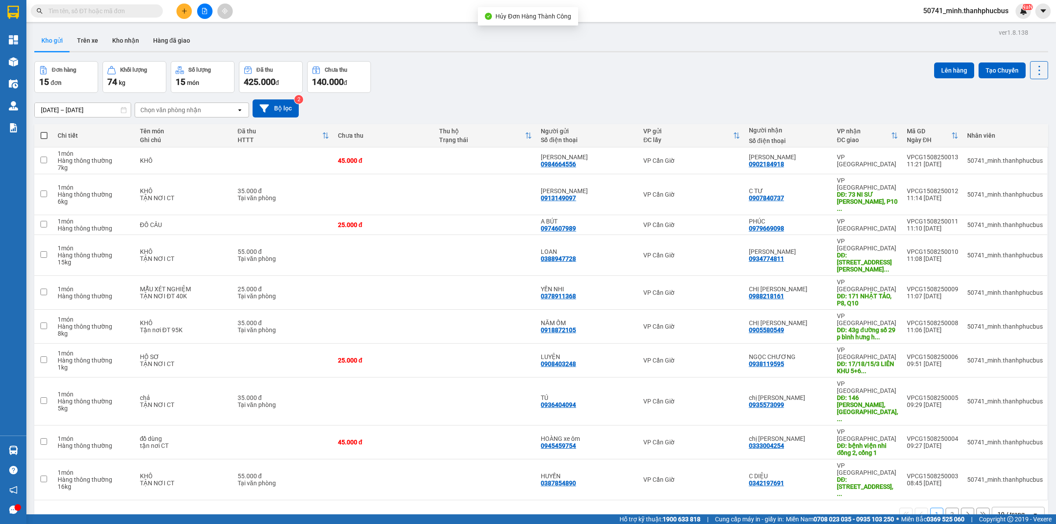
click at [181, 12] on icon "plus" at bounding box center [184, 11] width 6 height 6
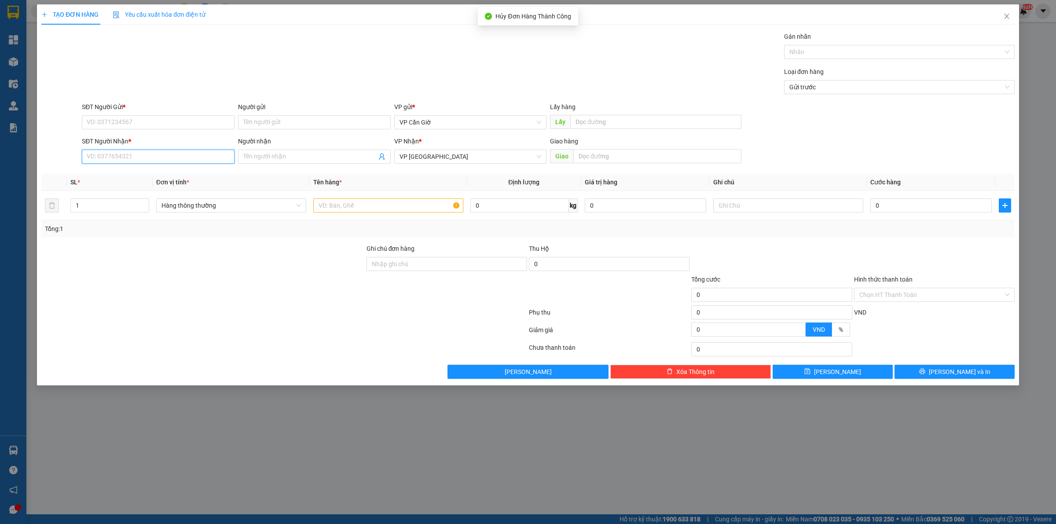
click at [124, 153] on input "SĐT Người Nhận *" at bounding box center [158, 157] width 153 height 14
click at [172, 172] on div "0909135119 - A VŨ" at bounding box center [158, 175] width 142 height 10
type input "0909135119"
type input "A VŨ"
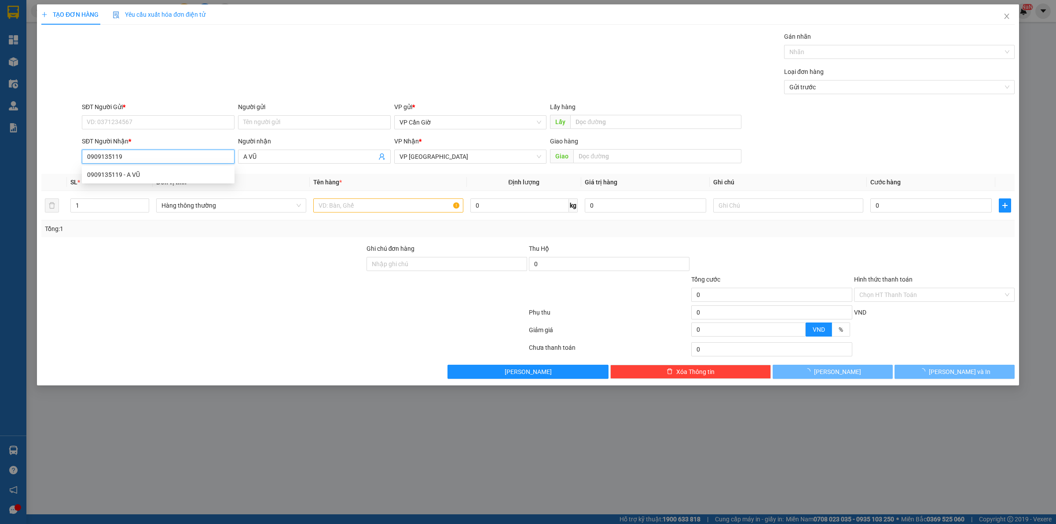
type input "25.000"
type input "0909135119"
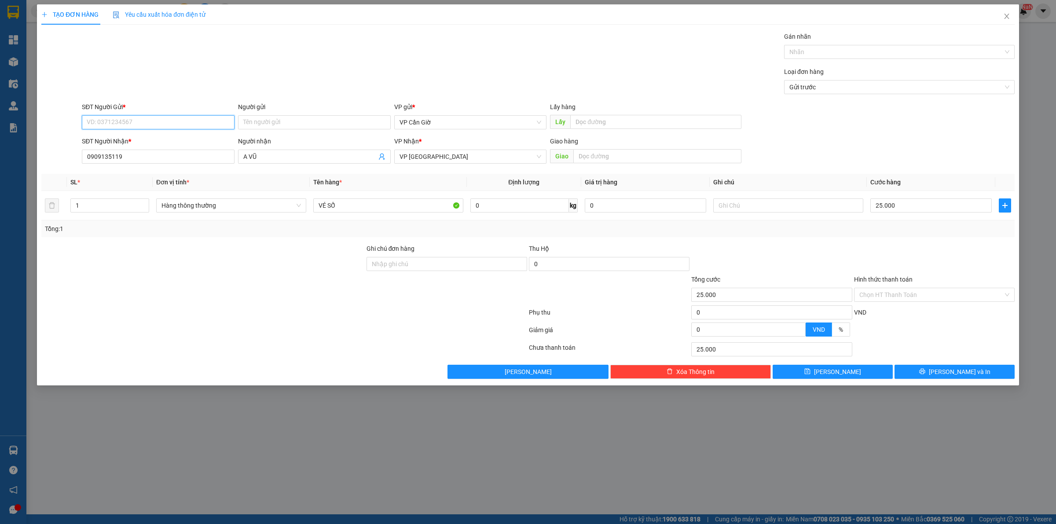
click at [160, 120] on input "SĐT Người Gửi *" at bounding box center [158, 122] width 153 height 14
click at [168, 142] on div "0772933988 - C HẢO" at bounding box center [158, 141] width 142 height 10
type input "0772933988"
type input "C HẢO"
click at [494, 212] on input "0" at bounding box center [519, 205] width 99 height 14
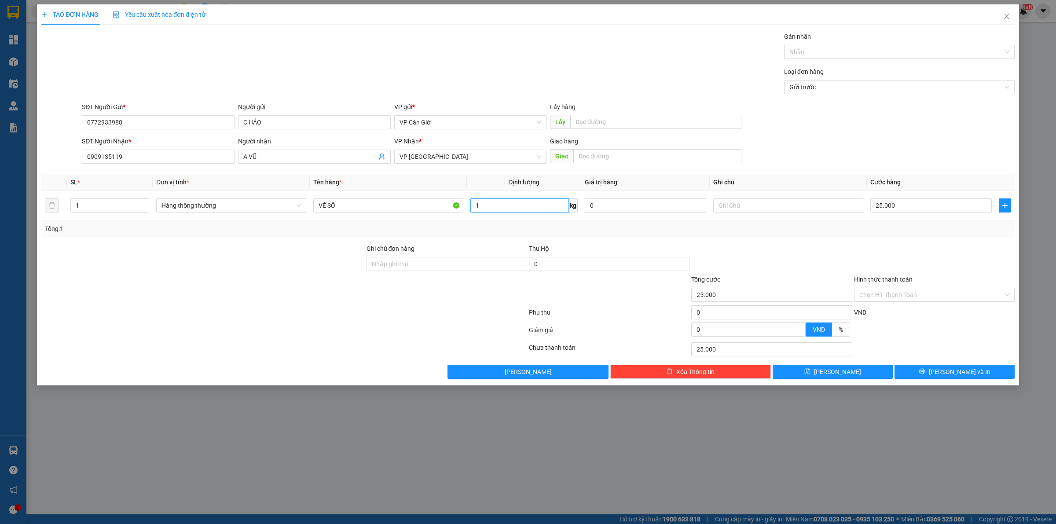
type input "1"
drag, startPoint x: 664, startPoint y: 230, endPoint x: 950, endPoint y: 203, distance: 288.1
click at [664, 230] on div "Tổng: 1" at bounding box center [528, 229] width 966 height 10
click at [949, 203] on input "25.000" at bounding box center [930, 205] width 121 height 14
type input "2"
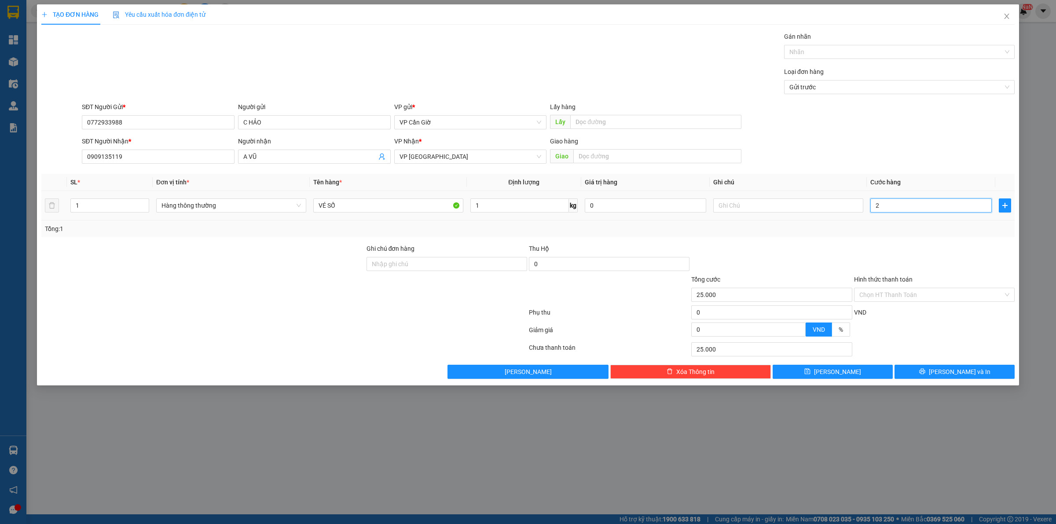
type input "2"
type input "20"
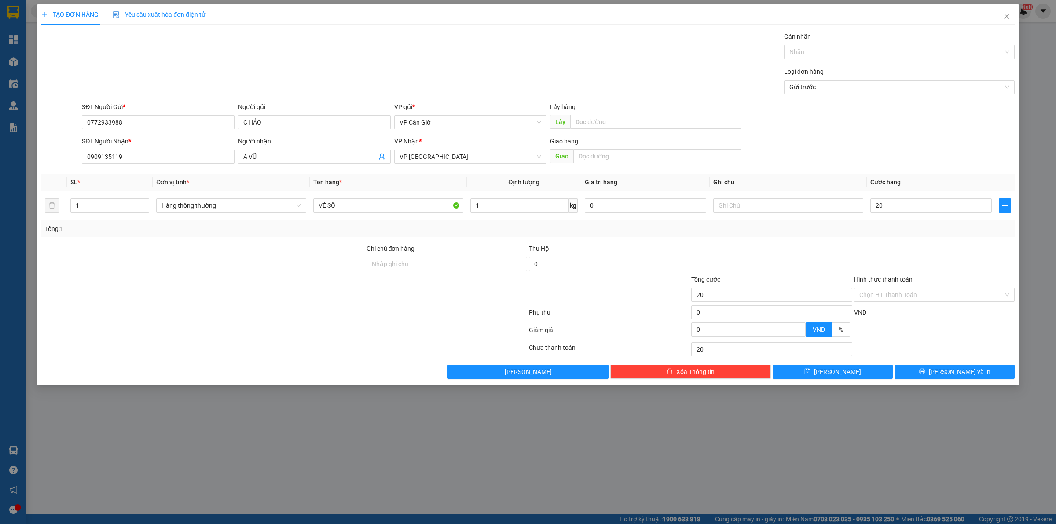
type input "20.000"
click at [923, 244] on div at bounding box center [934, 259] width 162 height 31
click at [944, 374] on button "Lưu và In" at bounding box center [955, 372] width 120 height 14
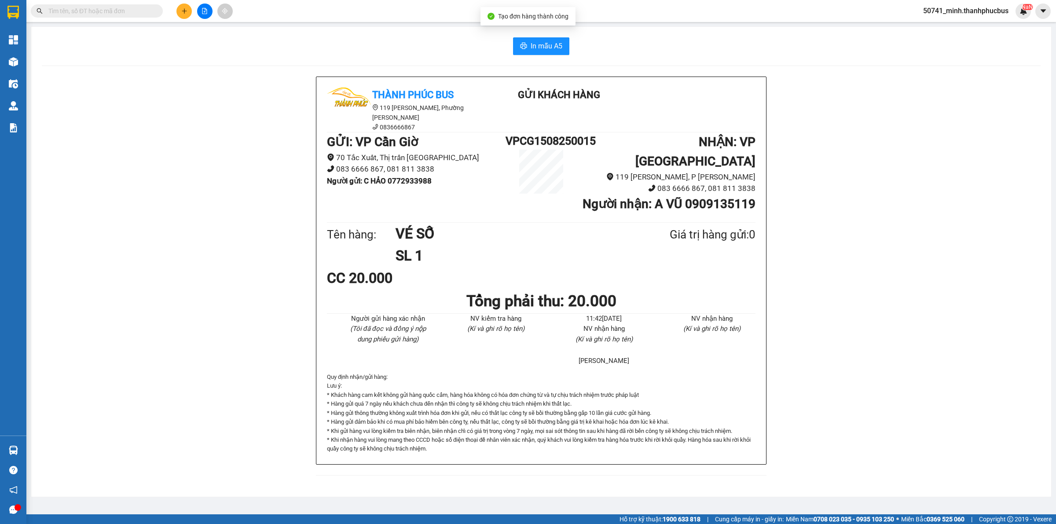
click at [536, 55] on div "In mẫu A5 Thành Phúc Bus 119 Nguyễn Cư Trinh, Phường Nguyễn Cư Trinh 0836666867…" at bounding box center [541, 262] width 1020 height 470
click at [546, 40] on button "In mẫu A5" at bounding box center [541, 46] width 56 height 18
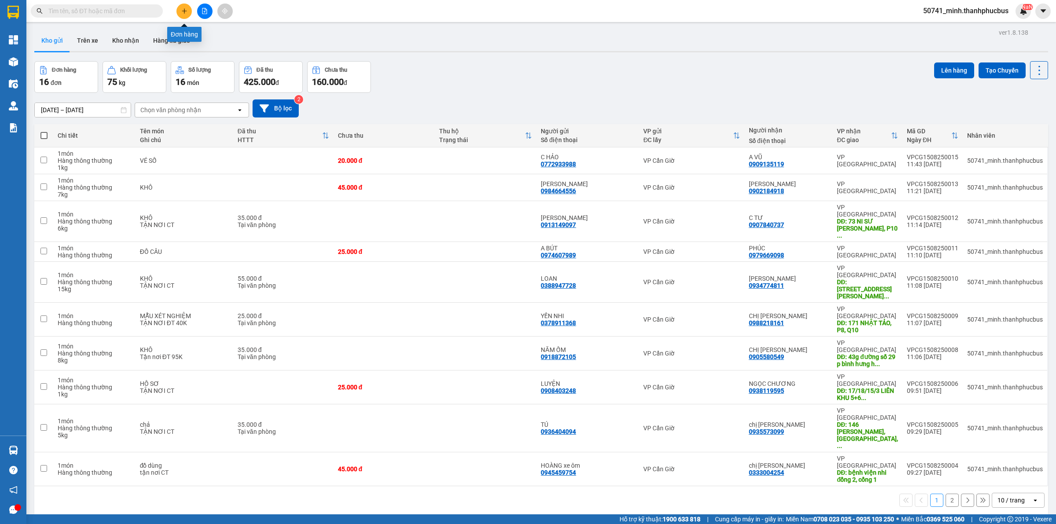
click at [186, 10] on icon "plus" at bounding box center [184, 11] width 6 height 6
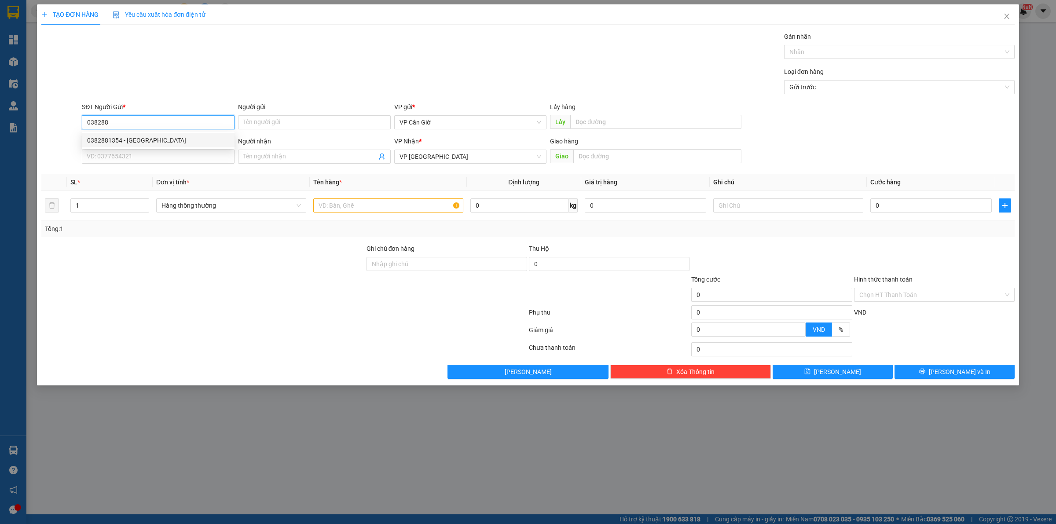
click at [143, 142] on div "0382881354 - MỸ LINH" at bounding box center [158, 141] width 142 height 10
type input "0382881354"
type input "MỸ LINH"
type input "150.000"
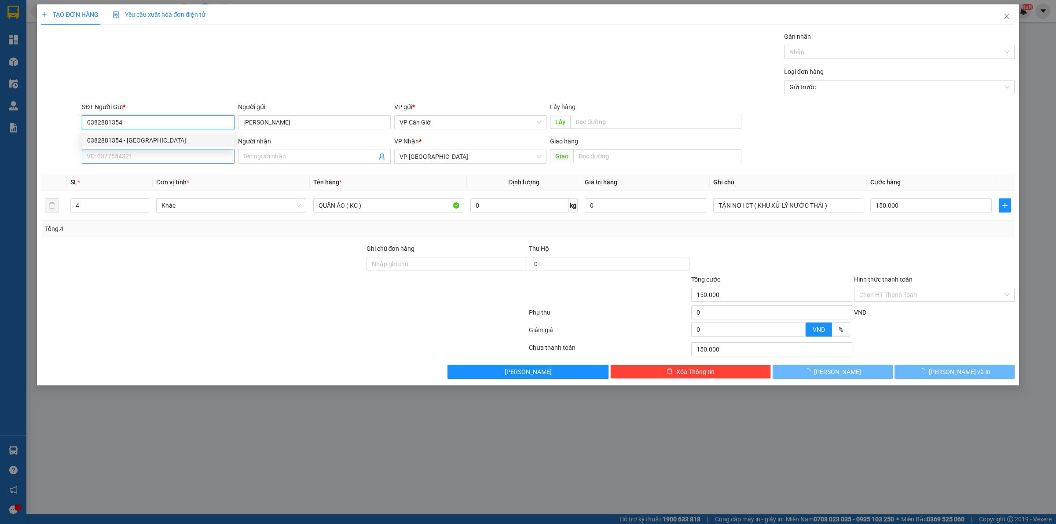
type input "0382881354"
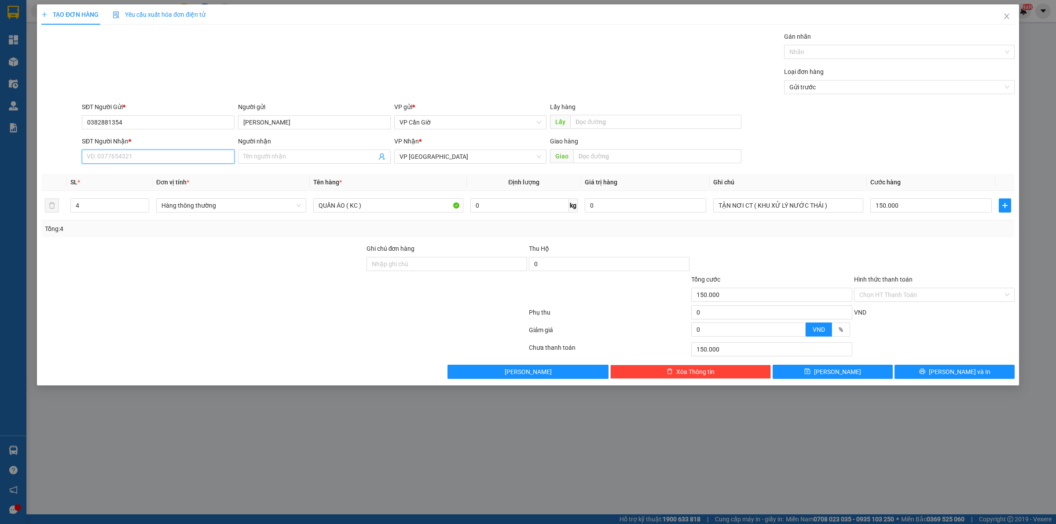
click at [144, 157] on input "SĐT Người Nhận *" at bounding box center [158, 157] width 153 height 14
click at [131, 158] on input "SĐT Người Nhận *" at bounding box center [158, 157] width 153 height 14
type input "0941773333"
click at [271, 153] on input "Người nhận" at bounding box center [309, 157] width 133 height 10
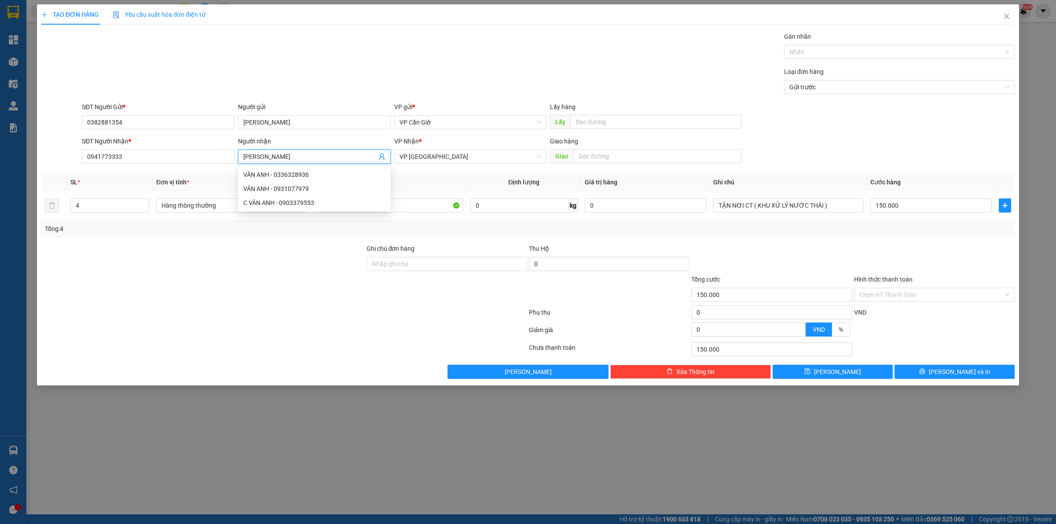
type input "VÂN ANH"
click at [293, 93] on div "Loại đơn hàng Gửi trước" at bounding box center [548, 82] width 936 height 31
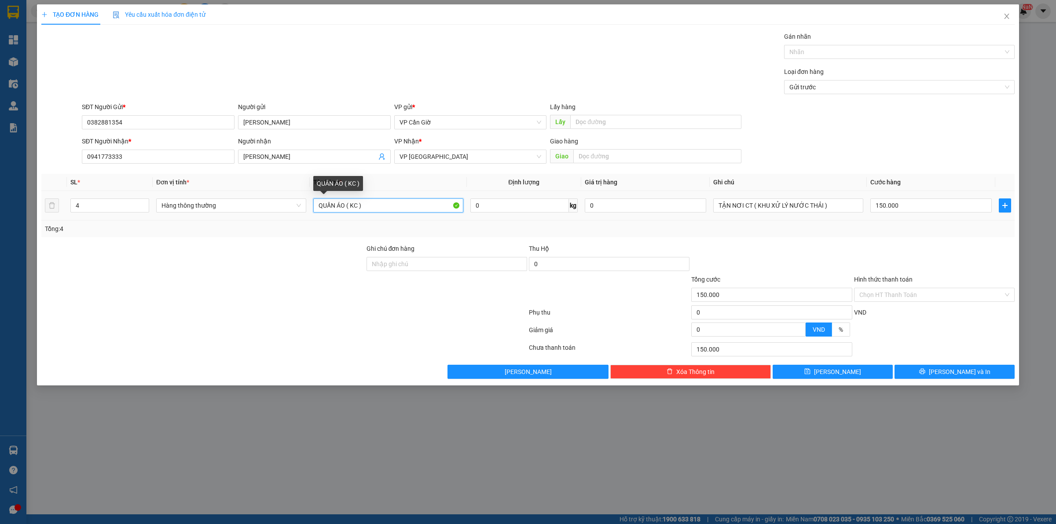
click at [417, 204] on input "QUẦN ÁO ( KC )" at bounding box center [388, 205] width 150 height 14
type input "H"
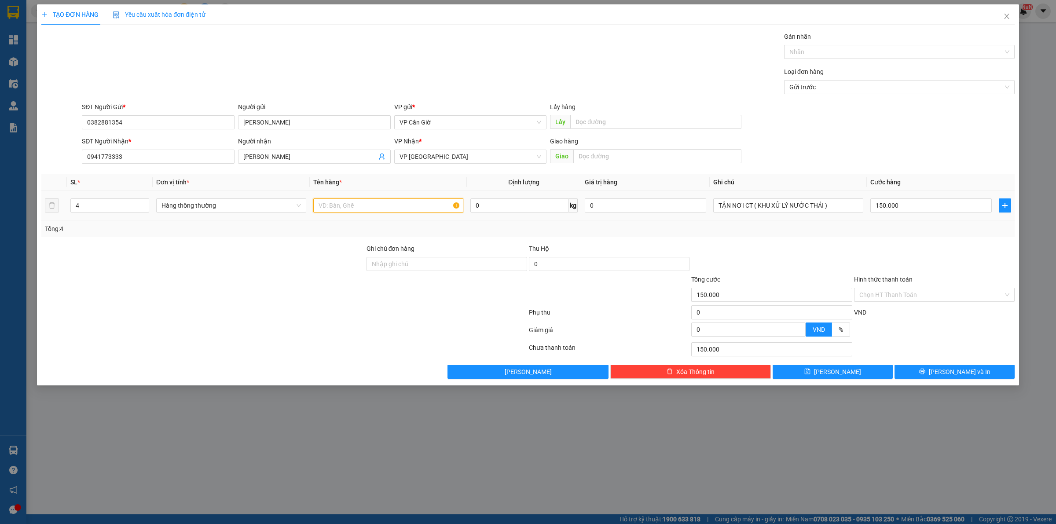
type input "D"
type input "ĐỒ CHƠI"
click at [794, 240] on div "Transit Pickup Surcharge Ids Transit Deliver Surcharge Ids Transit Deliver Surc…" at bounding box center [527, 205] width 973 height 347
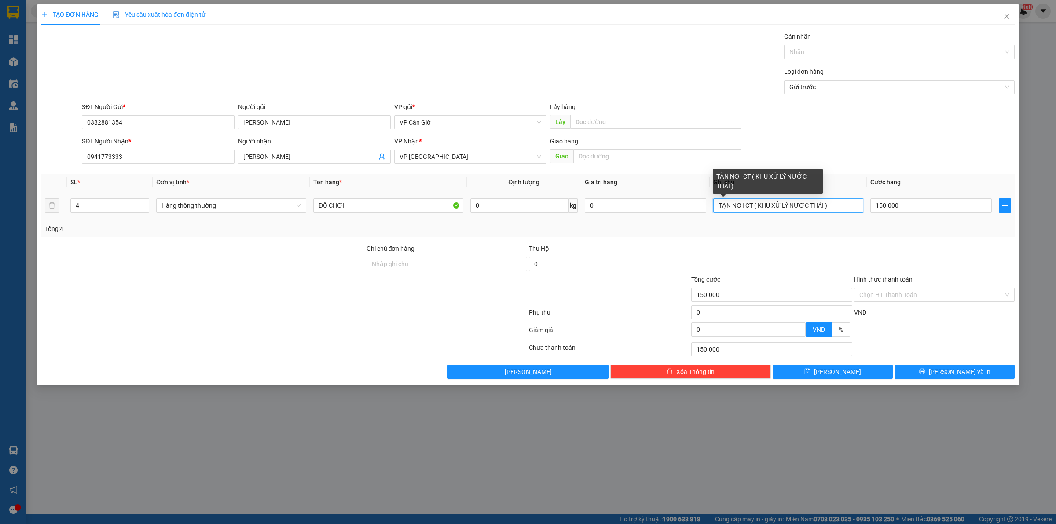
click at [791, 205] on input "TẬN NƠI CT ( KHU XỬ LÝ NƯỚC THẢI )" at bounding box center [788, 205] width 150 height 14
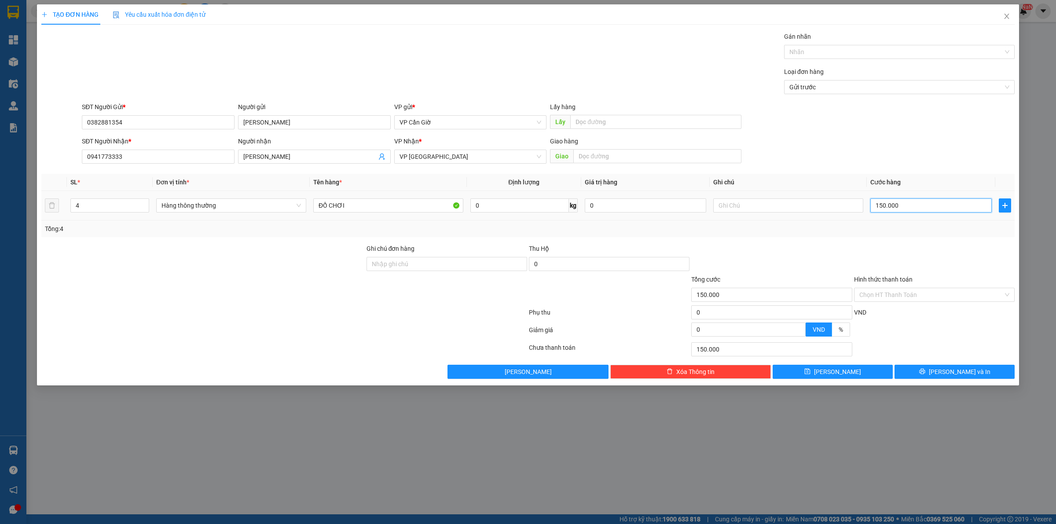
click at [905, 207] on input "150.000" at bounding box center [930, 205] width 121 height 14
click at [113, 207] on input "4" at bounding box center [110, 205] width 78 height 13
click at [83, 202] on input "42" at bounding box center [110, 205] width 78 height 13
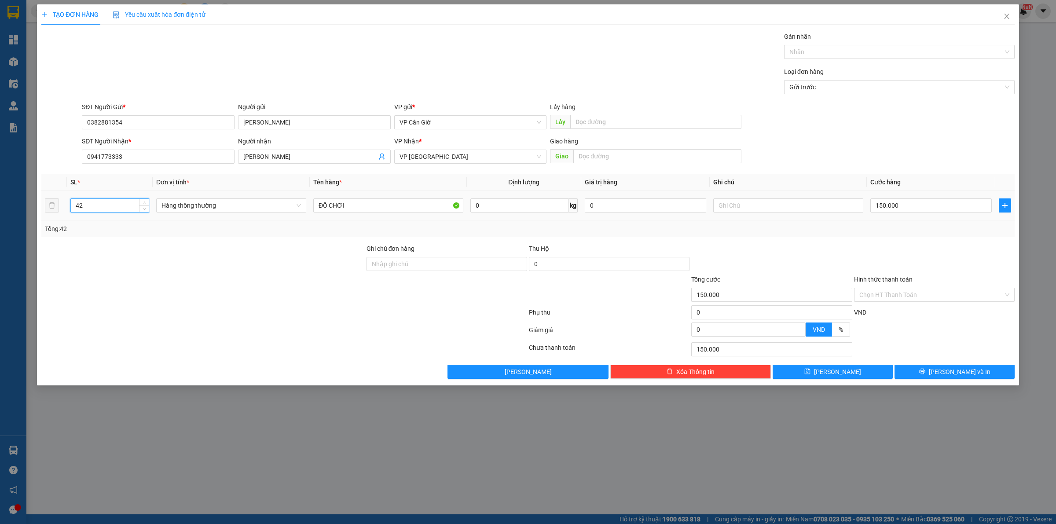
click at [83, 202] on input "42" at bounding box center [110, 205] width 78 height 13
click at [891, 247] on div at bounding box center [934, 259] width 162 height 31
click at [927, 210] on input "0" at bounding box center [930, 205] width 121 height 14
click at [932, 219] on td "110.000" at bounding box center [931, 205] width 128 height 29
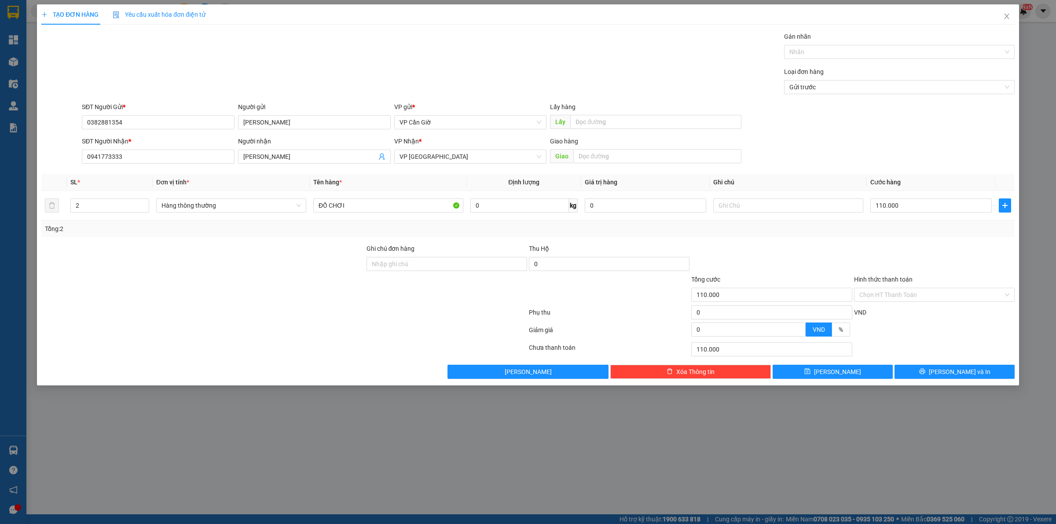
click at [932, 363] on div "Transit Pickup Surcharge Ids Transit Deliver Surcharge Ids Transit Deliver Surc…" at bounding box center [527, 205] width 973 height 347
click at [933, 368] on button "Lưu và In" at bounding box center [955, 372] width 120 height 14
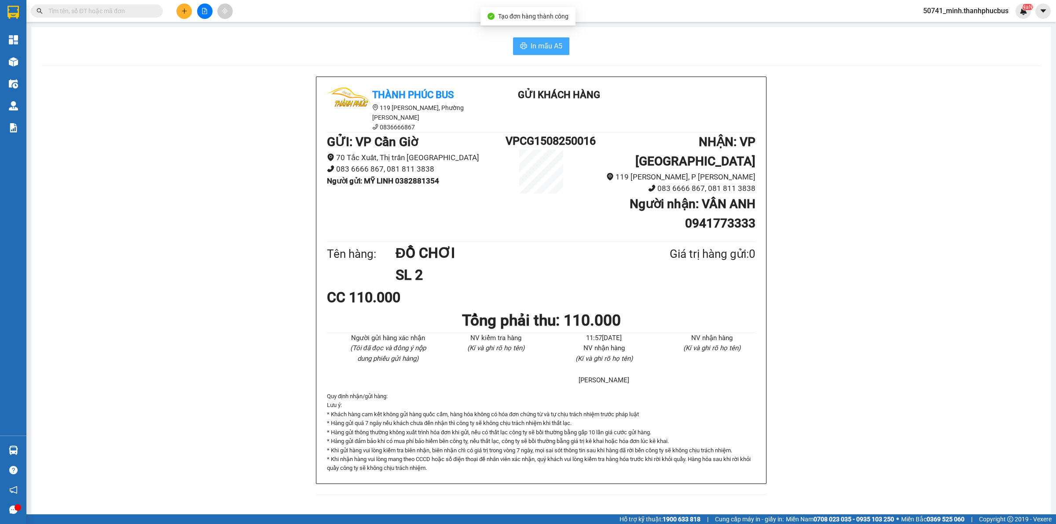
click at [546, 40] on span "In mẫu A5" at bounding box center [547, 45] width 32 height 11
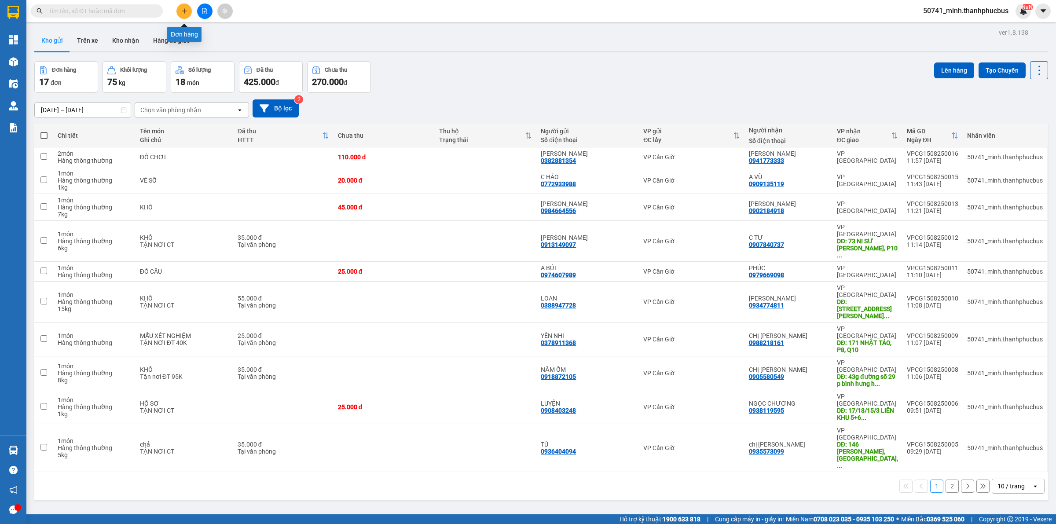
click at [187, 8] on icon "plus" at bounding box center [184, 11] width 6 height 6
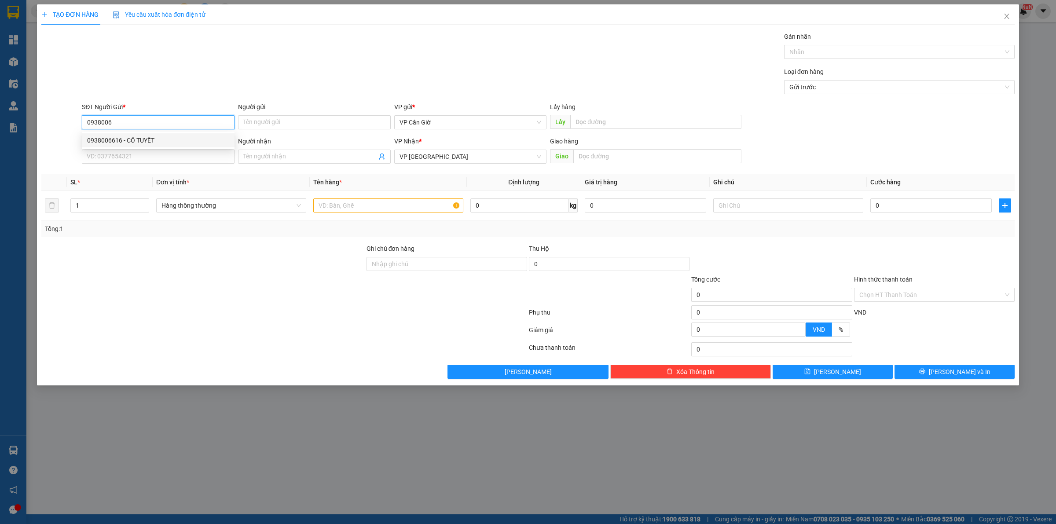
click at [152, 141] on div "0938006616 - CÔ TUYẾT" at bounding box center [158, 141] width 142 height 10
drag, startPoint x: 158, startPoint y: 150, endPoint x: 164, endPoint y: 156, distance: 7.8
click at [159, 152] on input "SĐT Người Nhận *" at bounding box center [158, 157] width 153 height 14
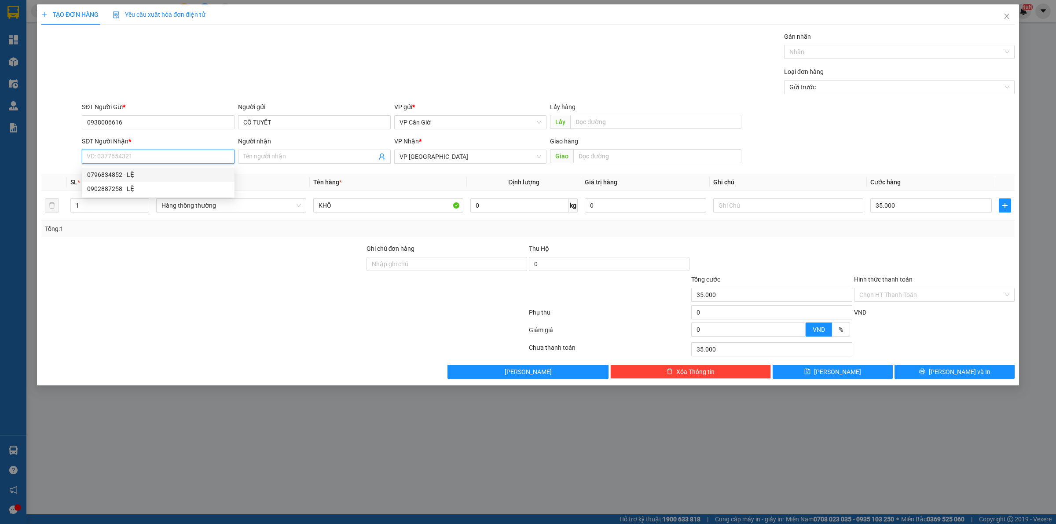
click at [128, 174] on div "0796834852 - LỆ" at bounding box center [158, 175] width 142 height 10
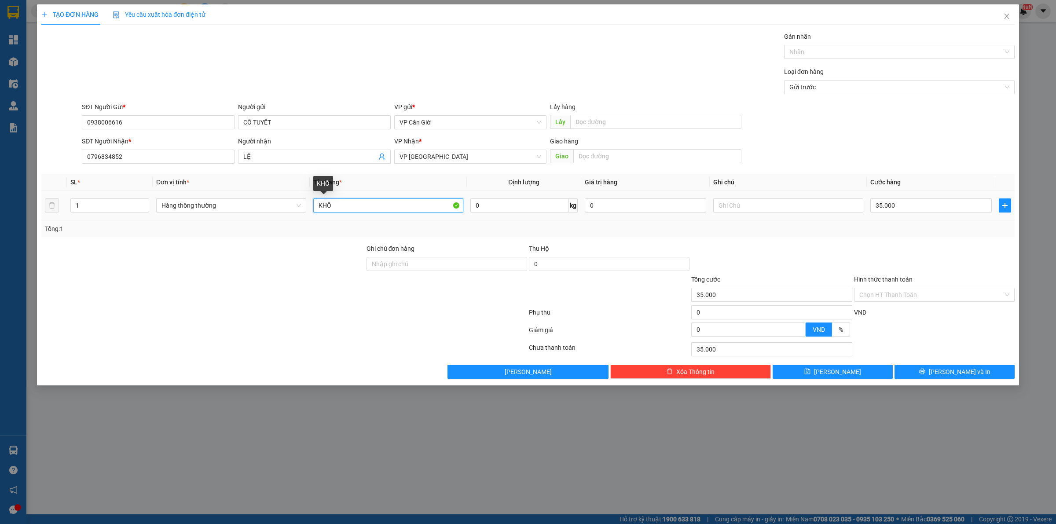
click at [365, 209] on input "KHÔ" at bounding box center [388, 205] width 150 height 14
click at [527, 207] on input "0" at bounding box center [519, 205] width 99 height 14
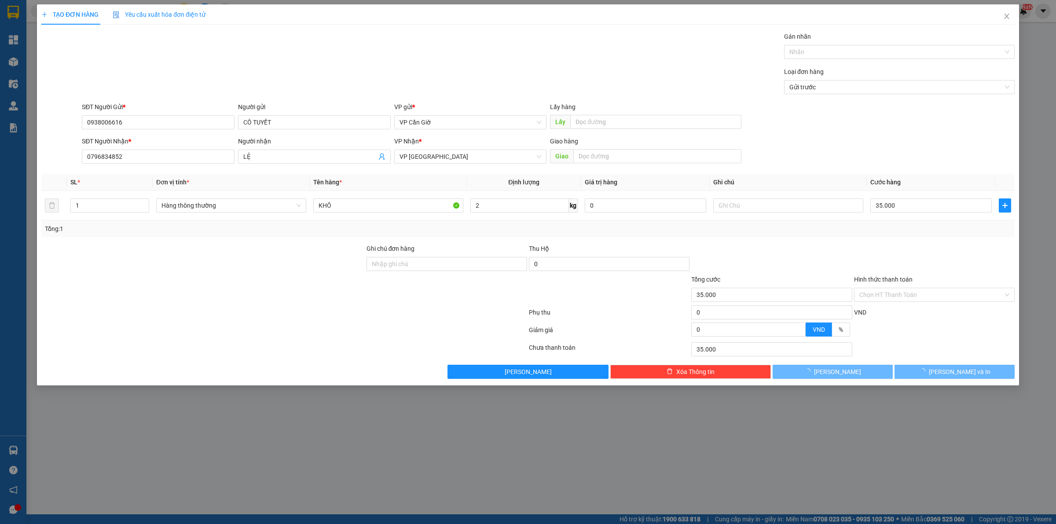
click at [906, 226] on div "Tổng: 1" at bounding box center [528, 229] width 966 height 10
click at [888, 296] on input "Hình thức thanh toán" at bounding box center [931, 294] width 144 height 13
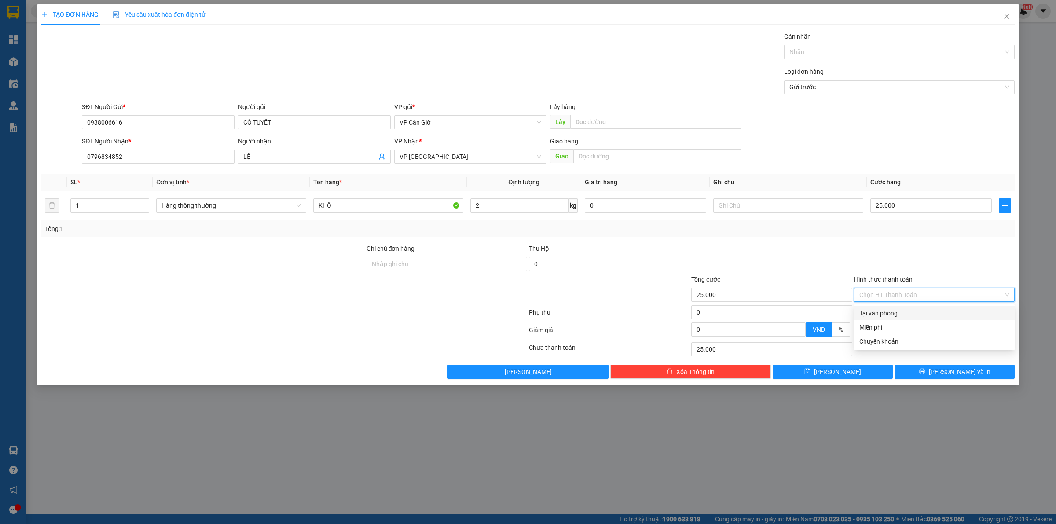
click at [889, 308] on div "Tại văn phòng" at bounding box center [934, 313] width 150 height 10
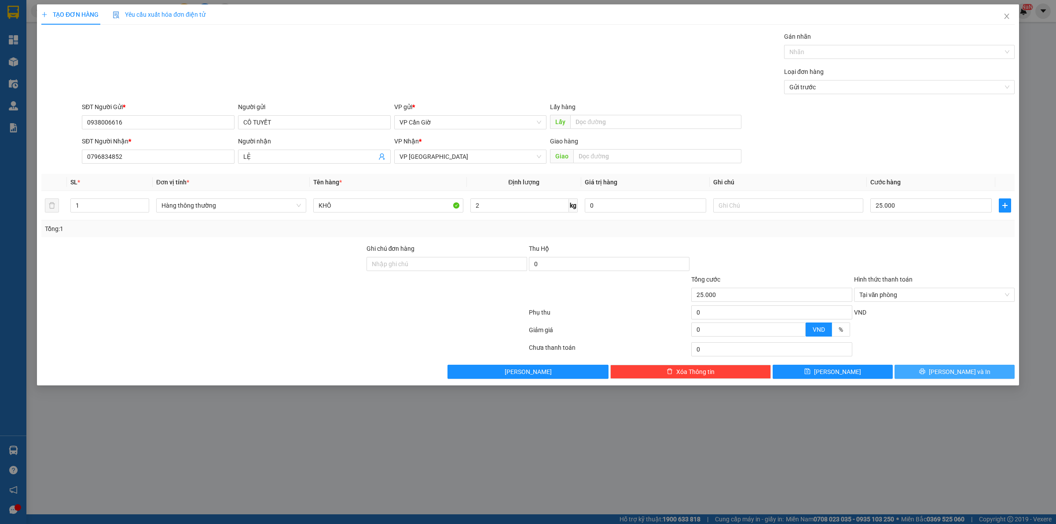
click at [948, 372] on span "Lưu và In" at bounding box center [960, 372] width 62 height 10
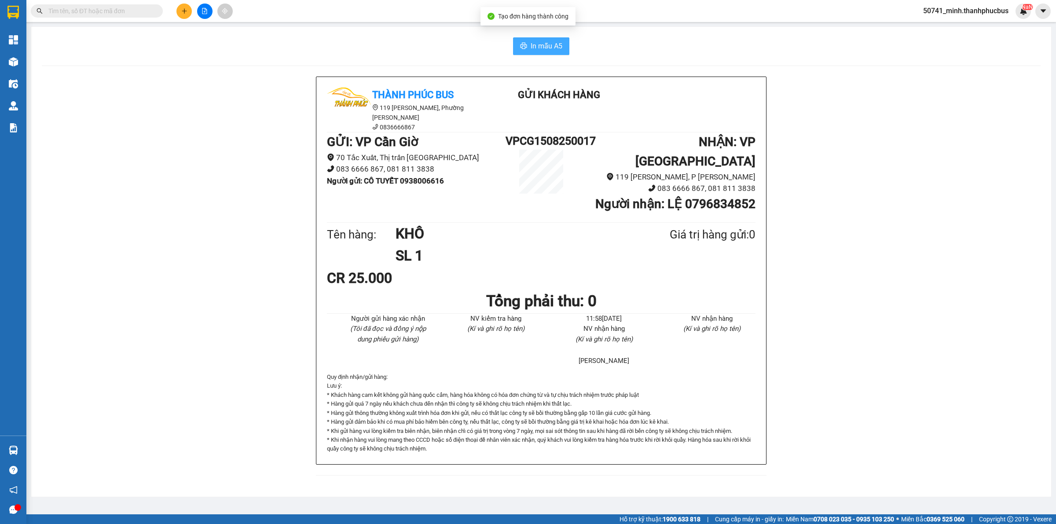
click at [541, 42] on span "In mẫu A5" at bounding box center [547, 45] width 32 height 11
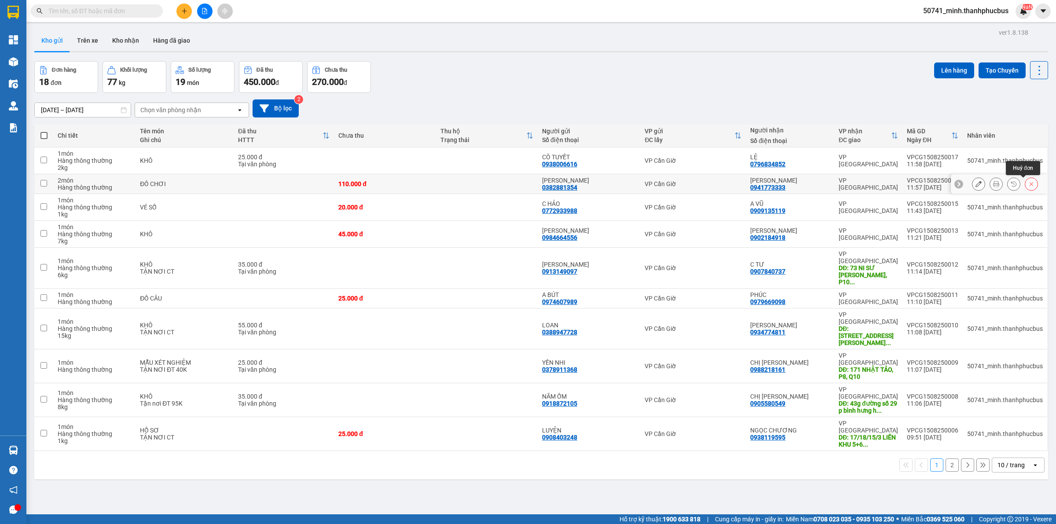
click at [1028, 183] on icon at bounding box center [1031, 184] width 6 height 6
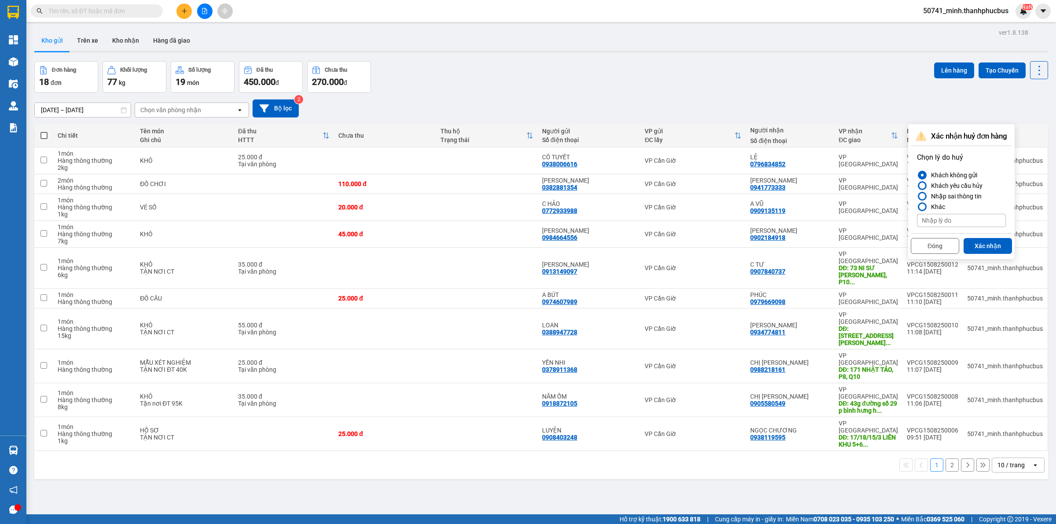
click at [938, 188] on div "Khách yêu cầu hủy" at bounding box center [955, 185] width 55 height 11
click at [917, 186] on input "Khách yêu cầu hủy" at bounding box center [917, 186] width 0 height 0
click at [992, 243] on button "Xác nhận" at bounding box center [988, 246] width 48 height 16
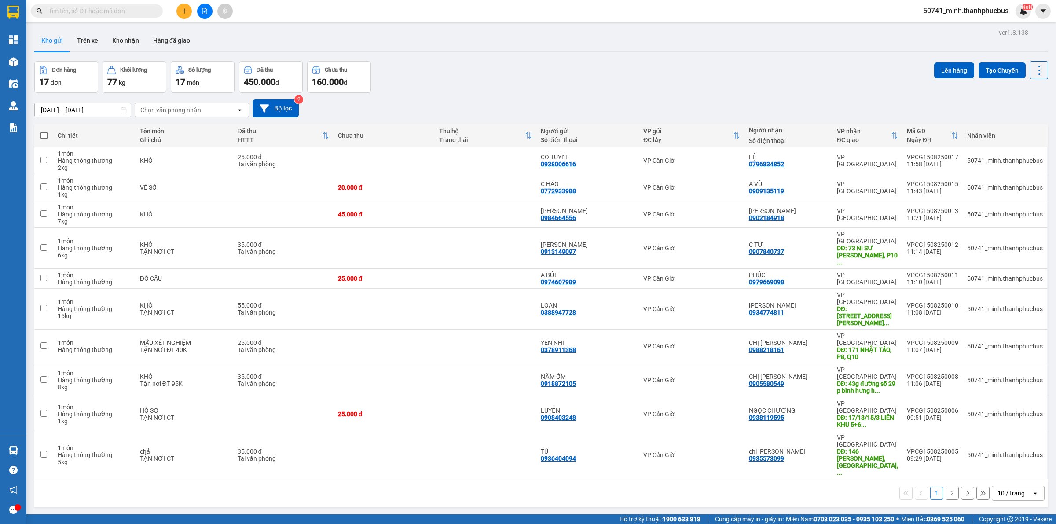
click at [946, 487] on button "2" at bounding box center [952, 493] width 13 height 13
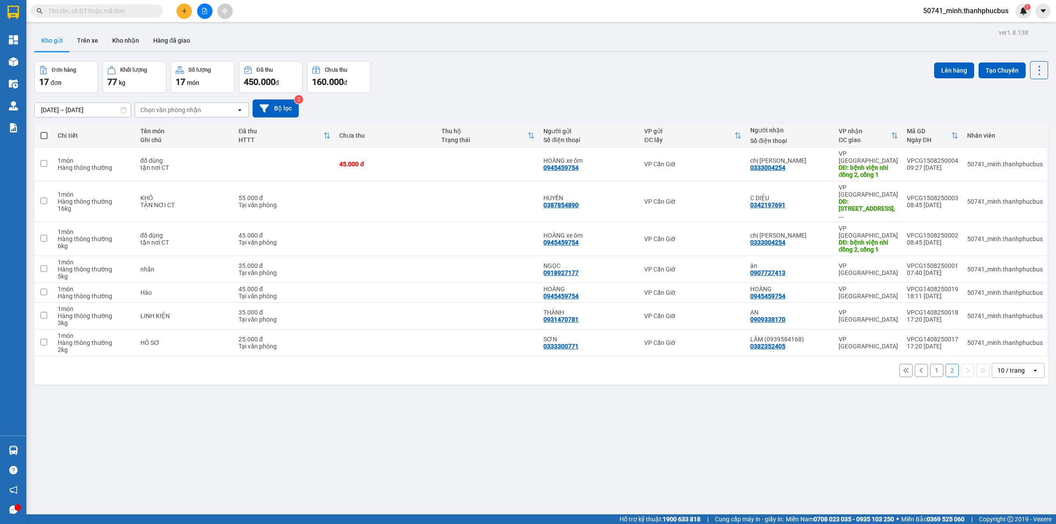
click at [947, 364] on button "2" at bounding box center [952, 370] width 13 height 13
drag, startPoint x: 247, startPoint y: 82, endPoint x: 269, endPoint y: 86, distance: 22.4
click at [269, 86] on span "450.000" at bounding box center [260, 82] width 32 height 11
click at [338, 77] on span "160.000" at bounding box center [328, 82] width 32 height 11
click at [339, 78] on span "160.000" at bounding box center [328, 82] width 32 height 11
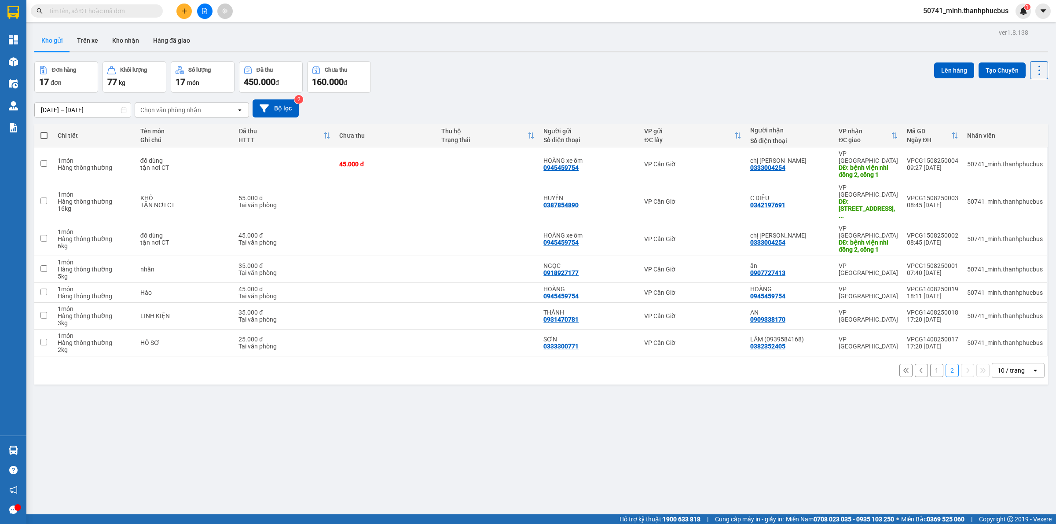
click at [339, 78] on span "160.000" at bounding box center [328, 82] width 32 height 11
click at [992, 363] on div "10 / trang" at bounding box center [1012, 370] width 40 height 14
click at [1003, 437] on div "100 / trang" at bounding box center [1009, 441] width 53 height 16
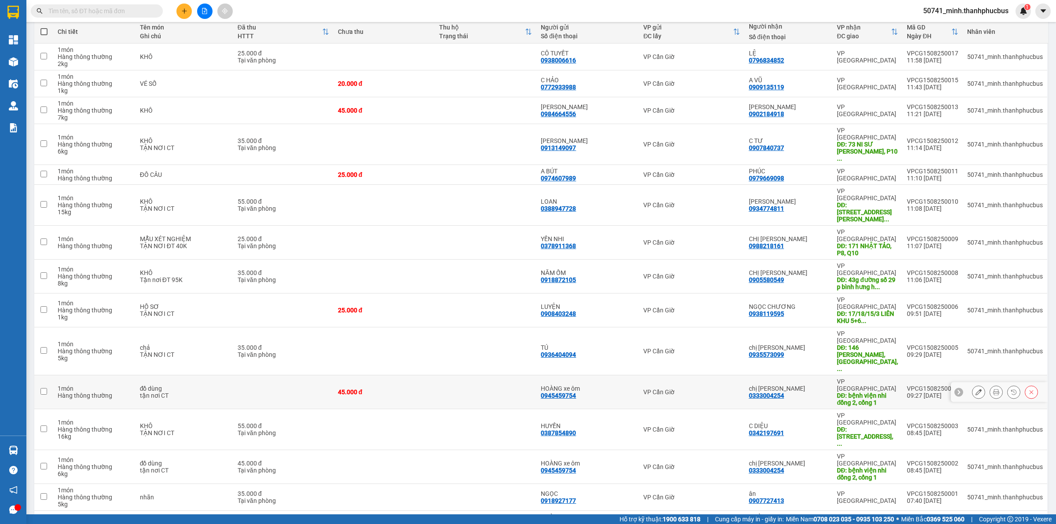
scroll to position [114, 0]
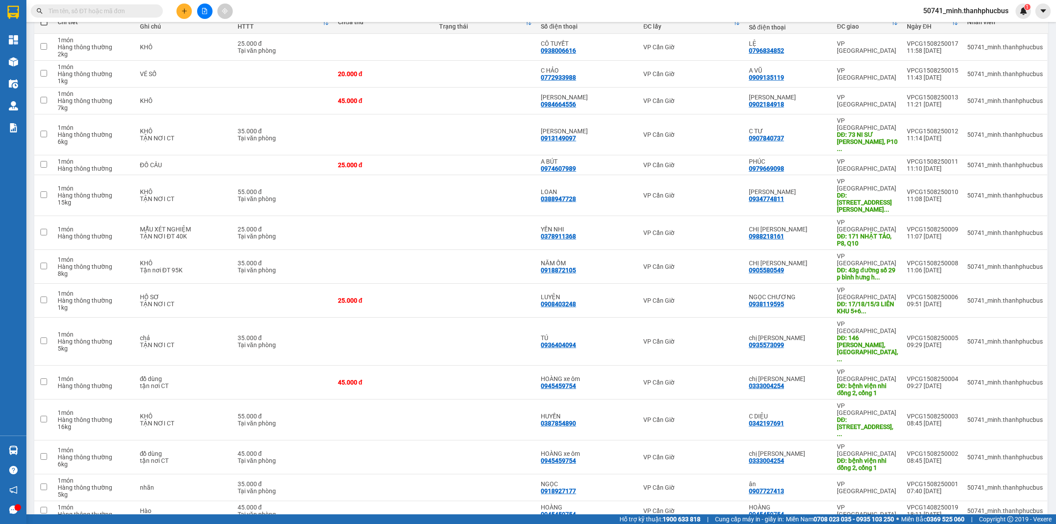
checkbox input "false"
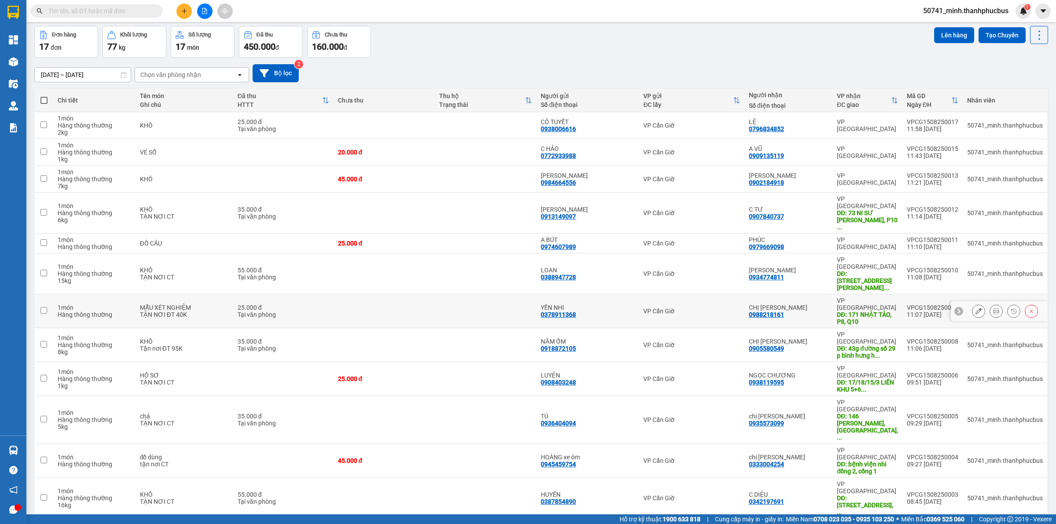
scroll to position [0, 0]
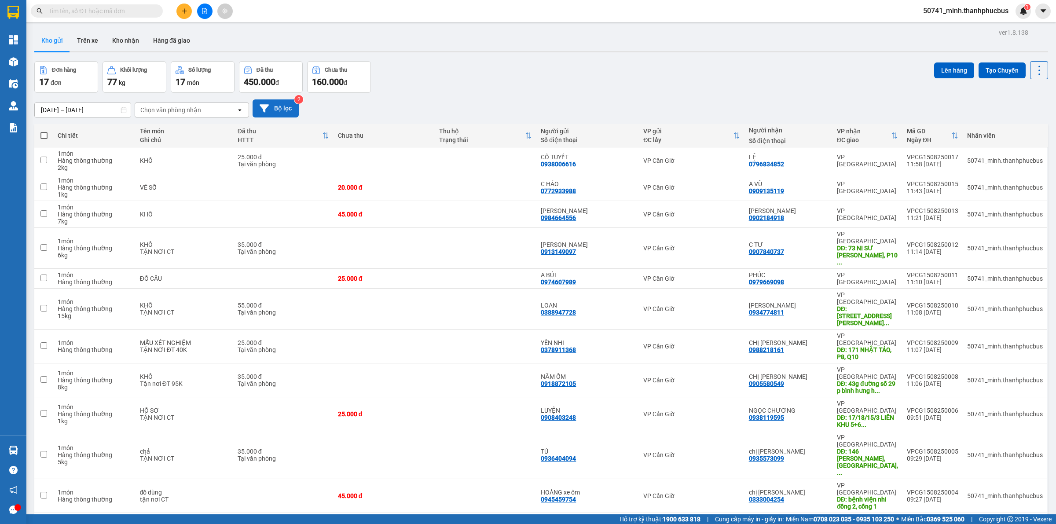
click at [255, 112] on button "Bộ lọc" at bounding box center [276, 108] width 46 height 18
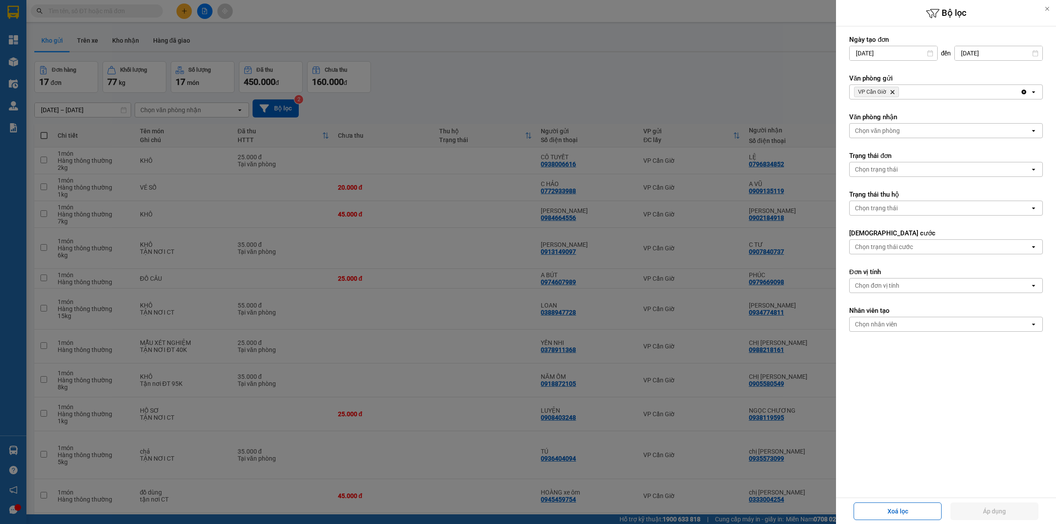
click at [890, 132] on div "Chọn văn phòng" at bounding box center [877, 130] width 45 height 9
click at [890, 133] on div "Chọn văn phòng" at bounding box center [877, 130] width 45 height 9
click at [890, 134] on div "Chọn văn phòng" at bounding box center [877, 130] width 45 height 9
click at [890, 158] on div "VP Cần Giờ" at bounding box center [946, 166] width 194 height 16
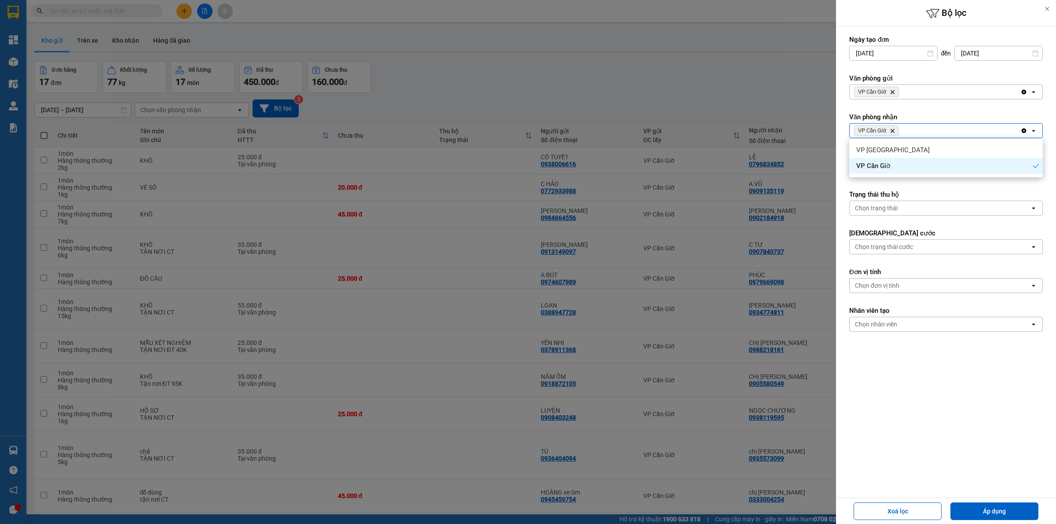
click at [906, 207] on div "Chọn trạng thái" at bounding box center [940, 208] width 180 height 14
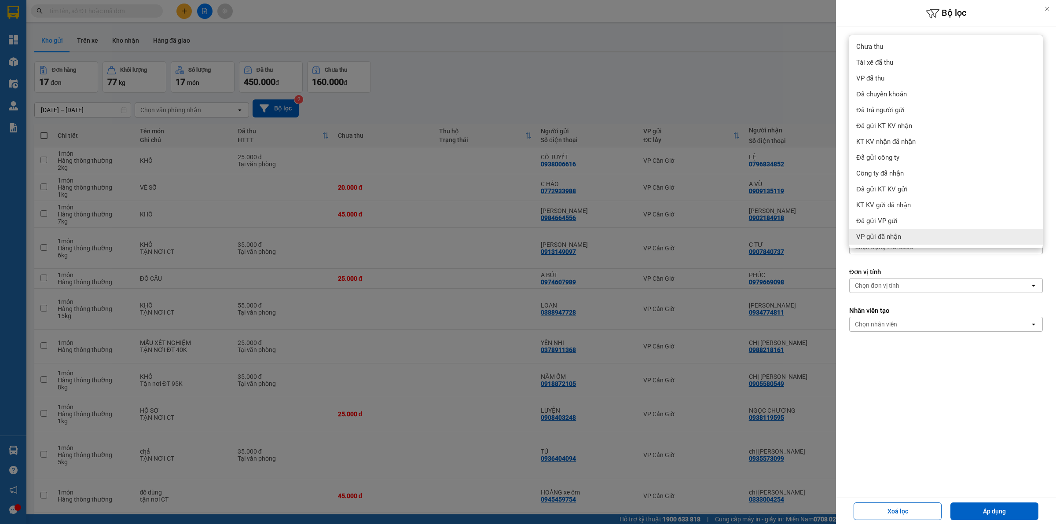
click at [911, 274] on label "Đơn vị tính" at bounding box center [946, 272] width 194 height 9
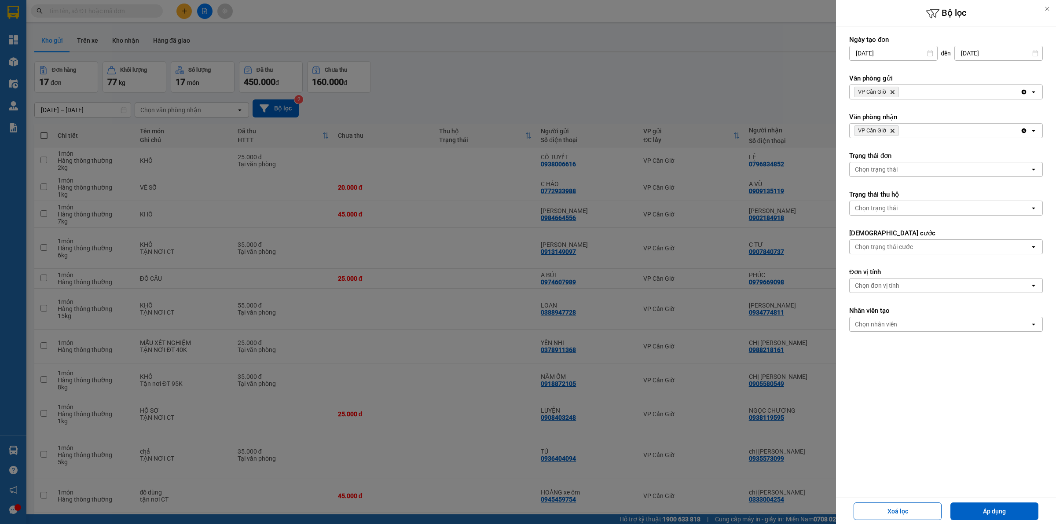
click at [880, 166] on div "Chọn trạng thái" at bounding box center [876, 169] width 43 height 9
click at [885, 156] on label "Trạng thái đơn" at bounding box center [946, 155] width 194 height 9
click at [882, 331] on div "Chọn nhân viên" at bounding box center [940, 324] width 180 height 14
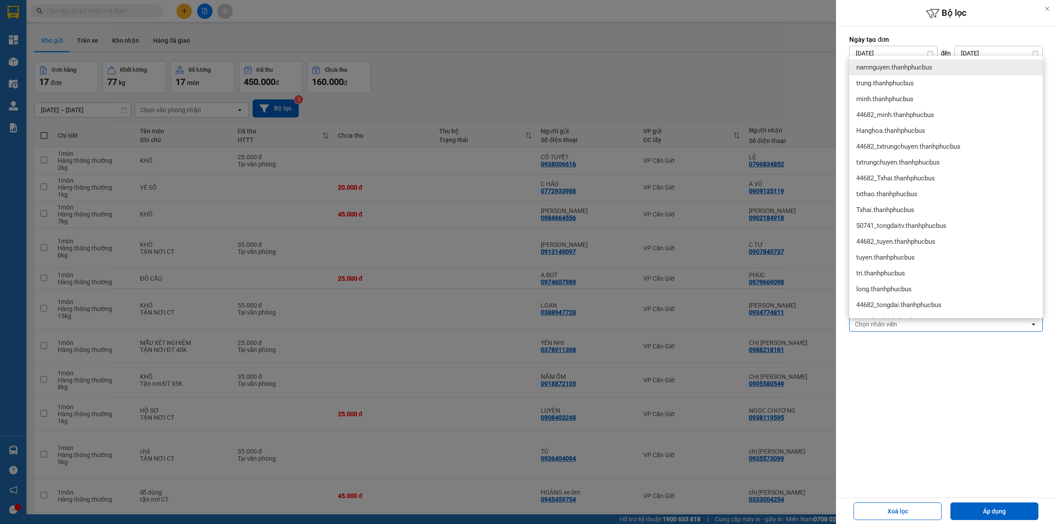
click at [943, 359] on form "Ngày tạo đơn 13/08/2025 Press the down arrow key to interact with the calendar …" at bounding box center [946, 209] width 194 height 349
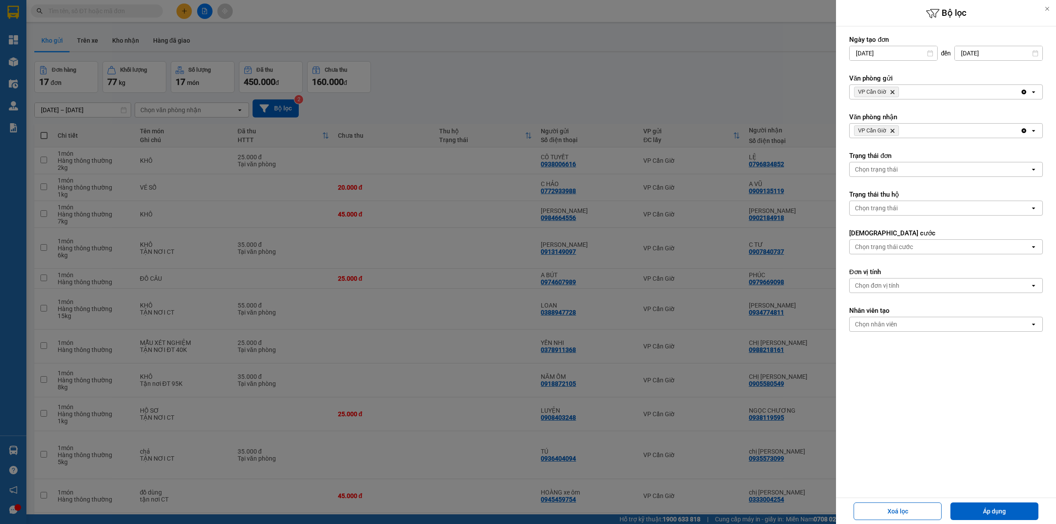
click at [925, 48] on input "13/08/2025" at bounding box center [894, 53] width 88 height 14
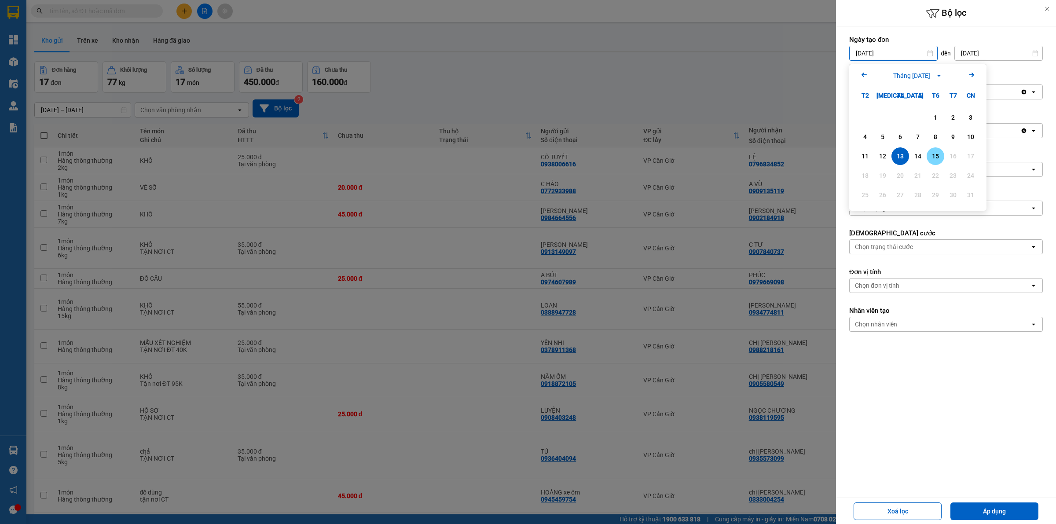
click at [935, 154] on div "15" at bounding box center [935, 156] width 12 height 11
type input "15/08/2025"
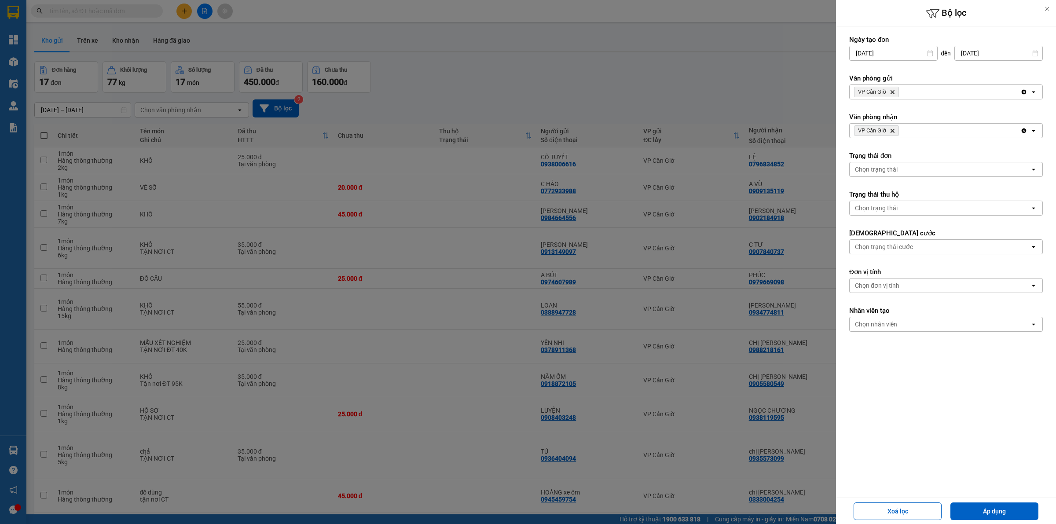
click at [995, 510] on button "Áp dụng" at bounding box center [994, 512] width 88 height 18
type input "[DATE] – [DATE]"
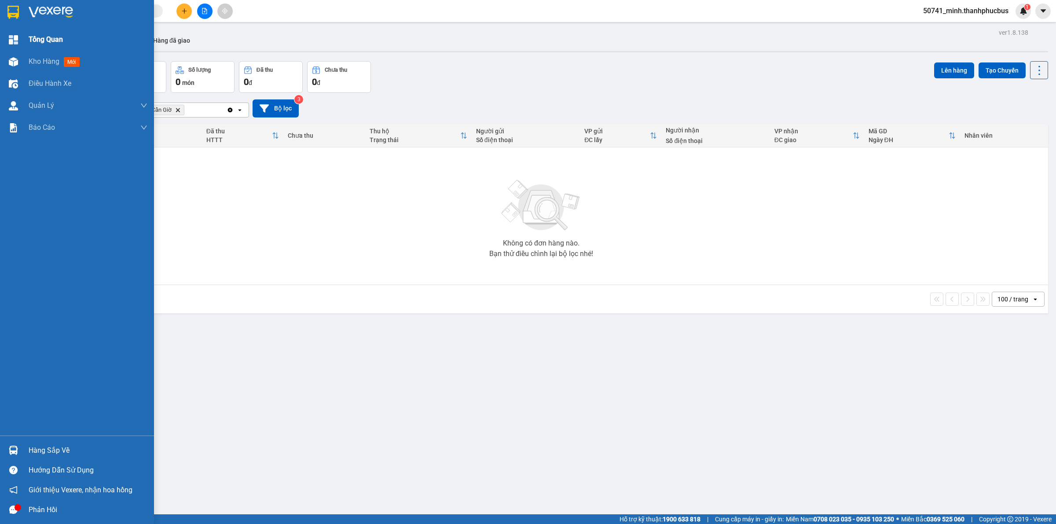
click at [9, 37] on img at bounding box center [13, 39] width 9 height 9
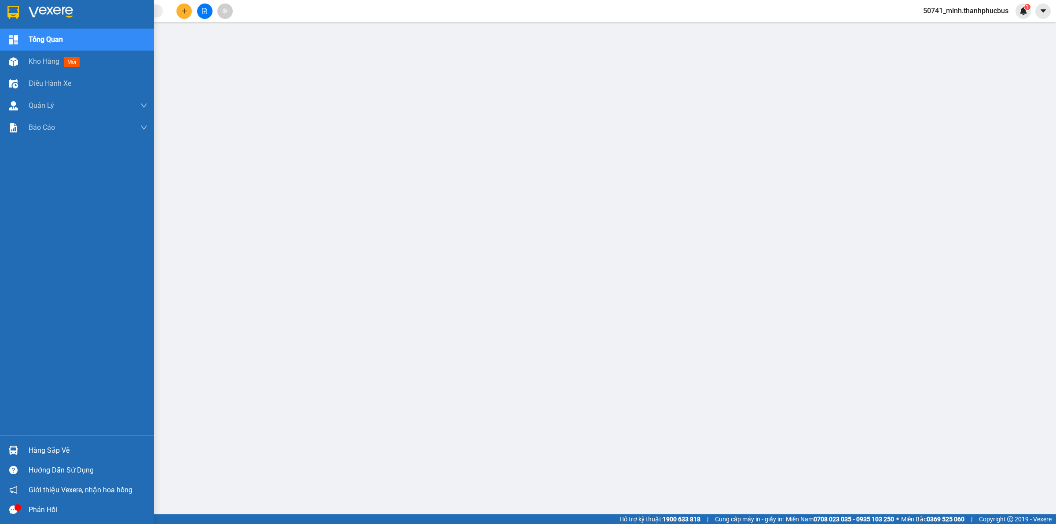
click at [7, 10] on img at bounding box center [12, 12] width 11 height 13
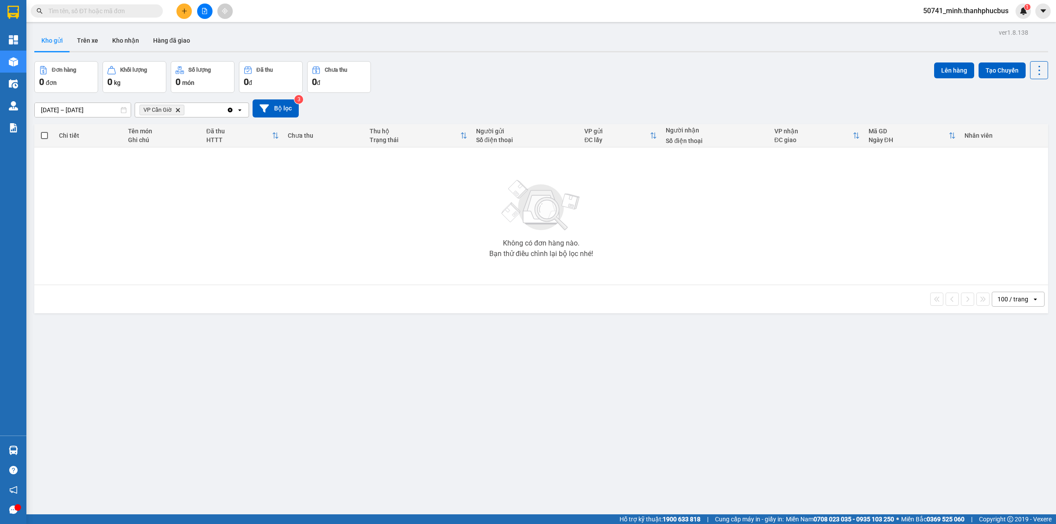
click at [179, 110] on icon "VP Cần Giờ, close by backspace" at bounding box center [178, 110] width 4 height 4
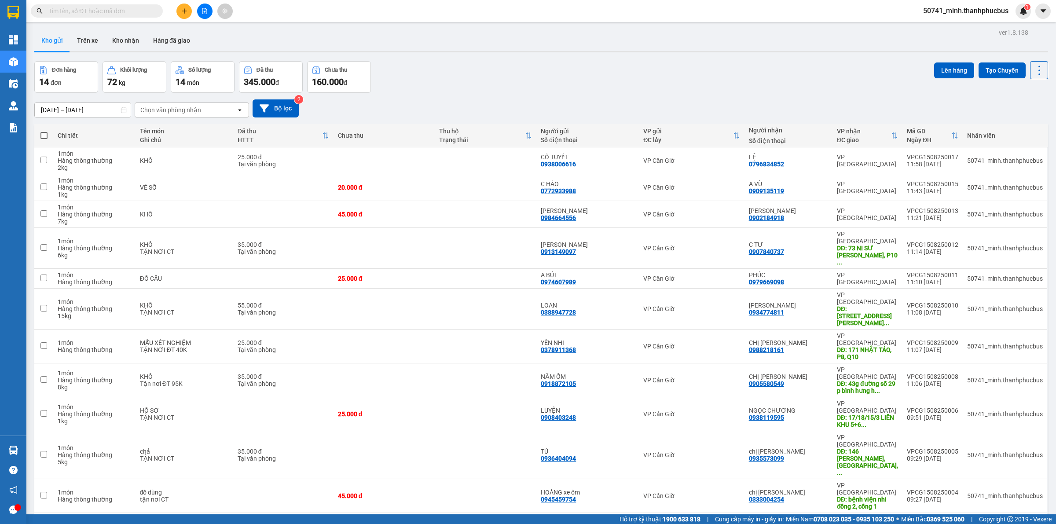
click at [159, 117] on div "Chọn văn phòng nhận open" at bounding box center [192, 110] width 114 height 15
click at [167, 131] on span "VP [GEOGRAPHIC_DATA]" at bounding box center [177, 129] width 73 height 9
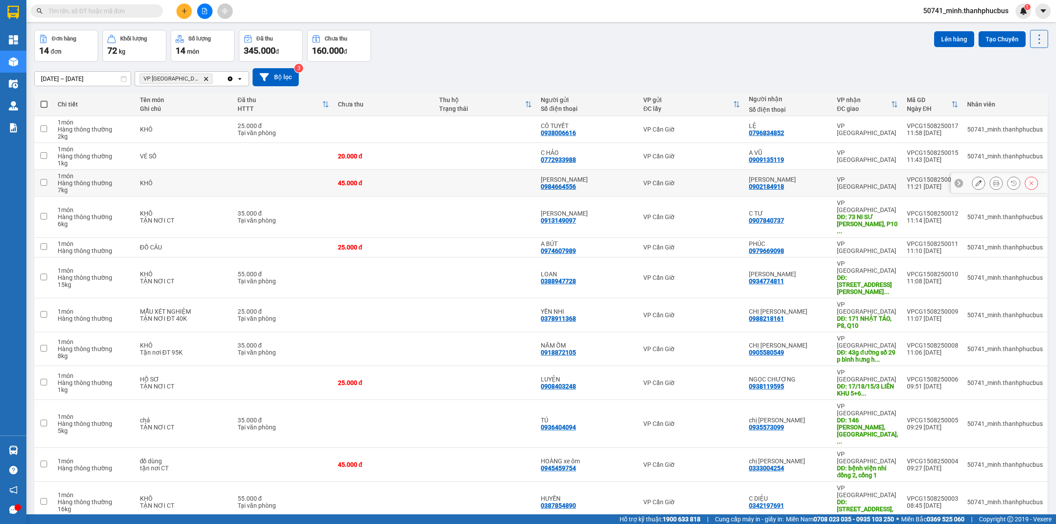
scroll to position [40, 0]
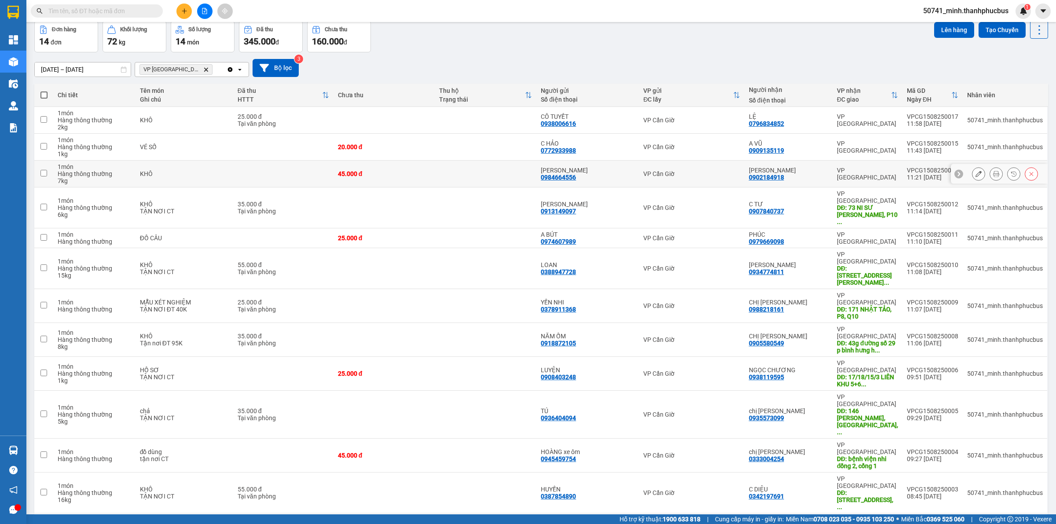
click at [779, 176] on div "0902184918" at bounding box center [766, 177] width 35 height 7
click at [33, 117] on div "ver 1.8.138 Kho gửi Trên xe Kho nhận Hàng đã giao Đơn hàng 14 đơn Khối lượng 72…" at bounding box center [541, 296] width 1021 height 620
click at [42, 118] on input "checkbox" at bounding box center [43, 119] width 7 height 7
checkbox input "true"
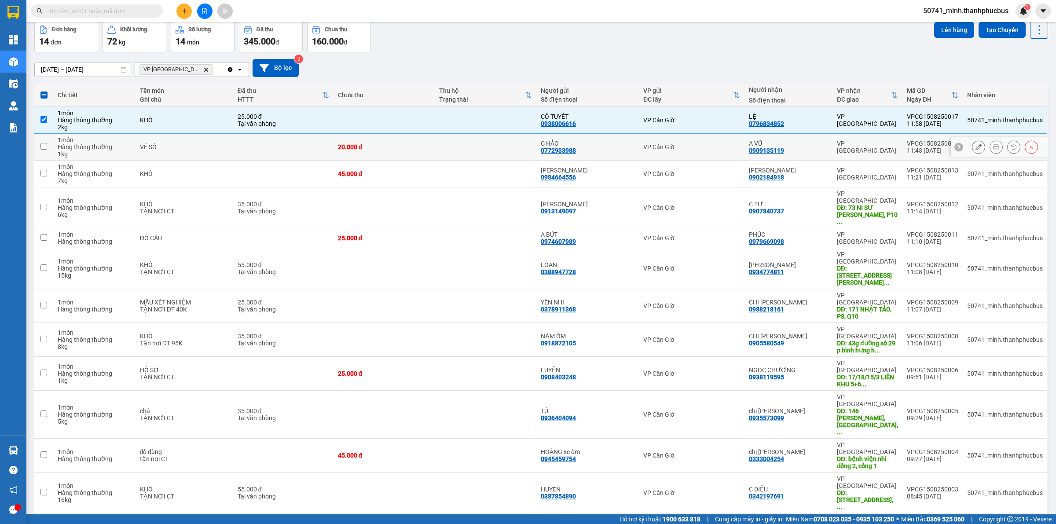
click at [43, 142] on td at bounding box center [43, 147] width 19 height 27
checkbox input "true"
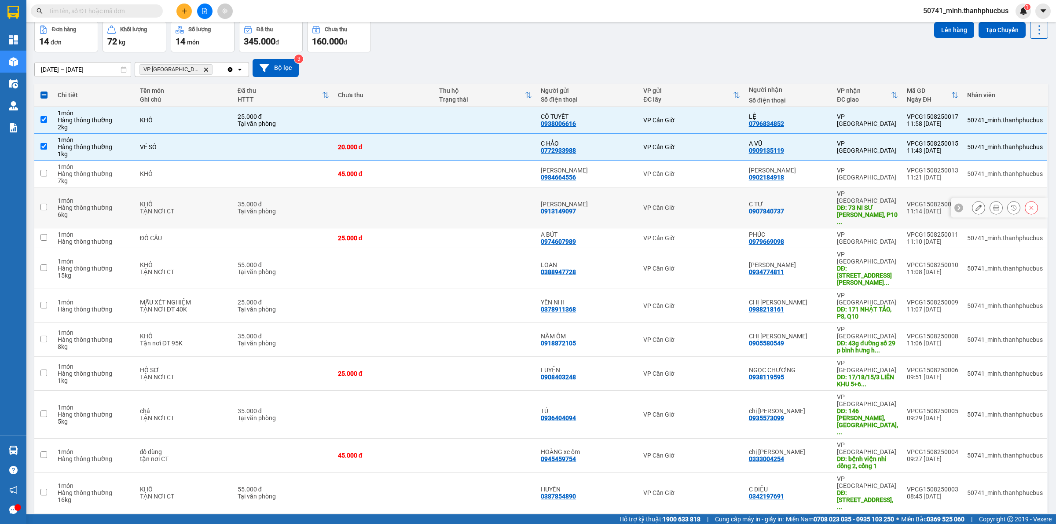
click at [46, 204] on input "checkbox" at bounding box center [43, 207] width 7 height 7
checkbox input "true"
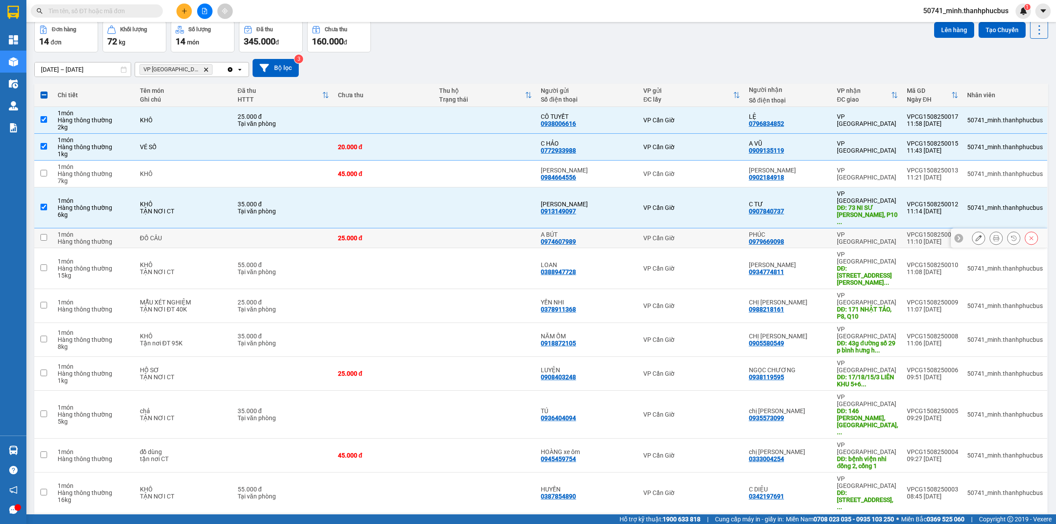
click at [43, 228] on td at bounding box center [43, 238] width 19 height 20
click at [39, 228] on td at bounding box center [43, 238] width 19 height 20
checkbox input "true"
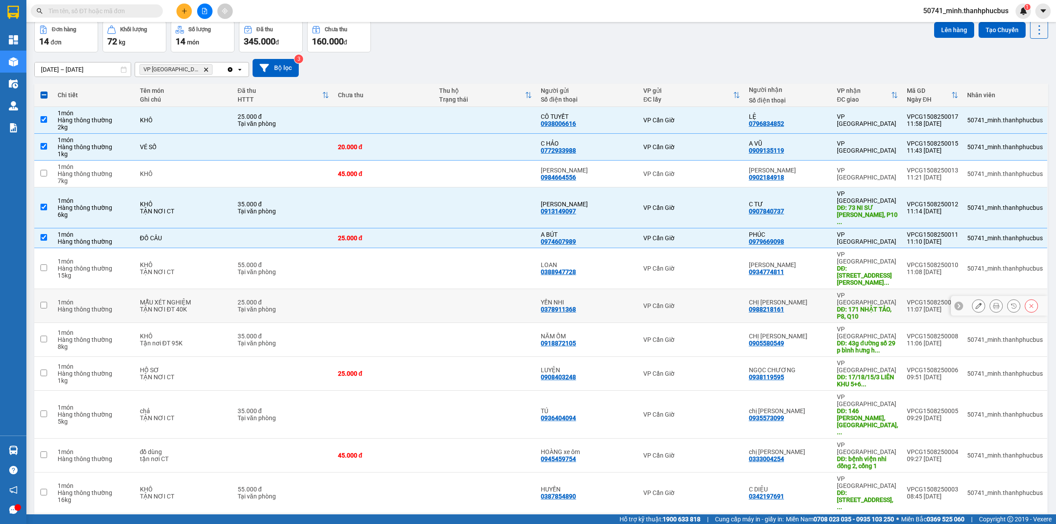
click at [40, 289] on td at bounding box center [43, 306] width 19 height 34
checkbox input "true"
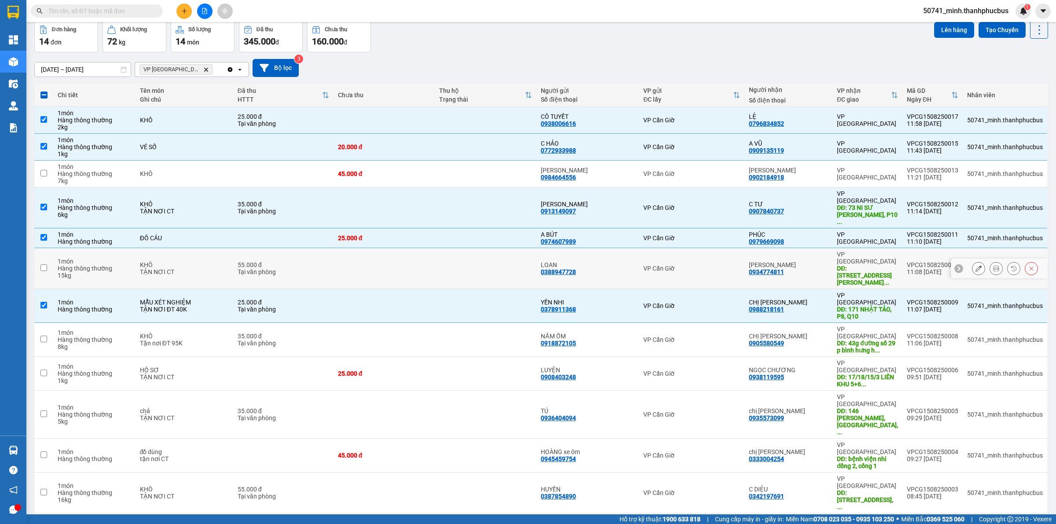
click at [49, 249] on td at bounding box center [43, 268] width 19 height 41
checkbox input "true"
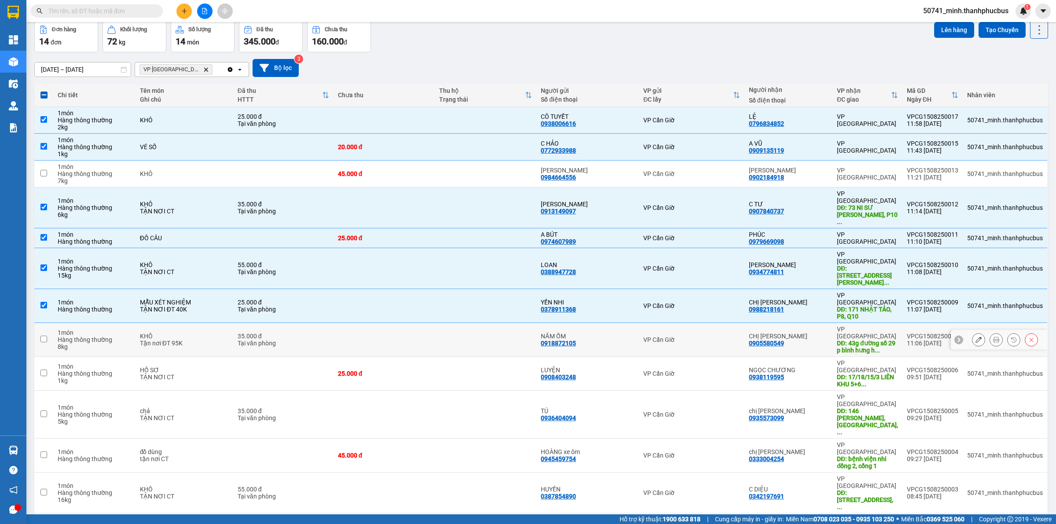
click at [44, 336] on input "checkbox" at bounding box center [43, 339] width 7 height 7
checkbox input "true"
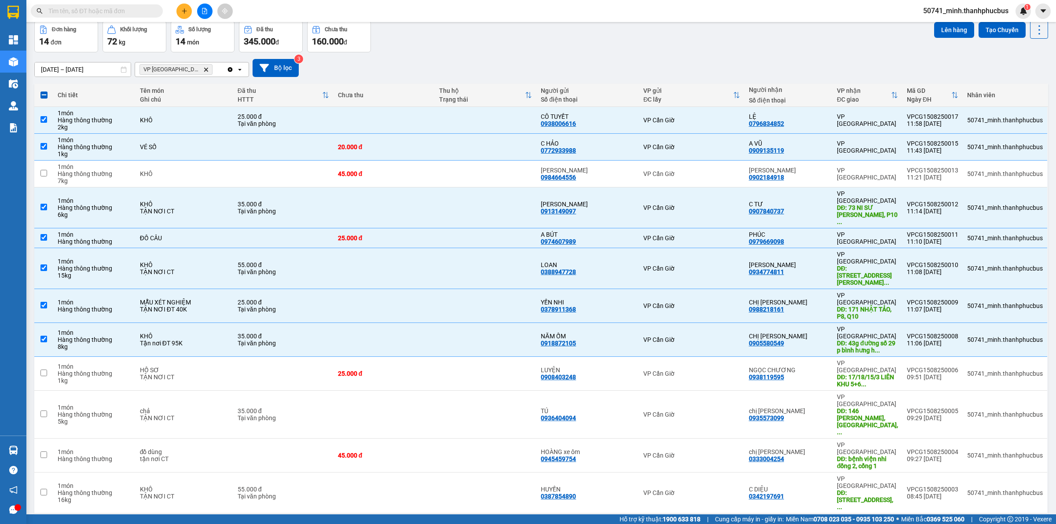
click at [44, 524] on input "checkbox" at bounding box center [43, 529] width 7 height 7
checkbox input "true"
click at [38, 391] on td at bounding box center [43, 415] width 19 height 48
checkbox input "true"
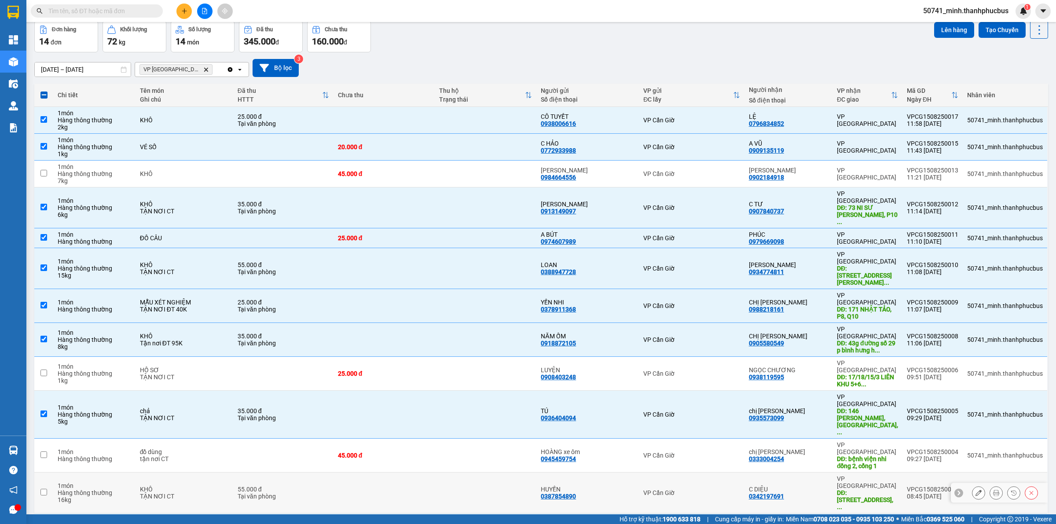
click at [46, 489] on input "checkbox" at bounding box center [43, 492] width 7 height 7
checkbox input "true"
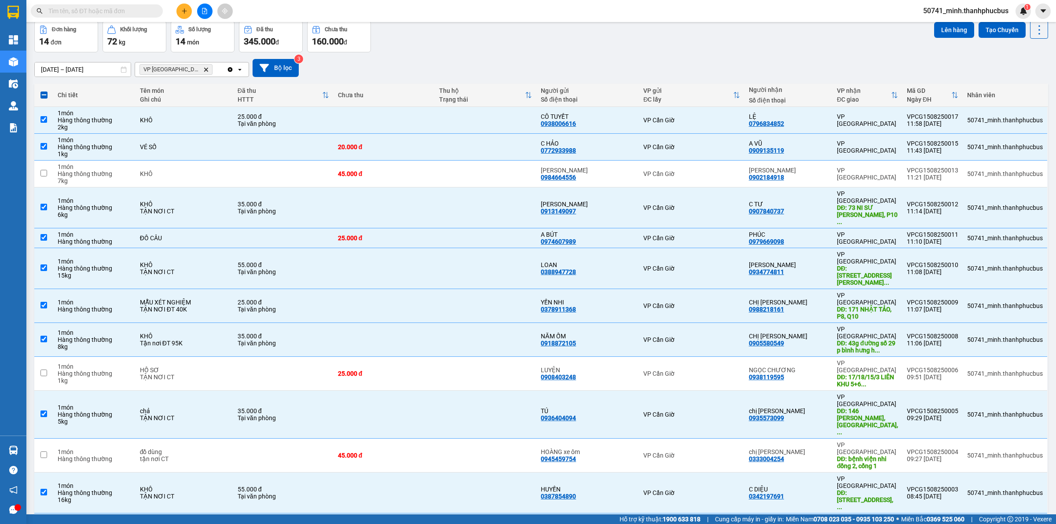
checkbox input "true"
click at [48, 171] on td at bounding box center [43, 174] width 19 height 27
checkbox input "true"
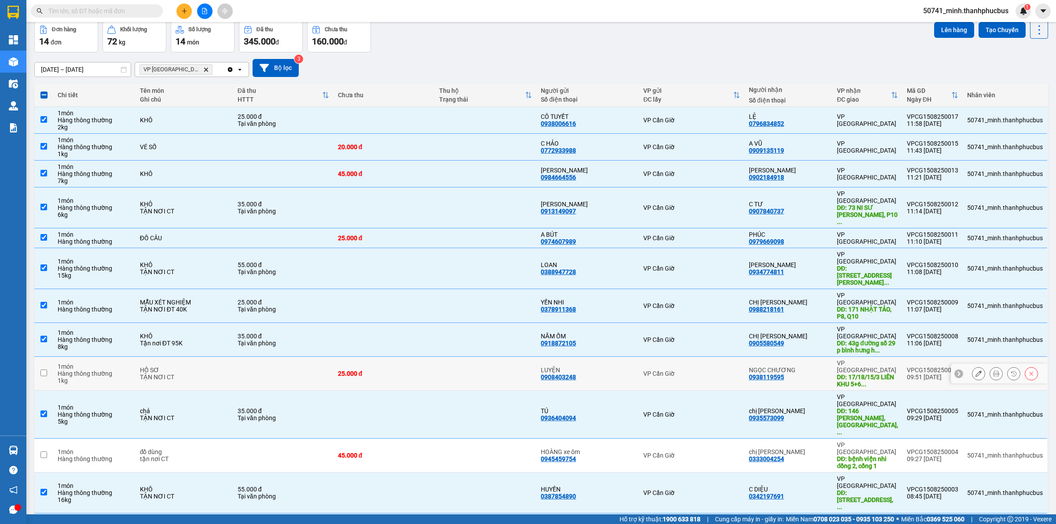
click at [45, 370] on input "checkbox" at bounding box center [43, 373] width 7 height 7
checkbox input "true"
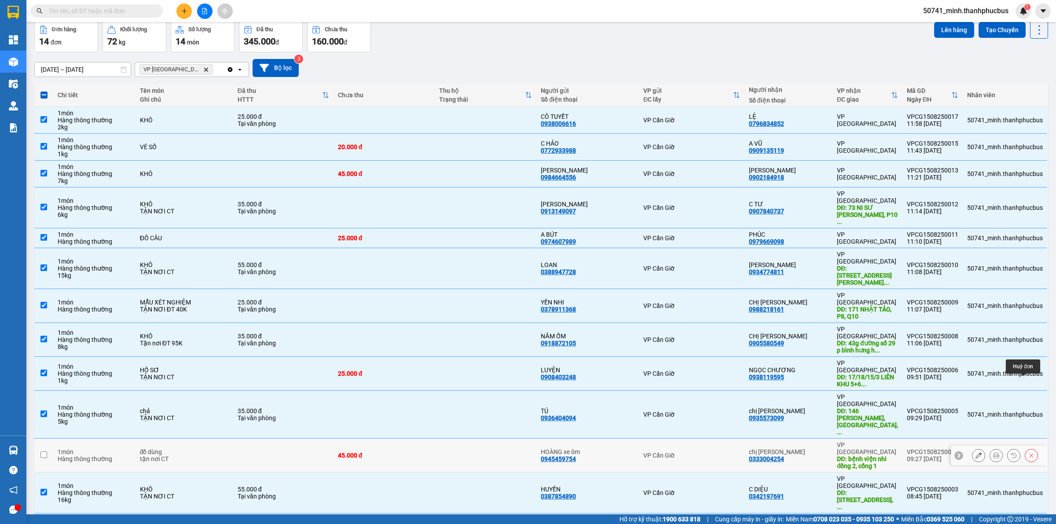
click at [1028, 452] on icon at bounding box center [1031, 455] width 6 height 6
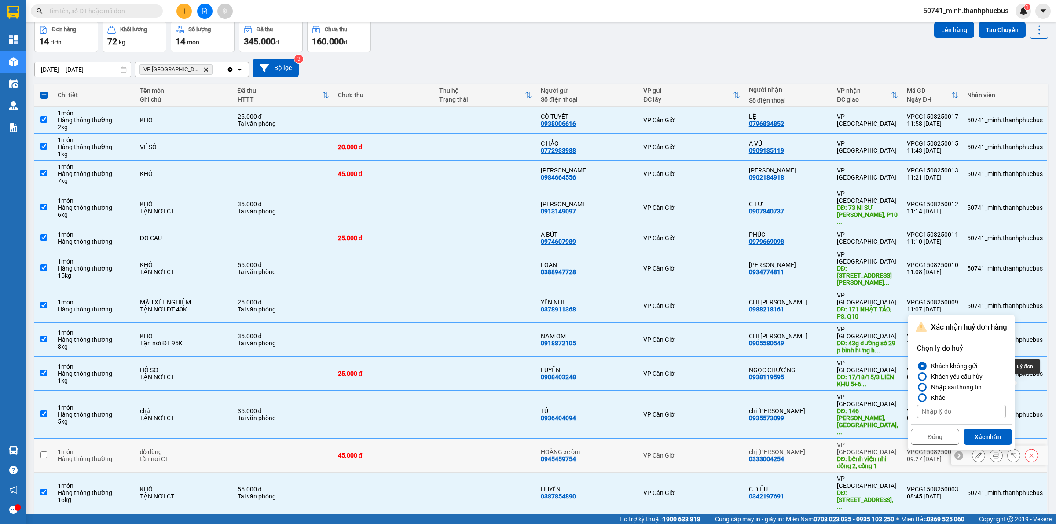
click at [1028, 452] on icon at bounding box center [1031, 455] width 6 height 6
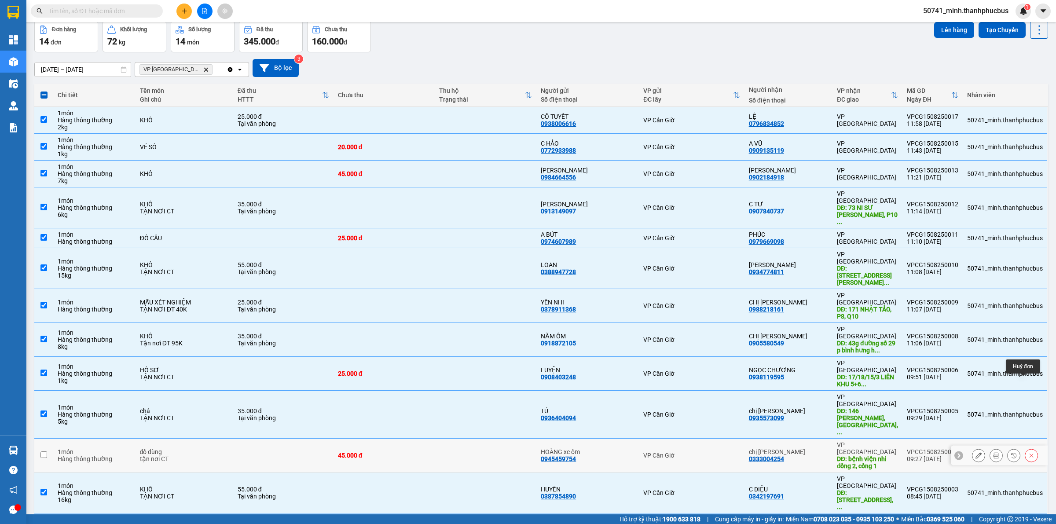
click at [1028, 452] on icon at bounding box center [1031, 455] width 6 height 6
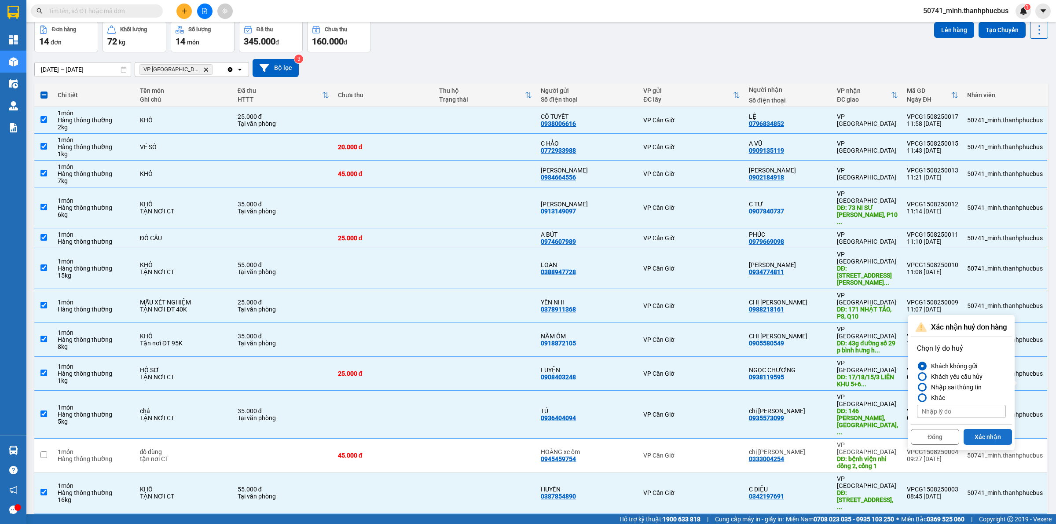
click at [983, 432] on button "Xác nhận" at bounding box center [988, 437] width 48 height 16
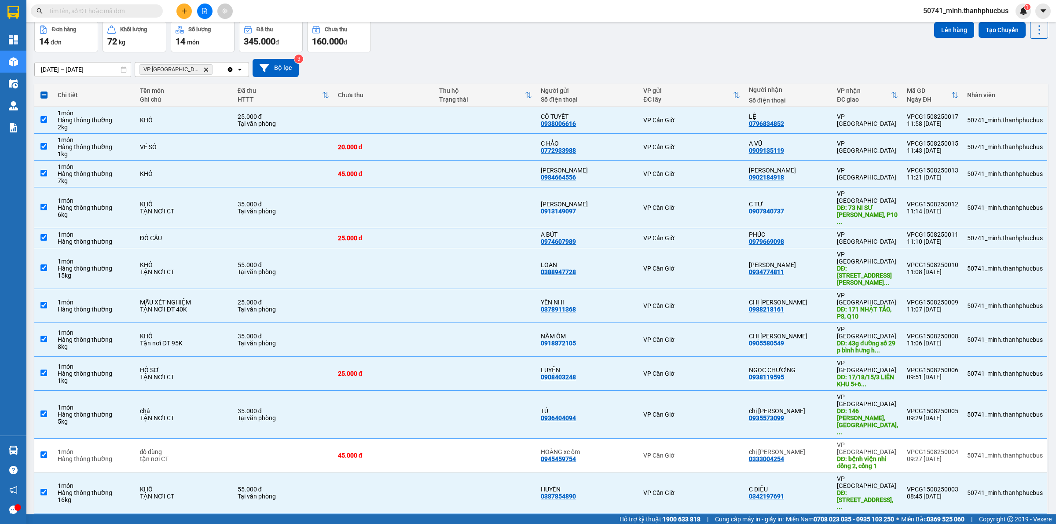
checkbox input "true"
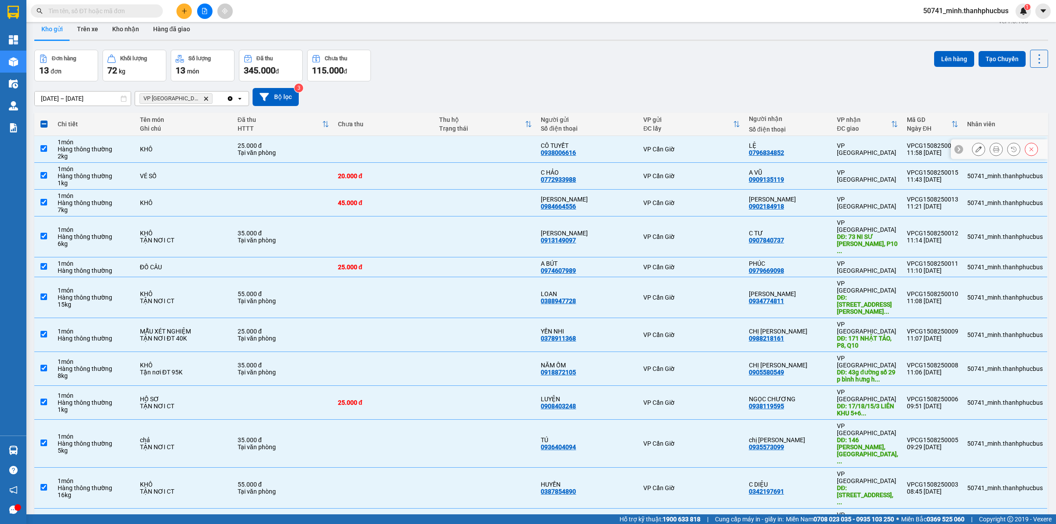
scroll to position [0, 0]
